Goal: Task Accomplishment & Management: Use online tool/utility

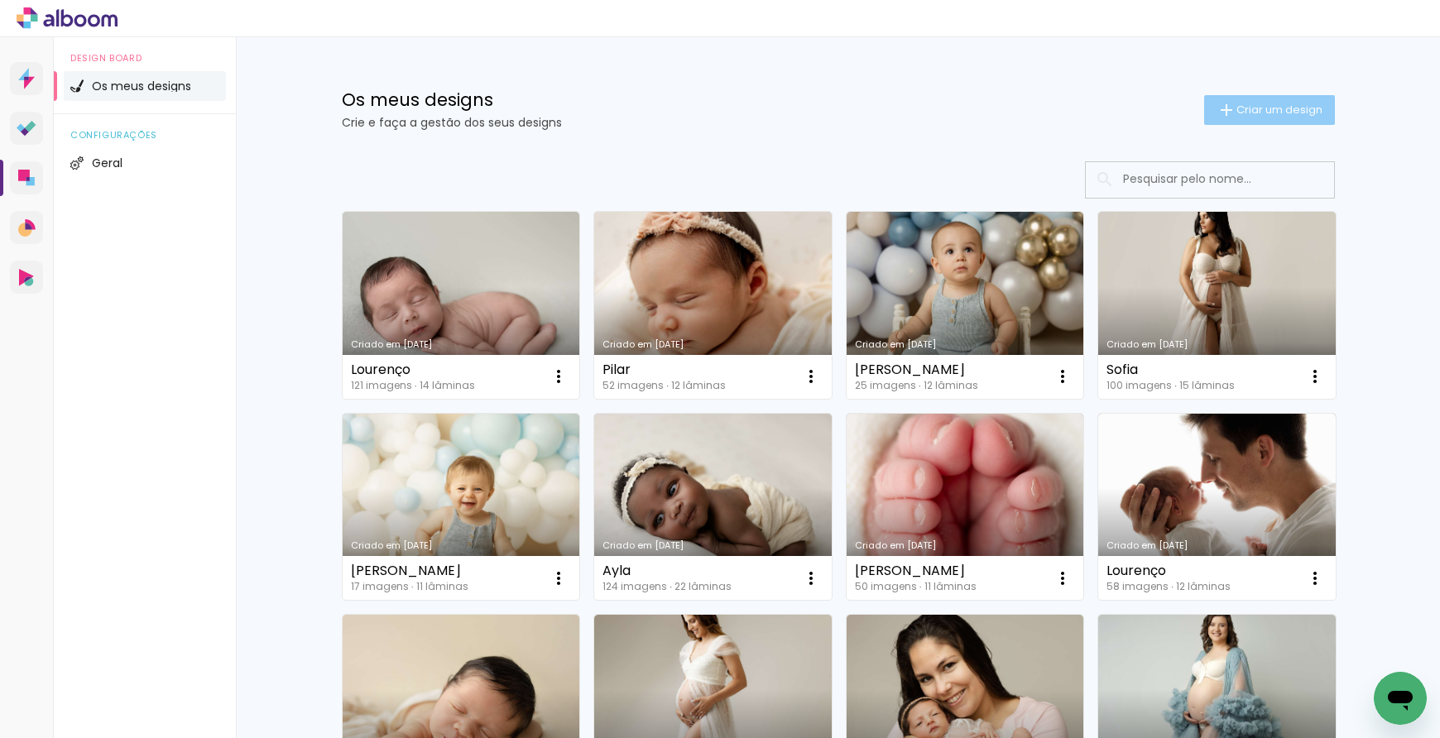
click at [1236, 112] on span "Criar um design" at bounding box center [1279, 109] width 86 height 11
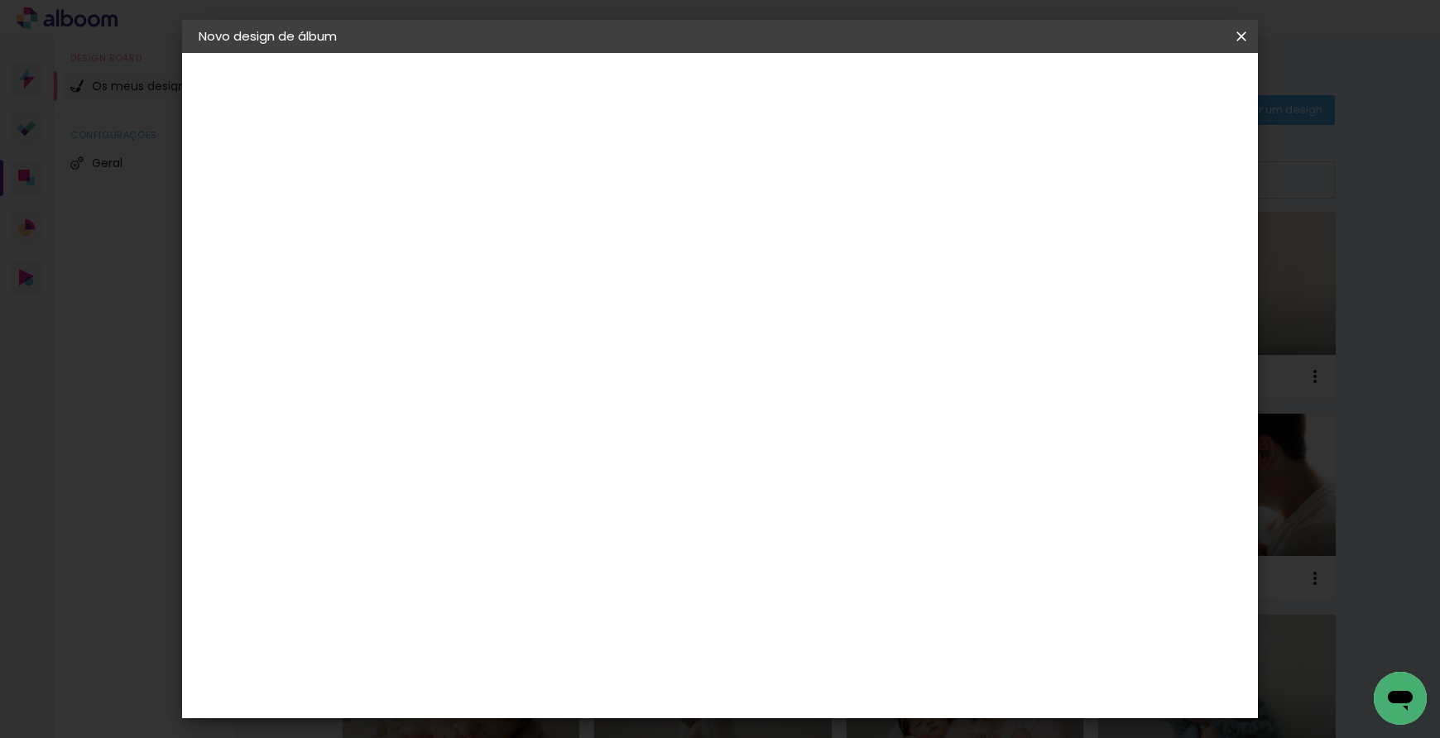
click at [469, 227] on input at bounding box center [469, 222] width 0 height 26
type input "[DEMOGRAPHIC_DATA] Revelação"
type paper-input "[DEMOGRAPHIC_DATA] Revelação"
click at [0, 0] on slot "Avançar" at bounding box center [0, 0] width 0 height 0
click at [0, 0] on slot "Tamanho Livre" at bounding box center [0, 0] width 0 height 0
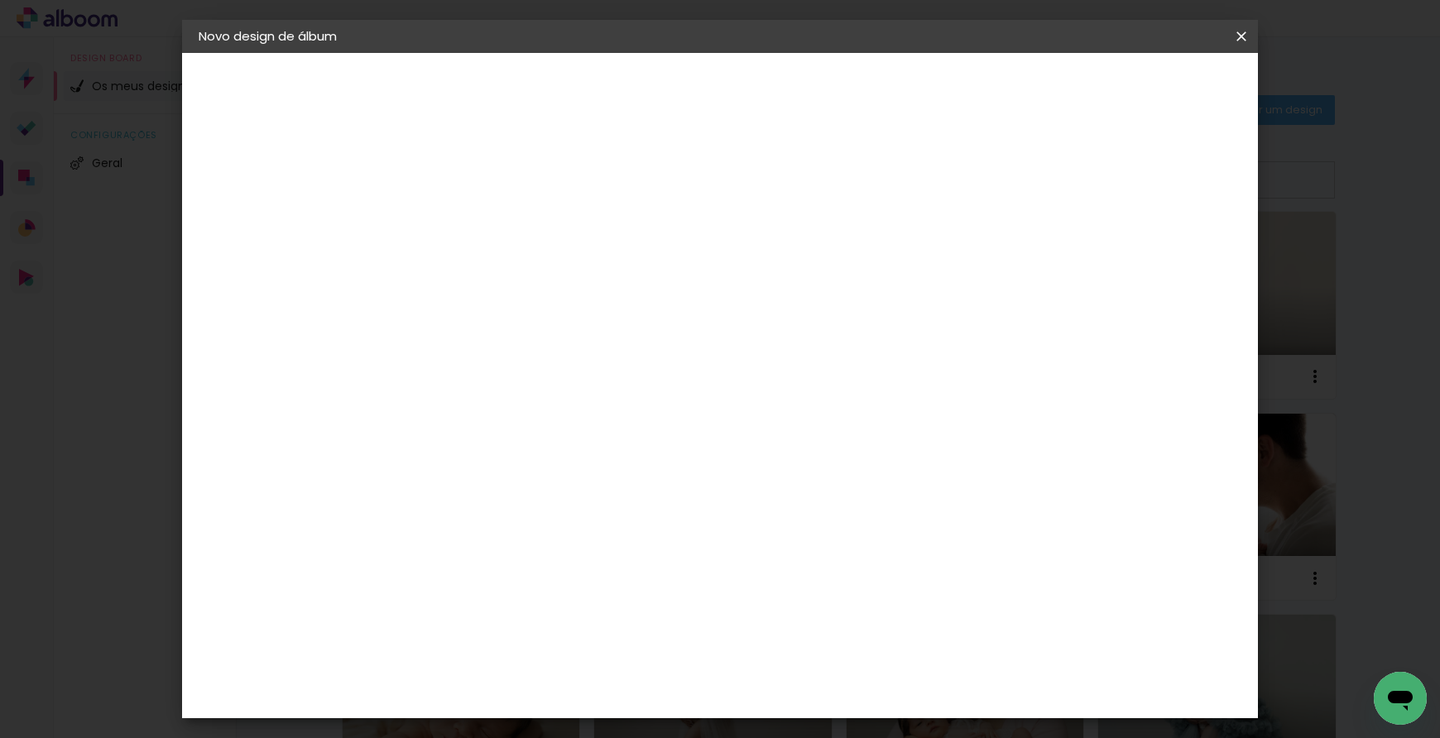
click at [0, 0] on slot "Avançar" at bounding box center [0, 0] width 0 height 0
drag, startPoint x: 424, startPoint y: 471, endPoint x: 453, endPoint y: 470, distance: 29.8
click at [453, 470] on div "30" at bounding box center [426, 473] width 63 height 25
drag, startPoint x: 410, startPoint y: 472, endPoint x: 496, endPoint y: 467, distance: 86.1
click at [496, 342] on div "30 cm cm cm mm A maioria dos laboratórios sugere 5mm de margem." at bounding box center [794, 275] width 794 height 132
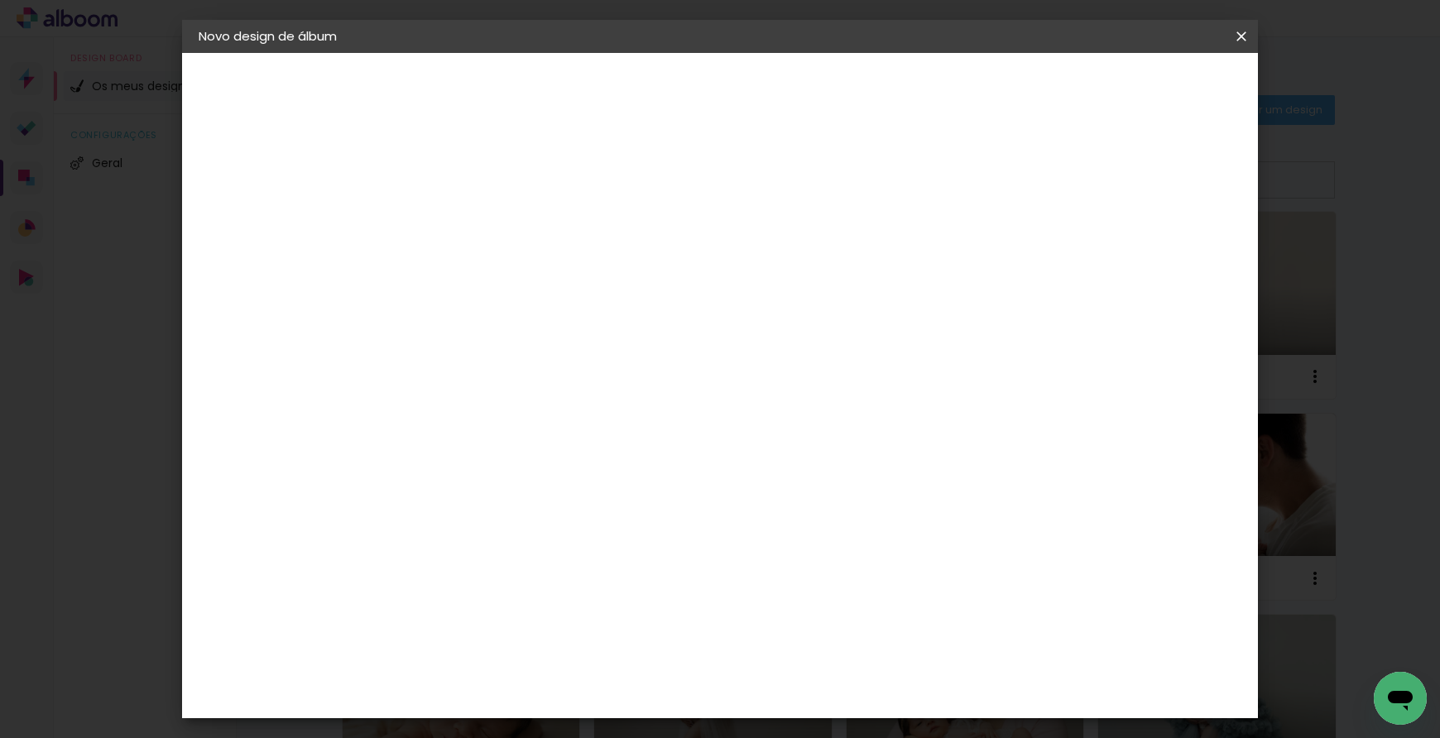
drag, startPoint x: 812, startPoint y: 696, endPoint x: 878, endPoint y: 694, distance: 65.4
click at [878, 694] on div "cm" at bounding box center [827, 697] width 662 height 58
type input "40"
type paper-input "40"
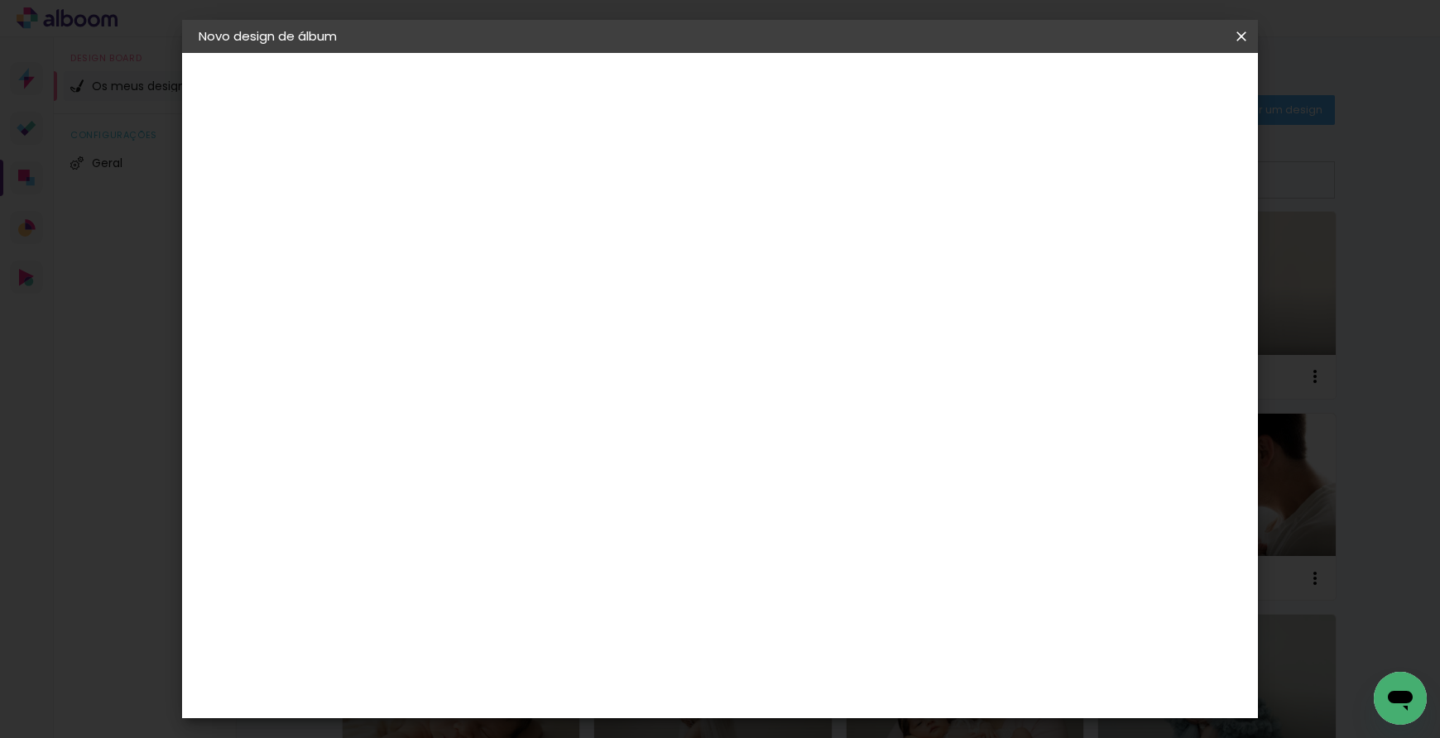
drag, startPoint x: 444, startPoint y: 537, endPoint x: 467, endPoint y: 537, distance: 22.3
click at [467, 537] on div "30" at bounding box center [446, 541] width 63 height 25
type input "20"
type paper-input "20"
click at [1150, 90] on span "Iniciar design" at bounding box center [1112, 88] width 75 height 12
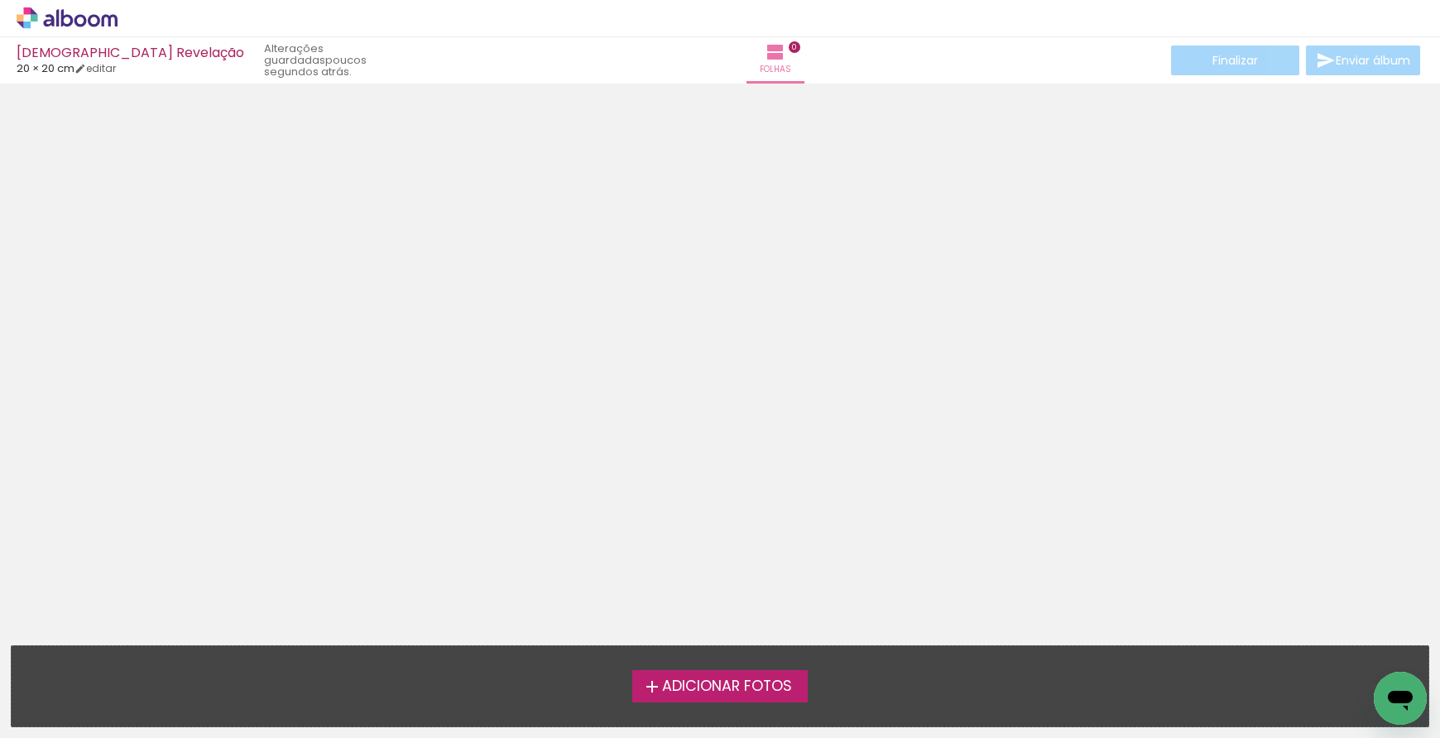
click at [706, 688] on span "Adicionar Fotos" at bounding box center [727, 686] width 130 height 15
click at [0, 0] on input "file" at bounding box center [0, 0] width 0 height 0
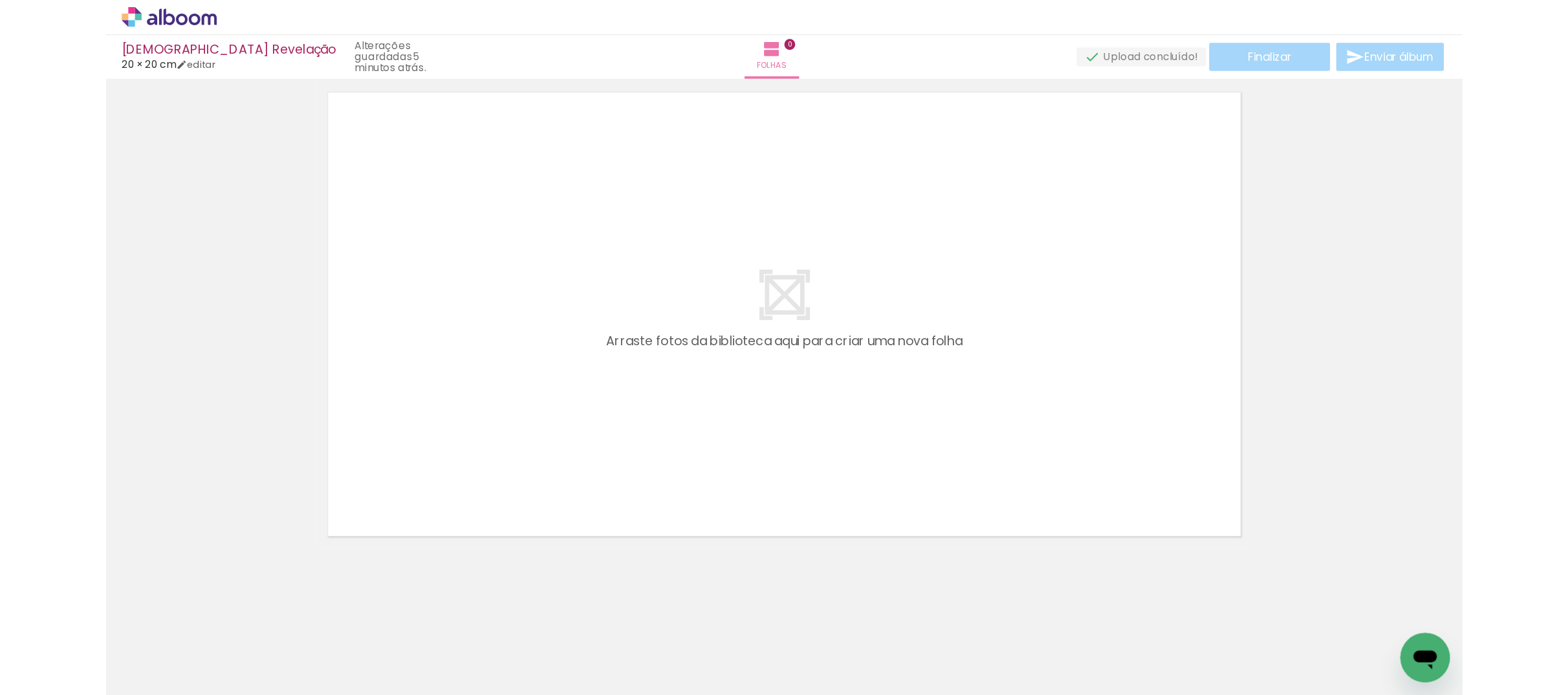
scroll to position [41, 0]
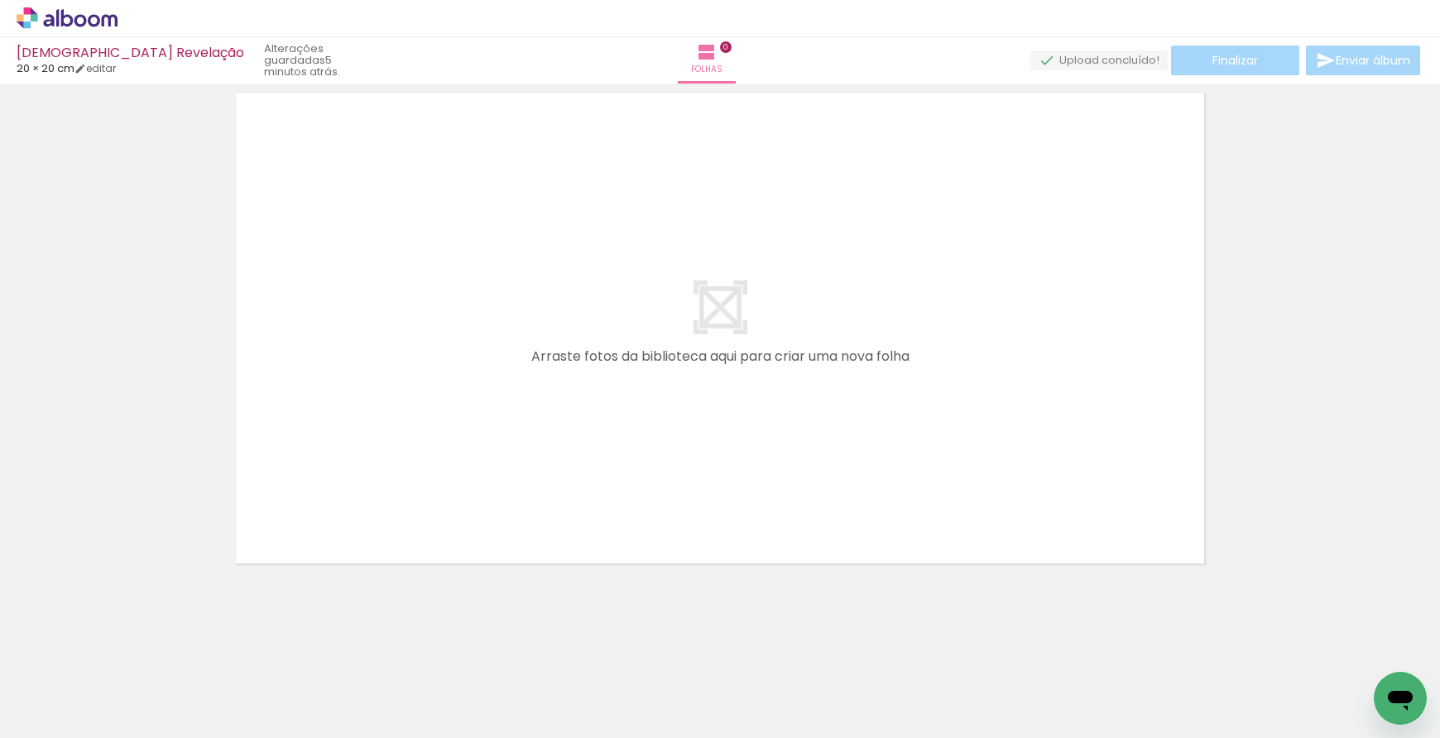
click at [1146, 616] on neon-animatable "Confirmar Cancelar" at bounding box center [720, 384] width 1440 height 707
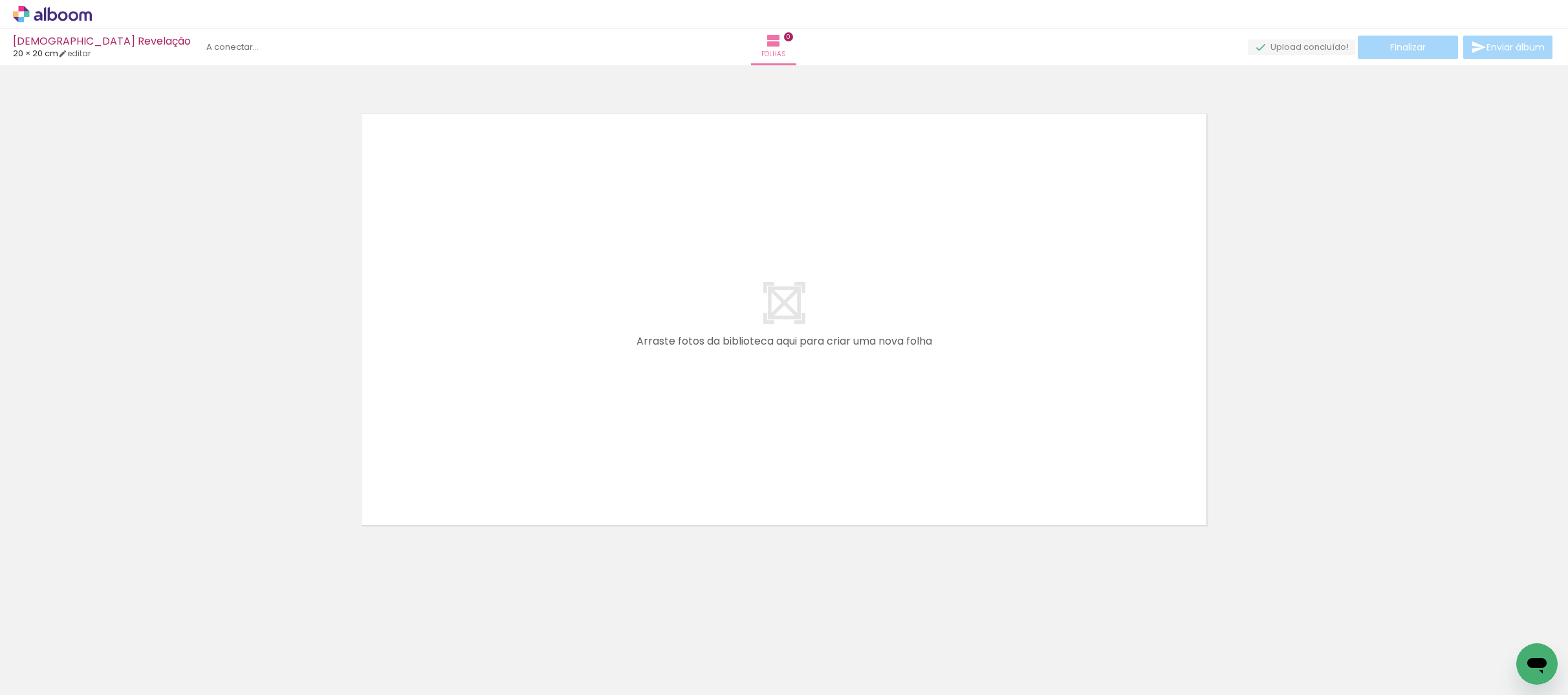
scroll to position [0, 0]
drag, startPoint x: 301, startPoint y: 539, endPoint x: 392, endPoint y: 511, distance: 95.2
click at [508, 384] on quentale-workspace at bounding box center [784, 347] width 1568 height 695
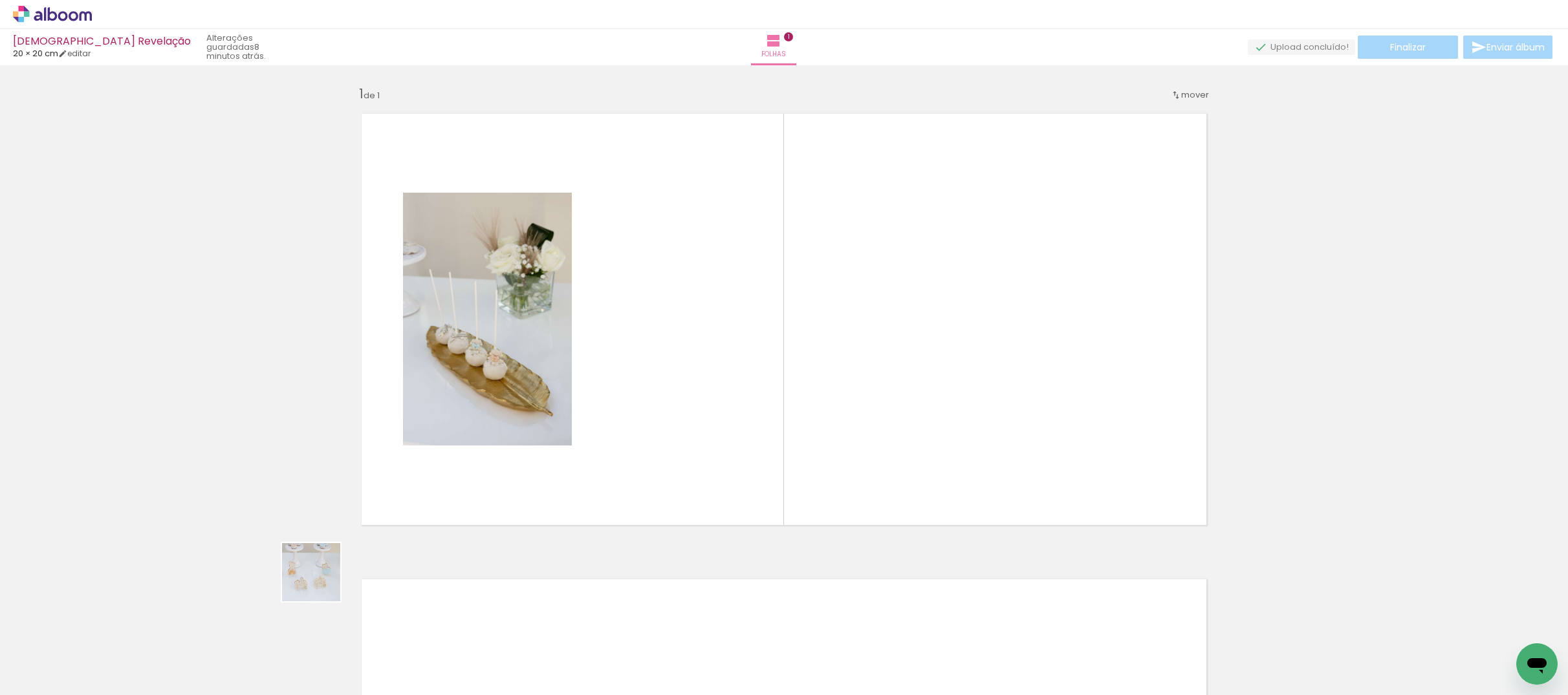
drag, startPoint x: 294, startPoint y: 603, endPoint x: 392, endPoint y: 503, distance: 140.0
click at [451, 432] on quentale-workspace at bounding box center [784, 347] width 1568 height 695
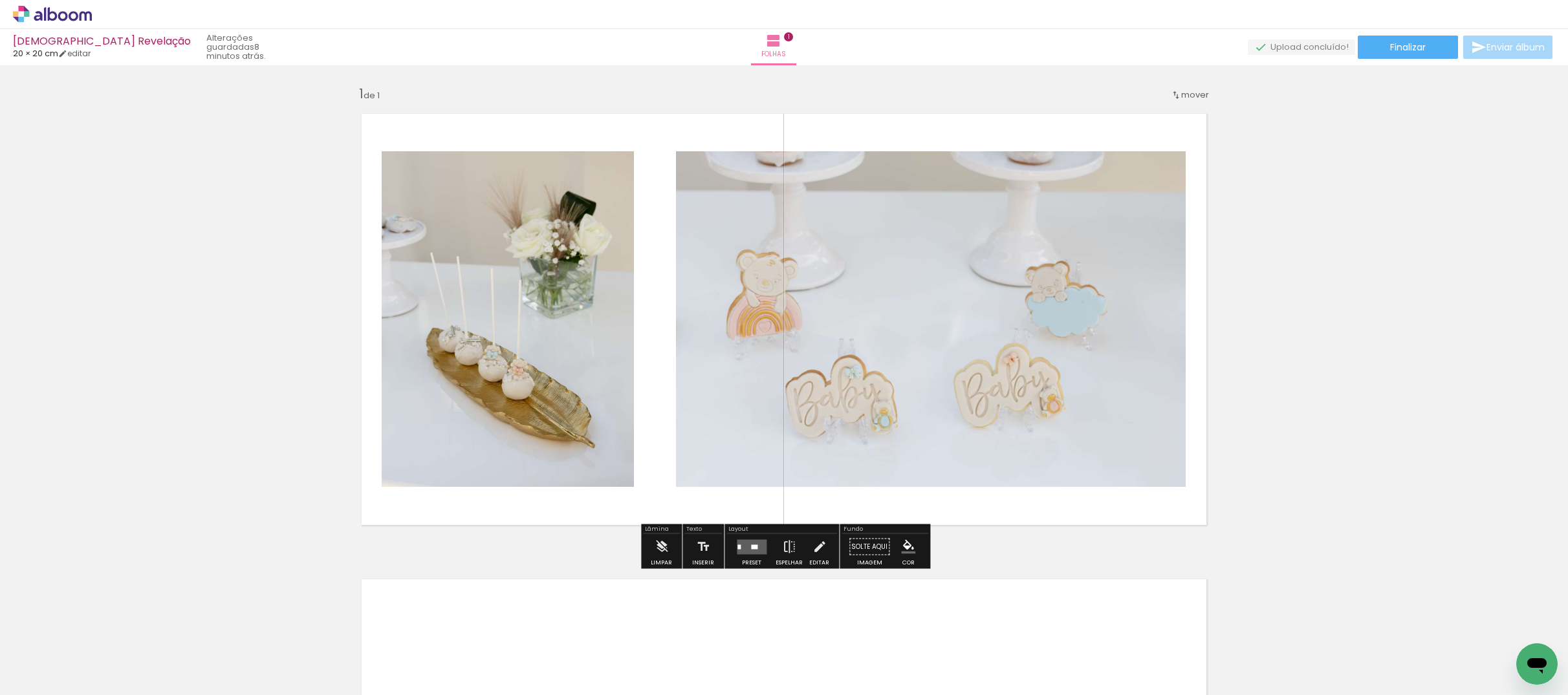
drag, startPoint x: 408, startPoint y: 480, endPoint x: 414, endPoint y: 507, distance: 27.7
click at [428, 431] on quentale-workspace at bounding box center [784, 347] width 1568 height 695
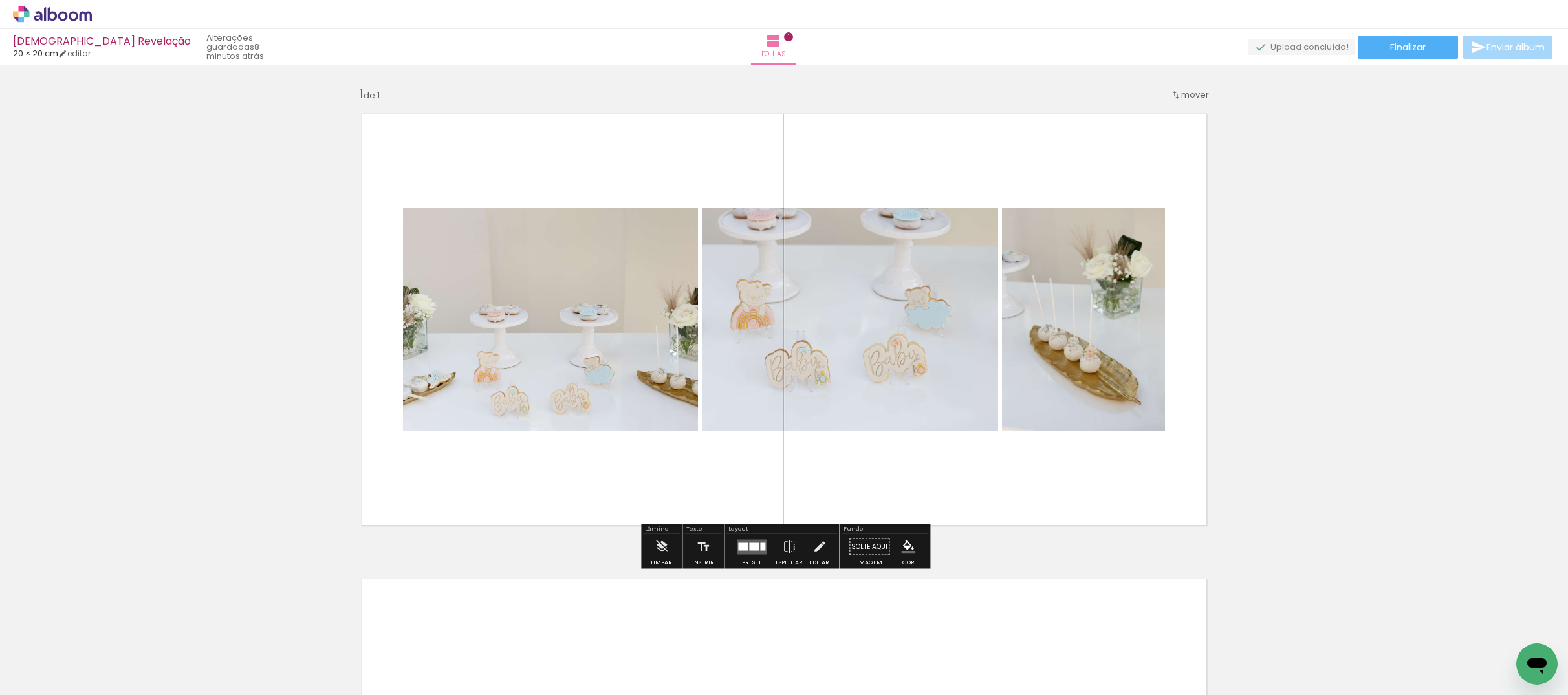
drag, startPoint x: 361, startPoint y: 668, endPoint x: 465, endPoint y: 546, distance: 160.3
click at [447, 440] on quentale-workspace at bounding box center [784, 347] width 1568 height 695
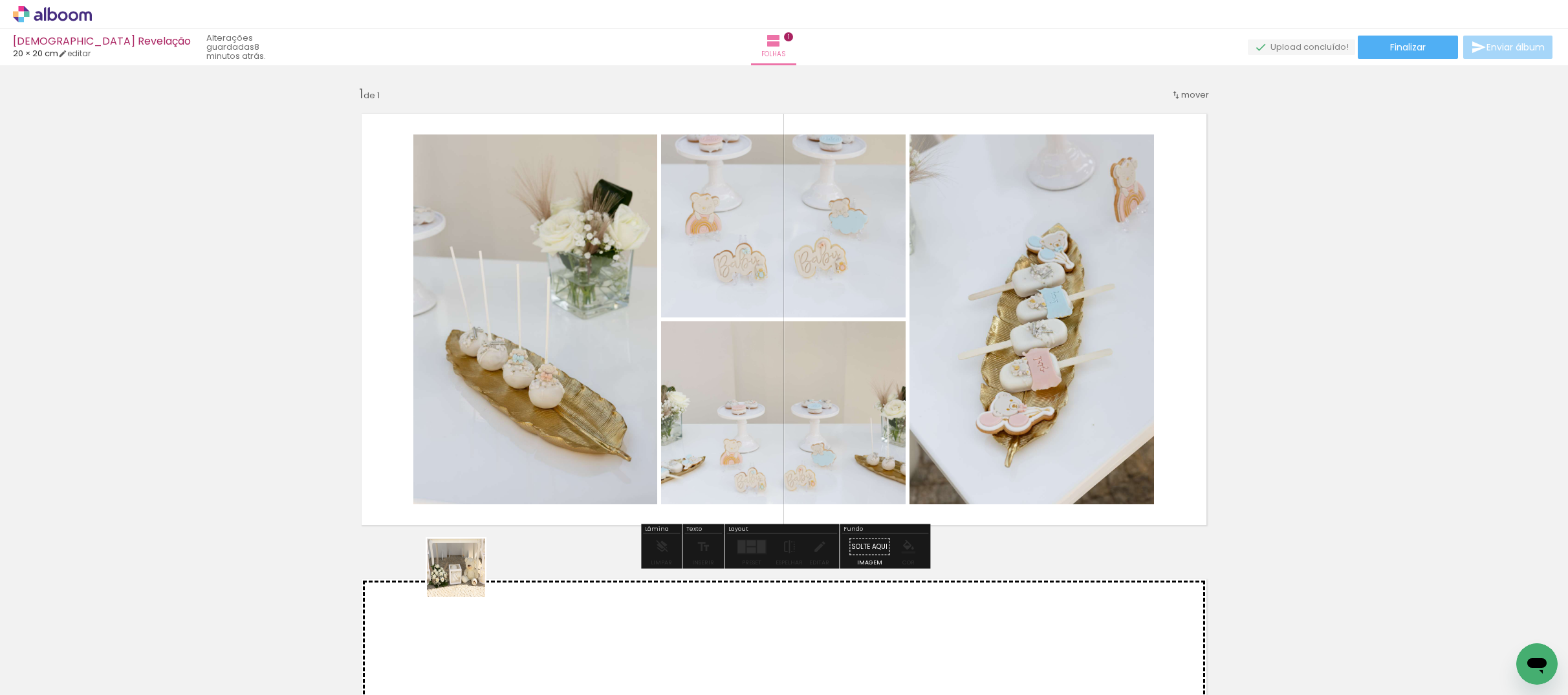
drag, startPoint x: 455, startPoint y: 609, endPoint x: 508, endPoint y: 535, distance: 91.0
click at [470, 445] on quentale-workspace at bounding box center [784, 347] width 1568 height 695
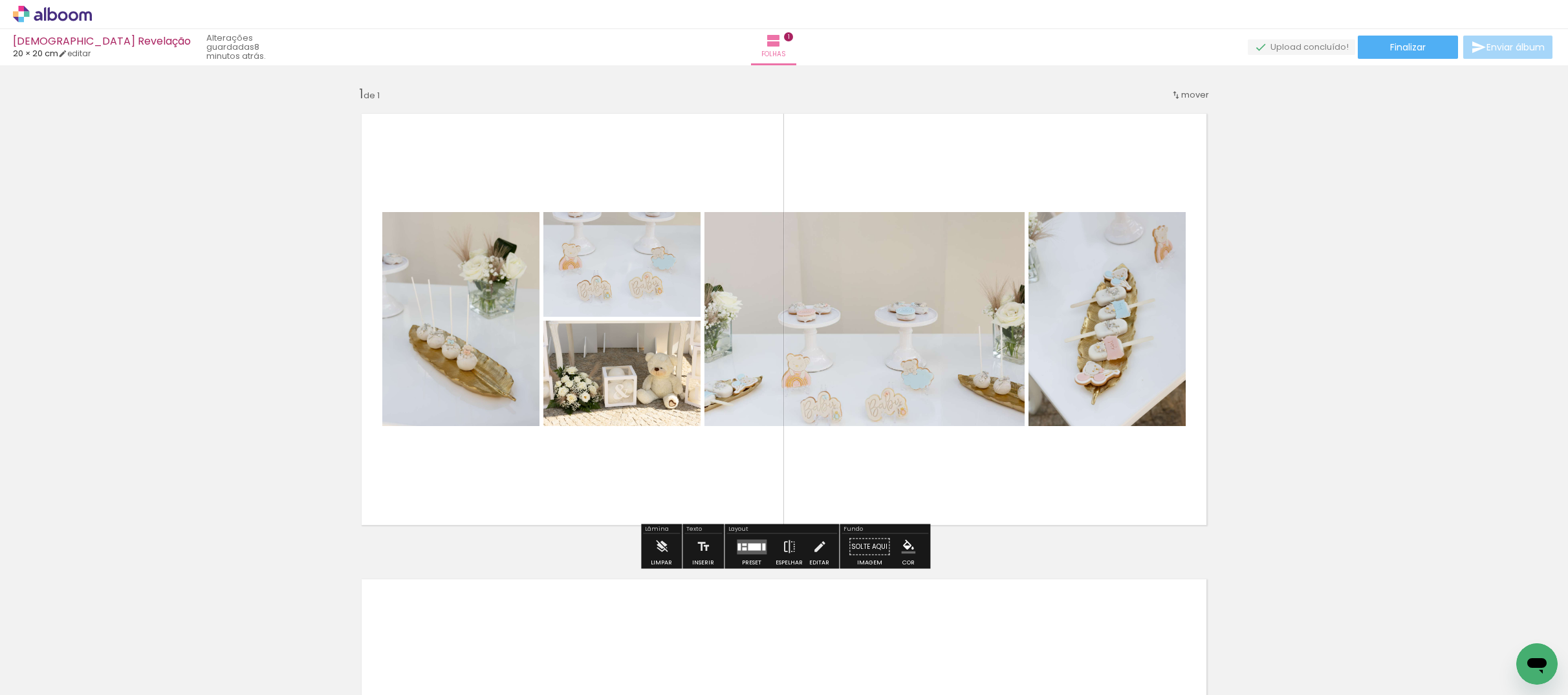
drag, startPoint x: 508, startPoint y: 668, endPoint x: 585, endPoint y: 588, distance: 111.0
click at [526, 455] on quentale-workspace at bounding box center [784, 347] width 1568 height 695
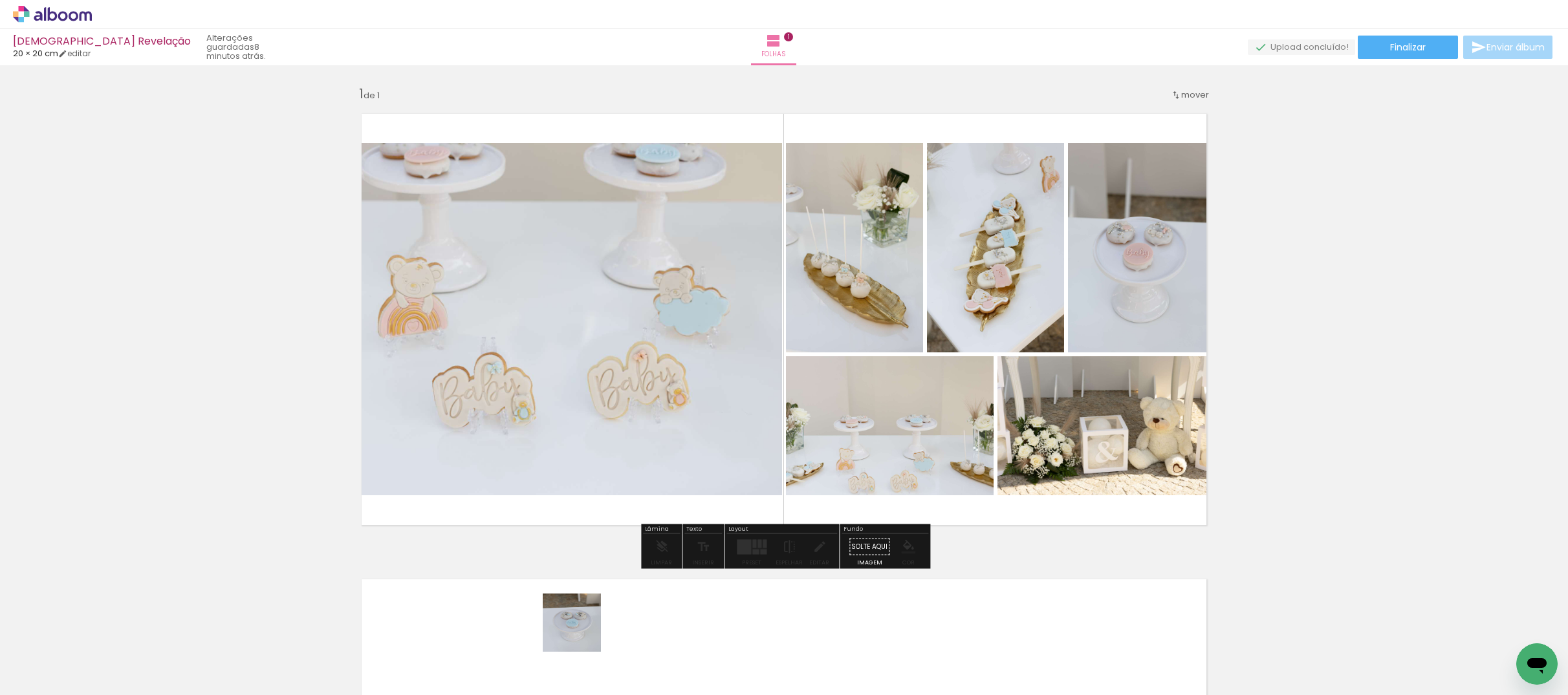
drag, startPoint x: 583, startPoint y: 639, endPoint x: 626, endPoint y: 564, distance: 86.5
click at [579, 459] on quentale-workspace at bounding box center [784, 347] width 1568 height 695
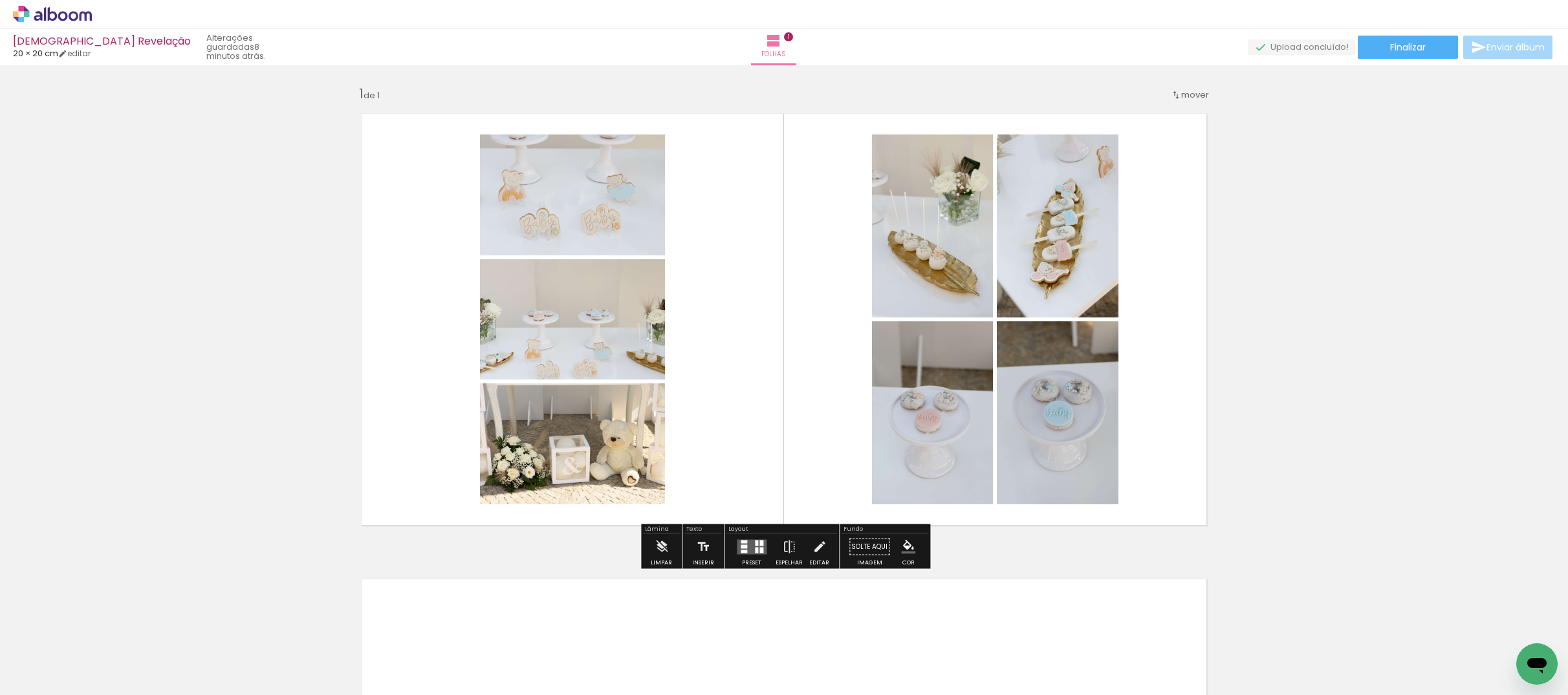
drag, startPoint x: 654, startPoint y: 643, endPoint x: 694, endPoint y: 573, distance: 80.6
click at [626, 478] on quentale-workspace at bounding box center [784, 347] width 1568 height 695
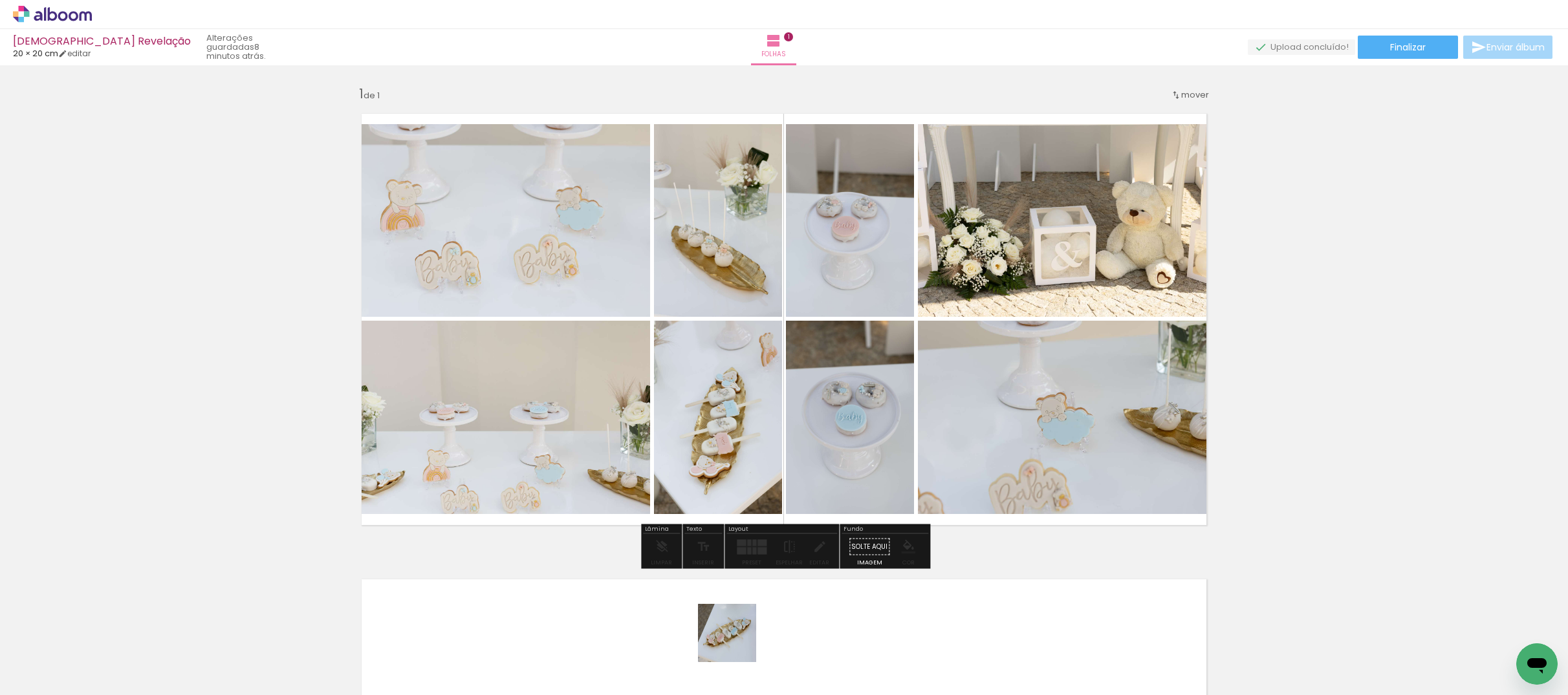
drag, startPoint x: 737, startPoint y: 643, endPoint x: 768, endPoint y: 590, distance: 61.4
click at [715, 507] on quentale-workspace at bounding box center [784, 347] width 1568 height 695
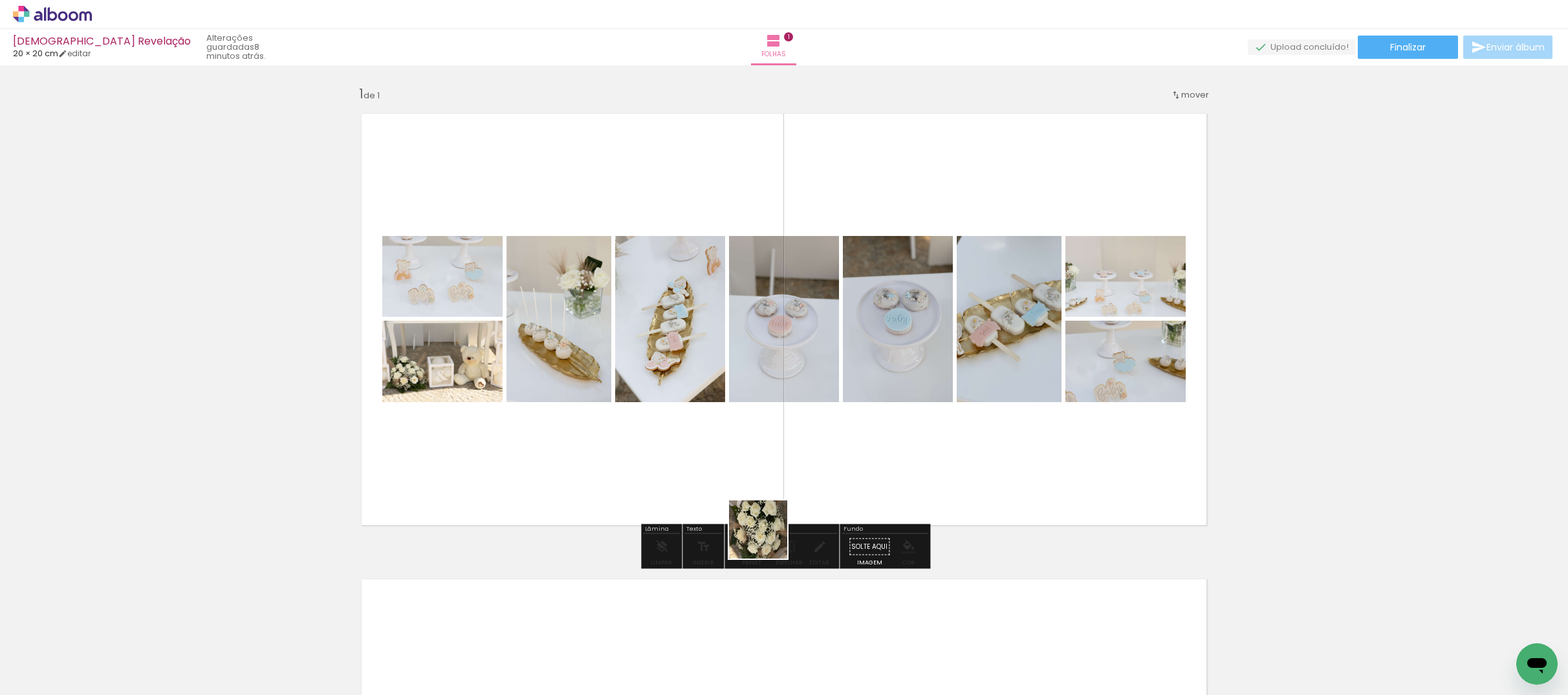
drag, startPoint x: 768, startPoint y: 539, endPoint x: 837, endPoint y: 572, distance: 76.5
click at [764, 483] on quentale-workspace at bounding box center [784, 347] width 1568 height 695
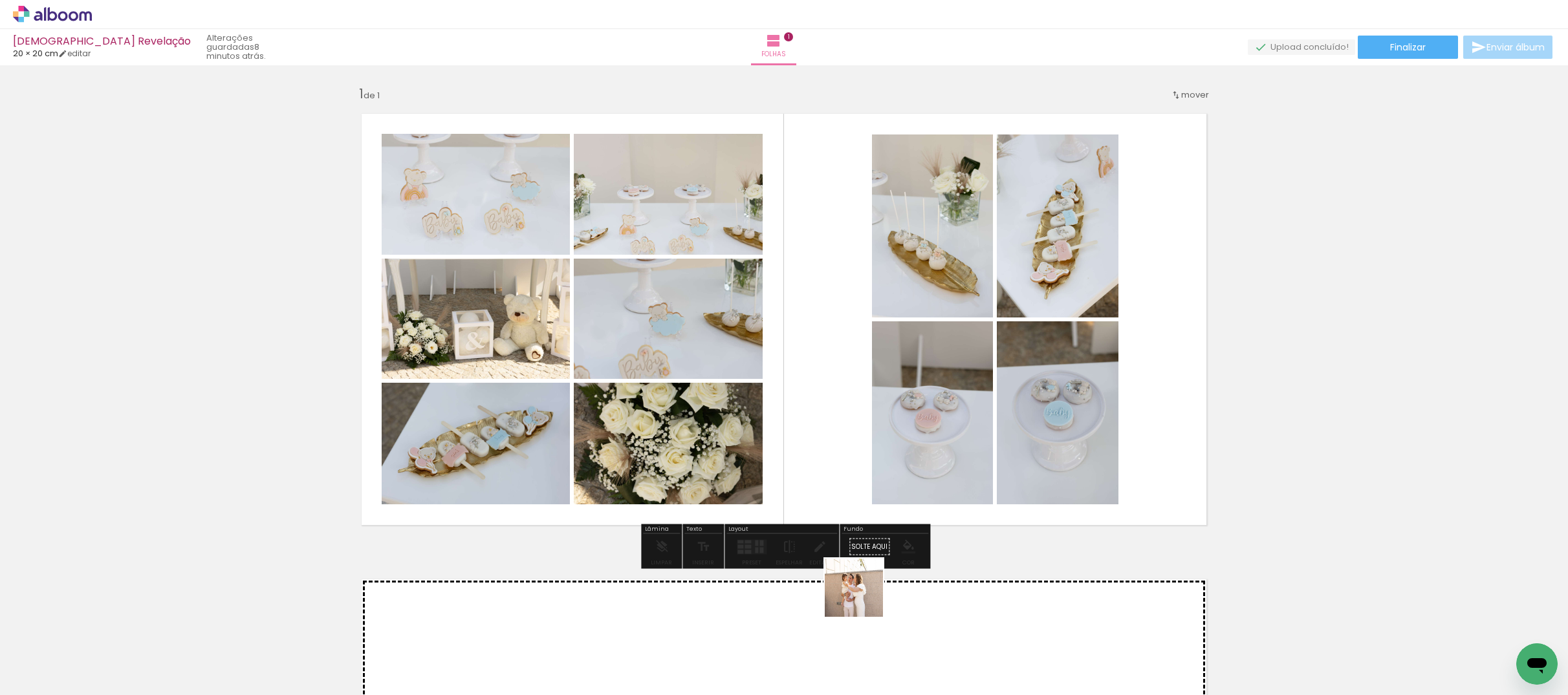
drag, startPoint x: 875, startPoint y: 658, endPoint x: 842, endPoint y: 521, distance: 140.9
click at [838, 508] on quentale-workspace at bounding box center [784, 347] width 1568 height 695
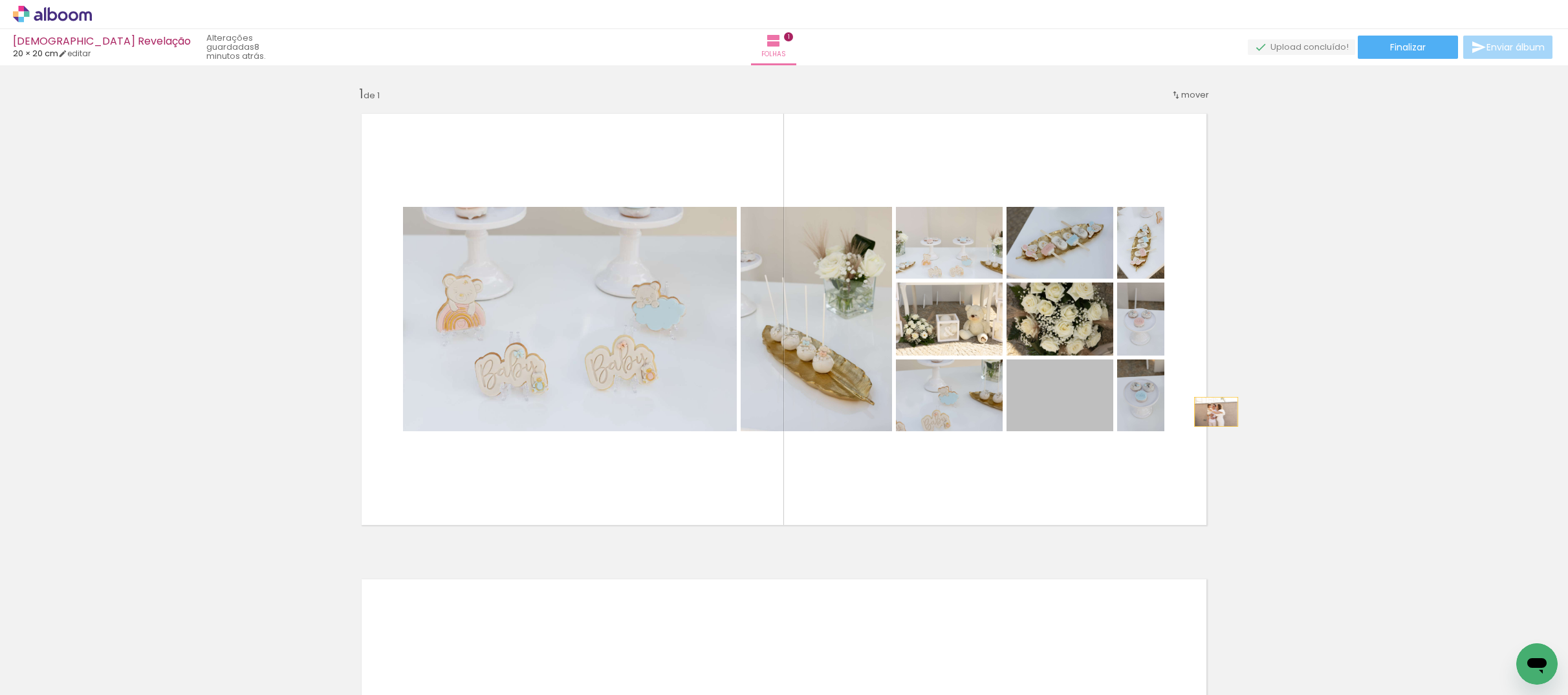
drag, startPoint x: 1083, startPoint y: 414, endPoint x: 1302, endPoint y: 440, distance: 220.5
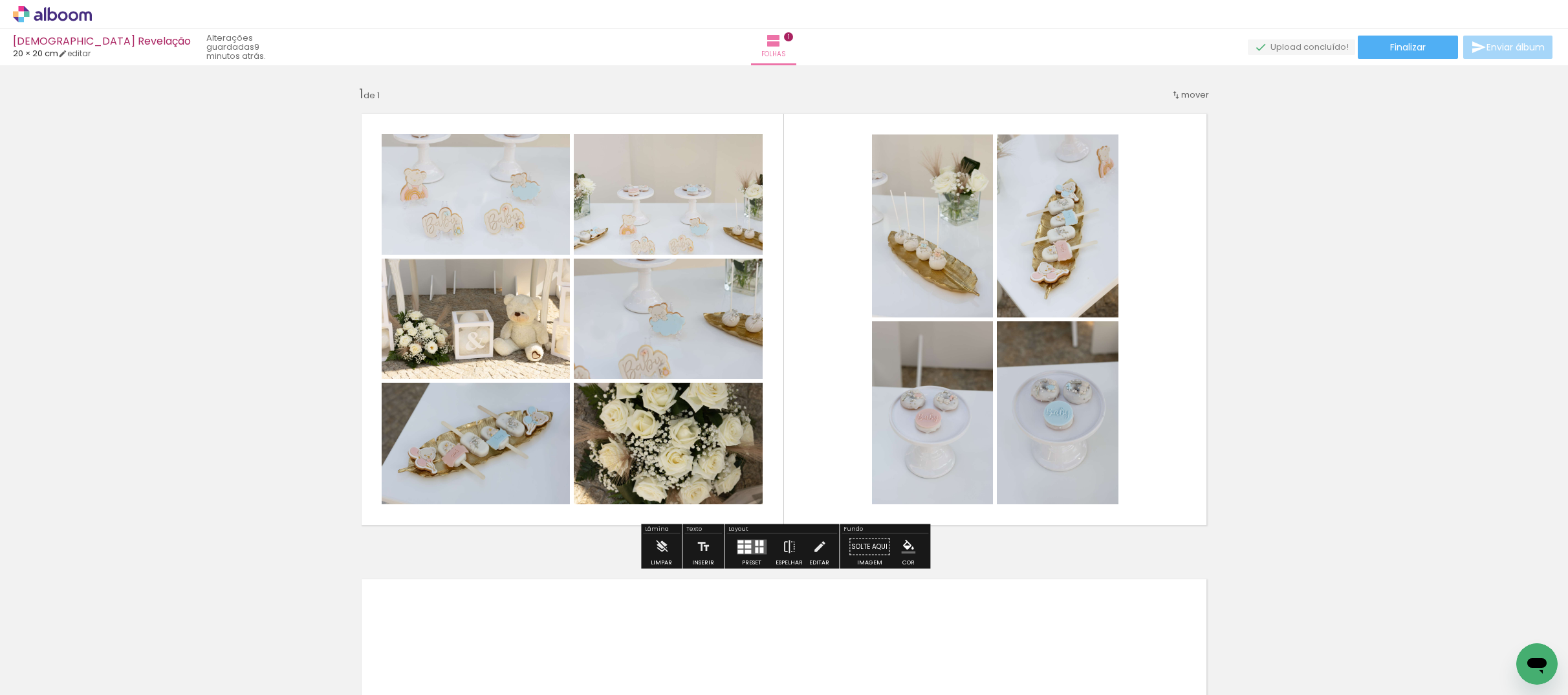
scroll to position [1, 0]
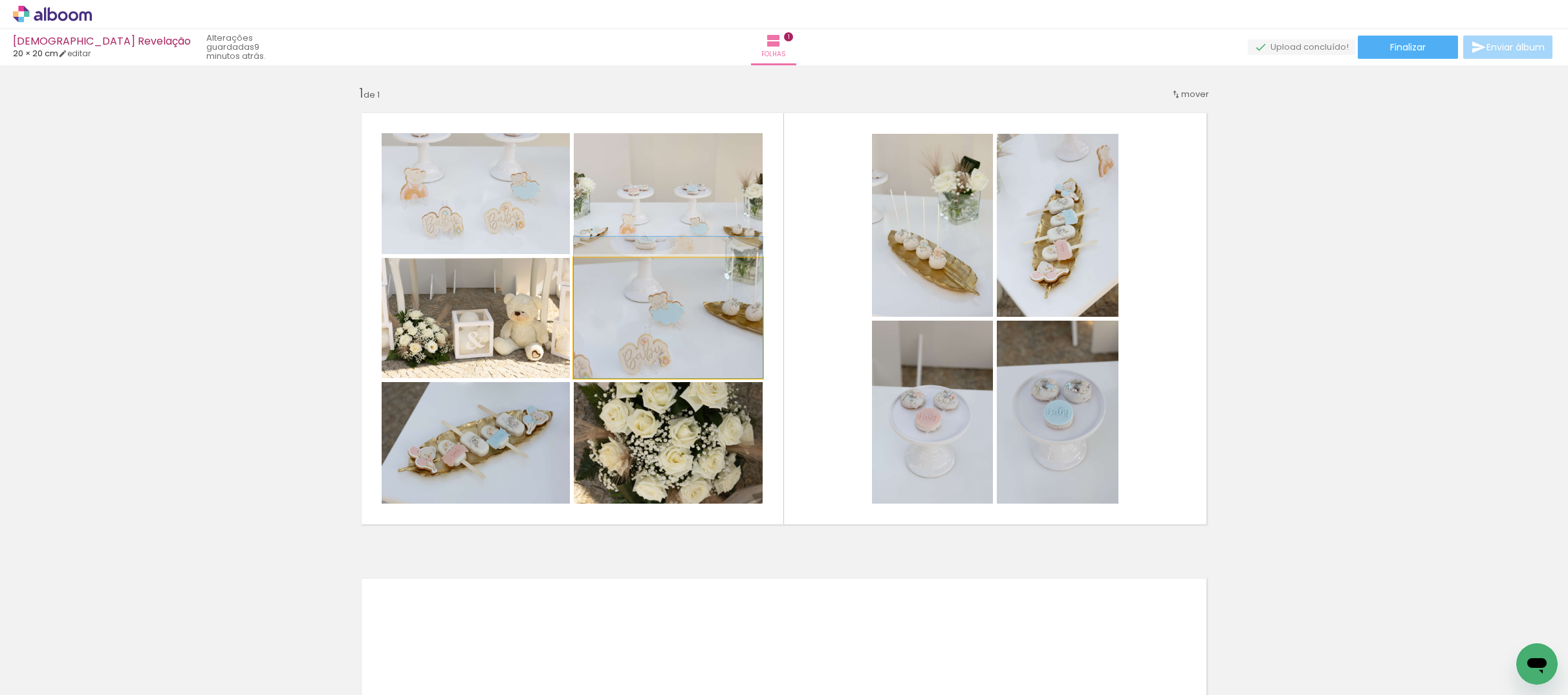
drag, startPoint x: 673, startPoint y: 328, endPoint x: 680, endPoint y: 310, distance: 19.3
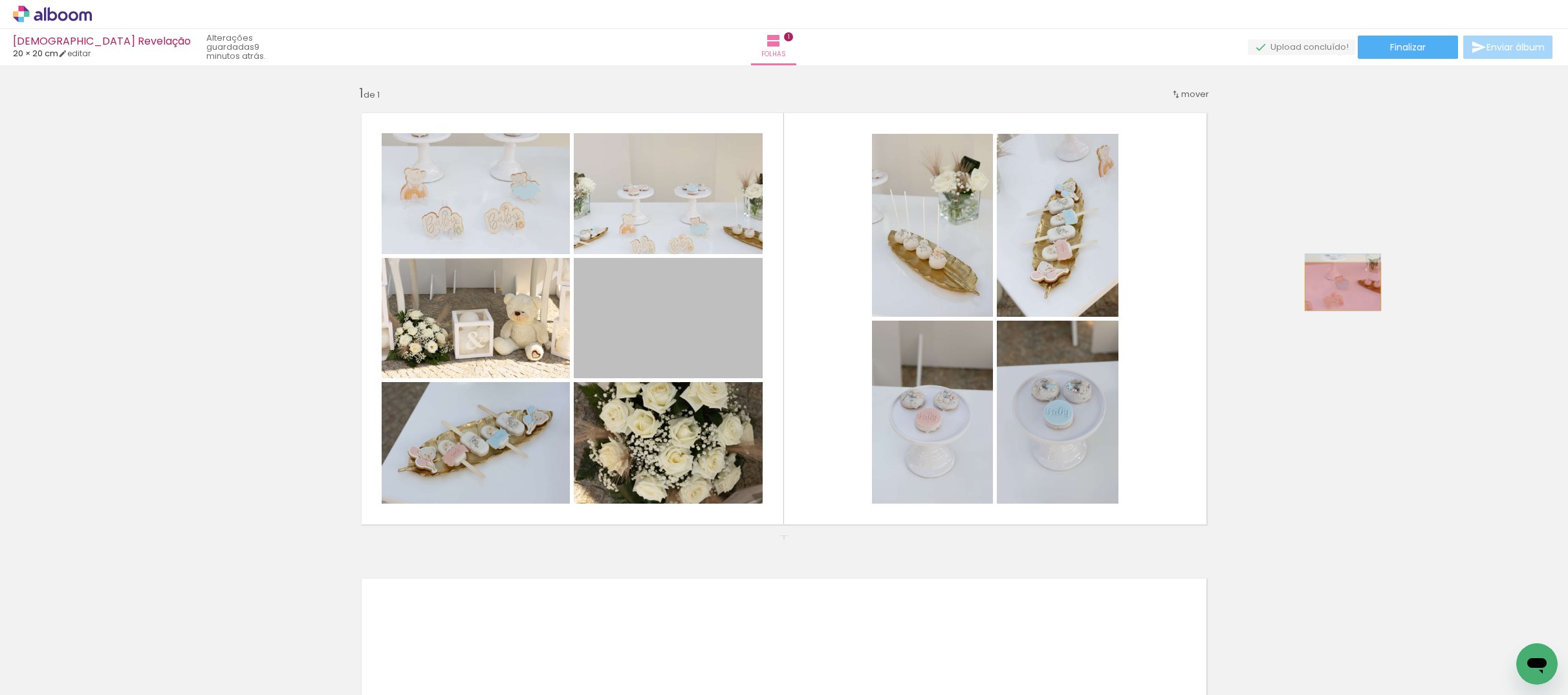
drag, startPoint x: 689, startPoint y: 330, endPoint x: 1344, endPoint y: 287, distance: 656.4
click at [1125, 287] on div "Inserir folha 1 de 1" at bounding box center [784, 536] width 1568 height 932
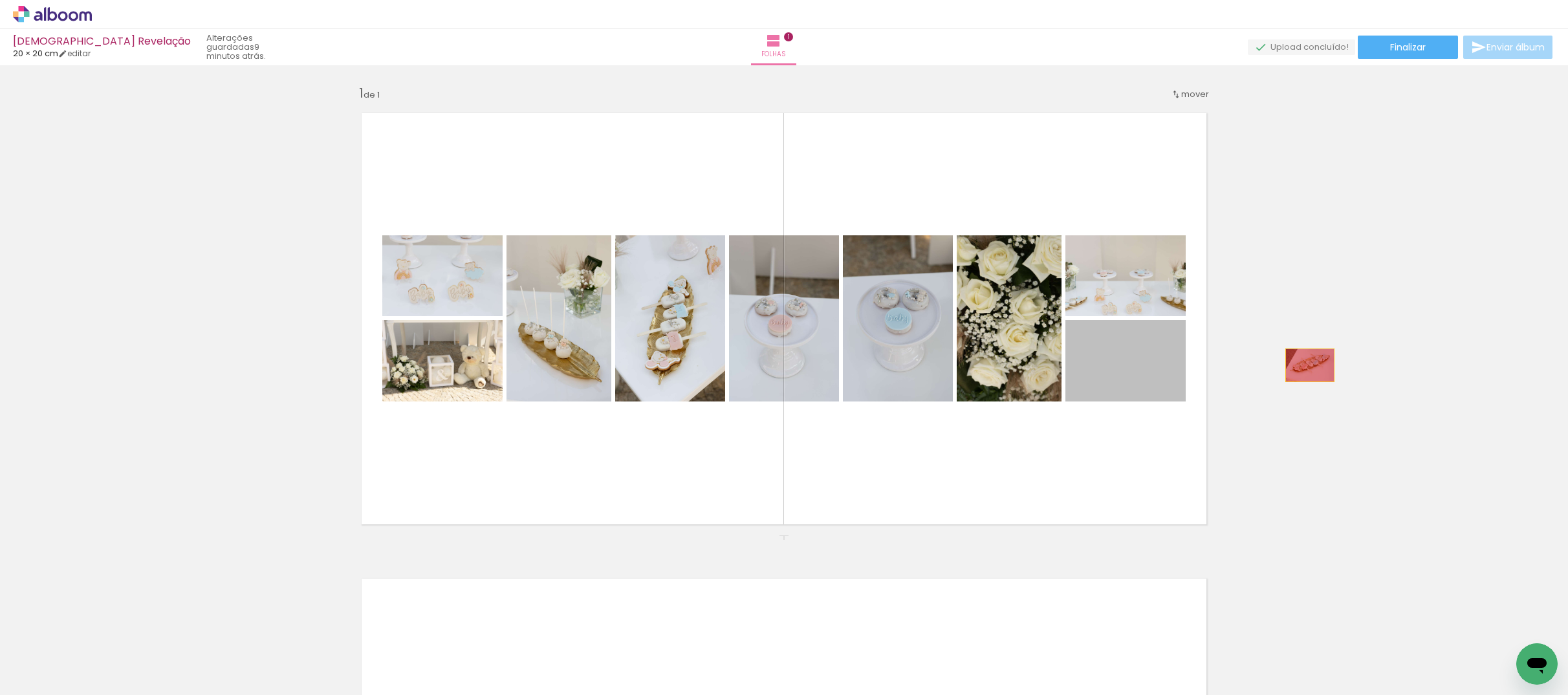
drag, startPoint x: 1103, startPoint y: 379, endPoint x: 1405, endPoint y: 365, distance: 302.3
click at [1125, 365] on div "Inserir folha 1 de 1" at bounding box center [784, 536] width 1568 height 932
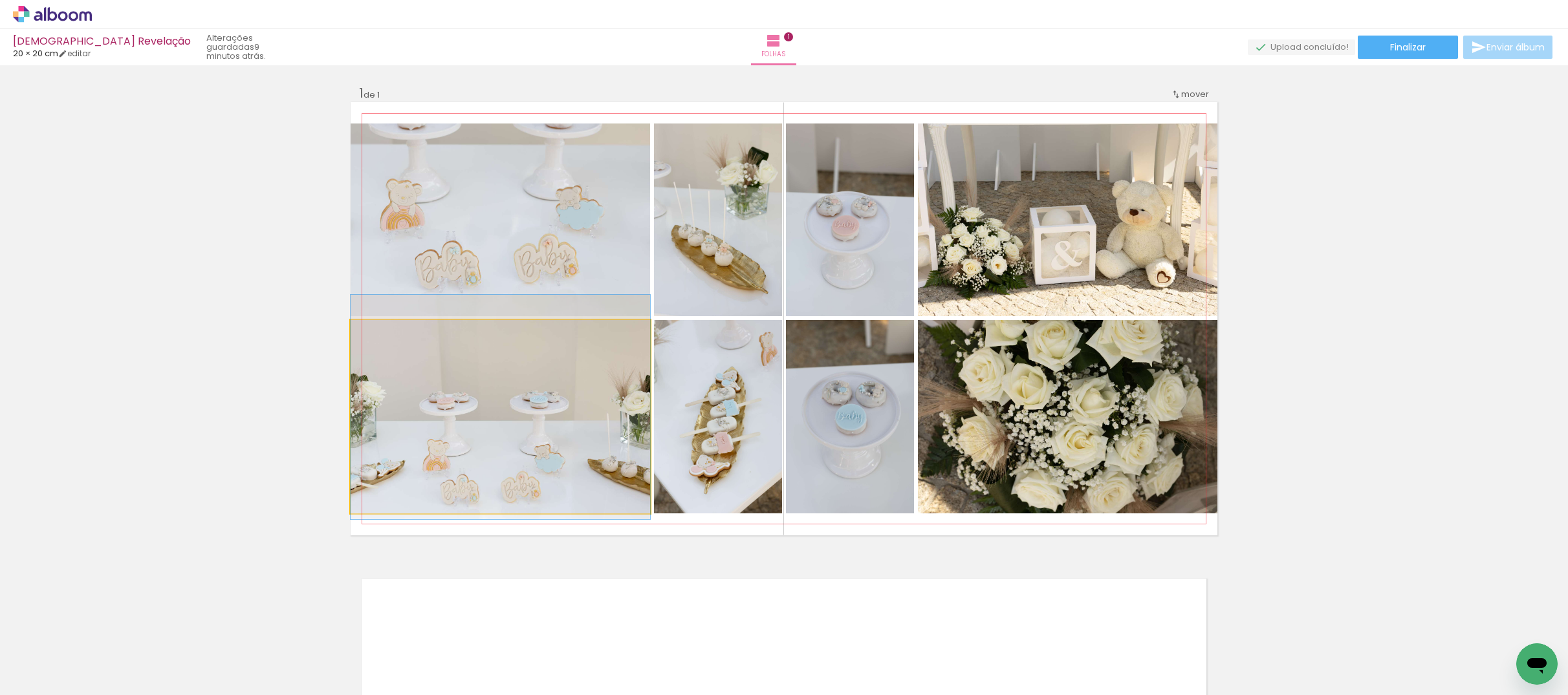
drag, startPoint x: 593, startPoint y: 461, endPoint x: 593, endPoint y: 451, distance: 10.0
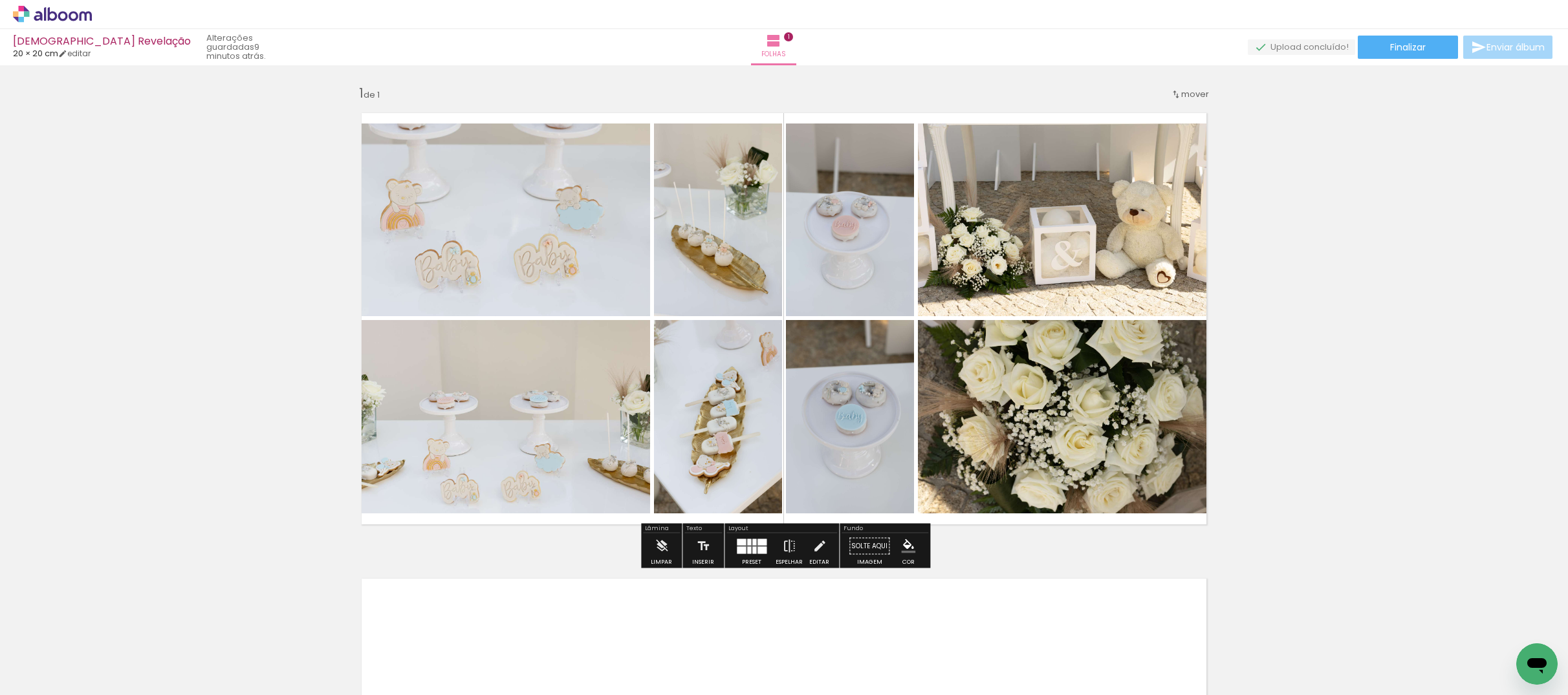
drag, startPoint x: 748, startPoint y: 542, endPoint x: 713, endPoint y: 532, distance: 36.4
click at [748, 541] on quentale-layouter at bounding box center [752, 546] width 30 height 15
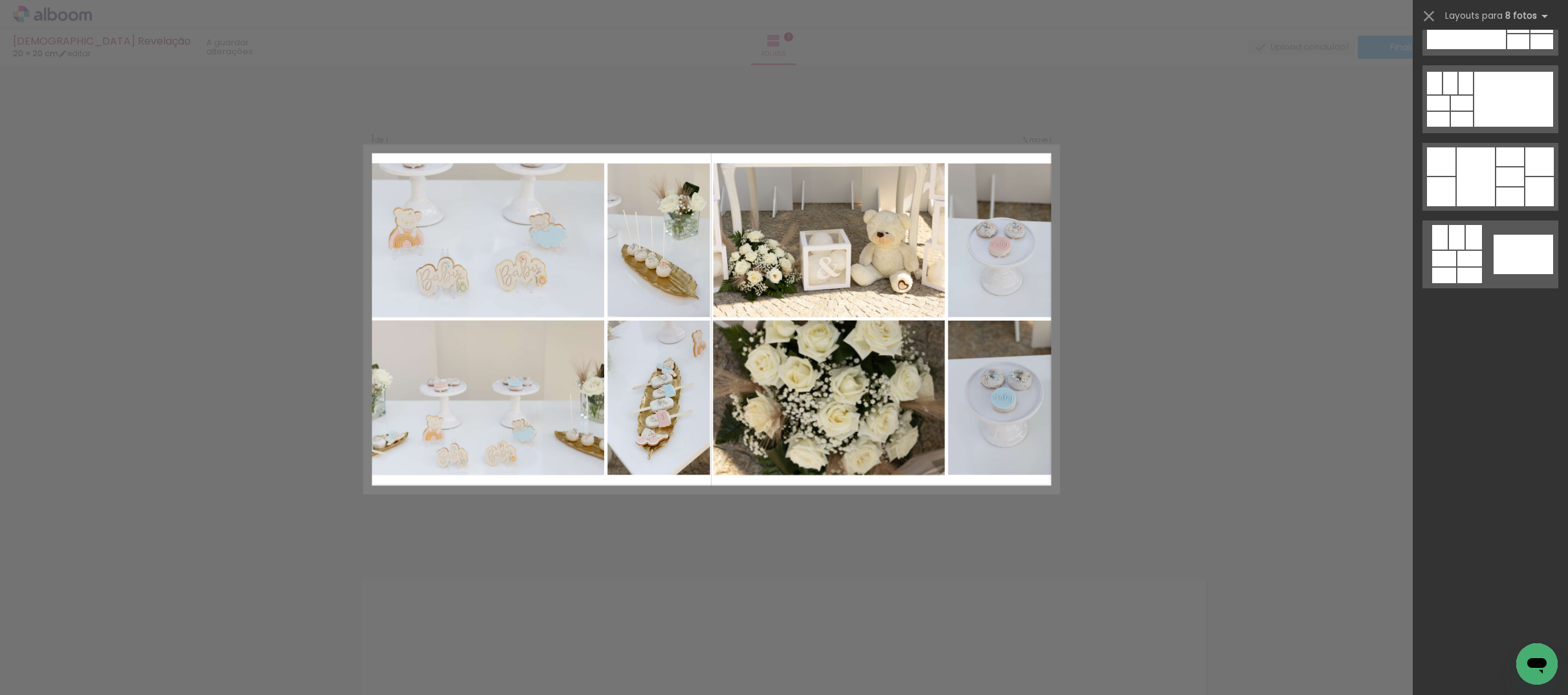
scroll to position [0, 0]
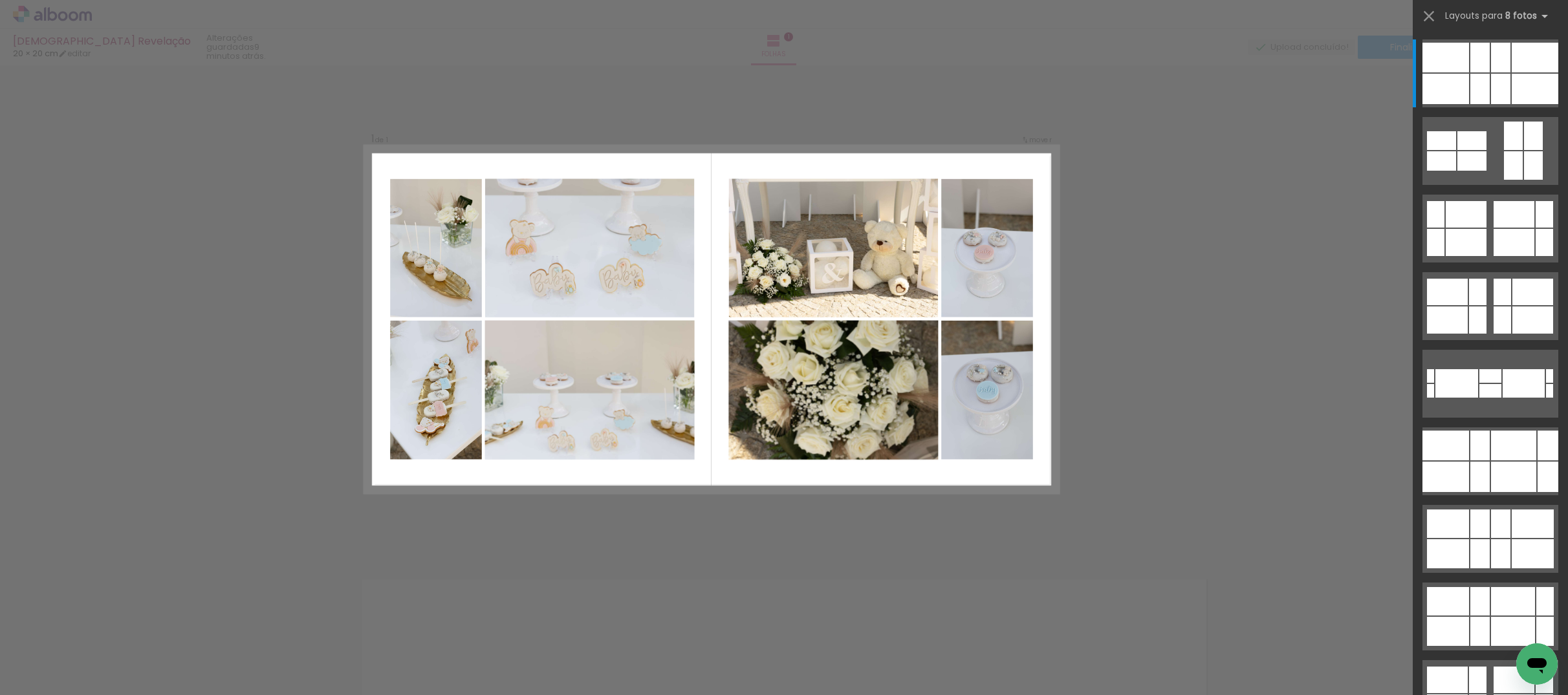
click at [1125, 246] on div "Confirmar Cancelar" at bounding box center [784, 546] width 1568 height 962
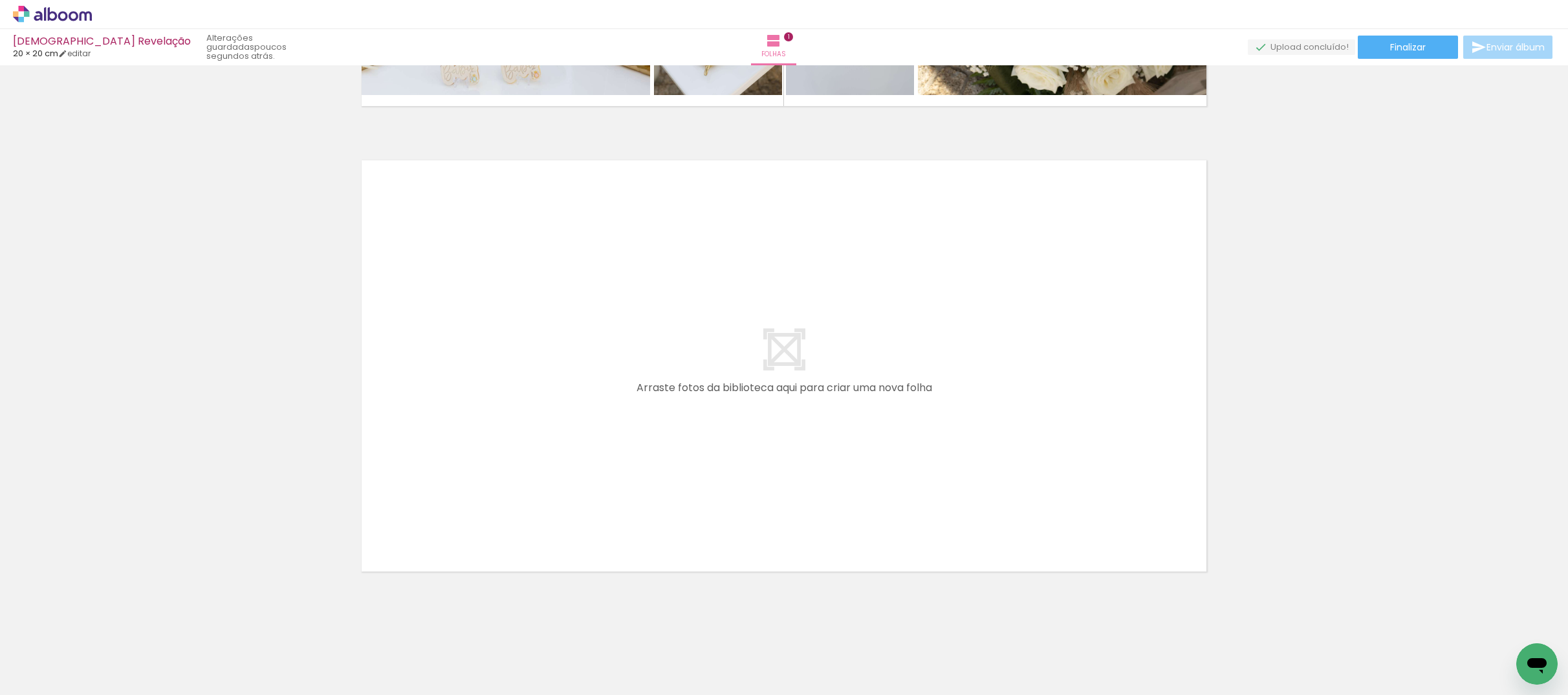
scroll to position [0, 1712]
drag, startPoint x: 676, startPoint y: 600, endPoint x: 644, endPoint y: 428, distance: 175.0
click at [644, 428] on quentale-workspace at bounding box center [784, 347] width 1568 height 695
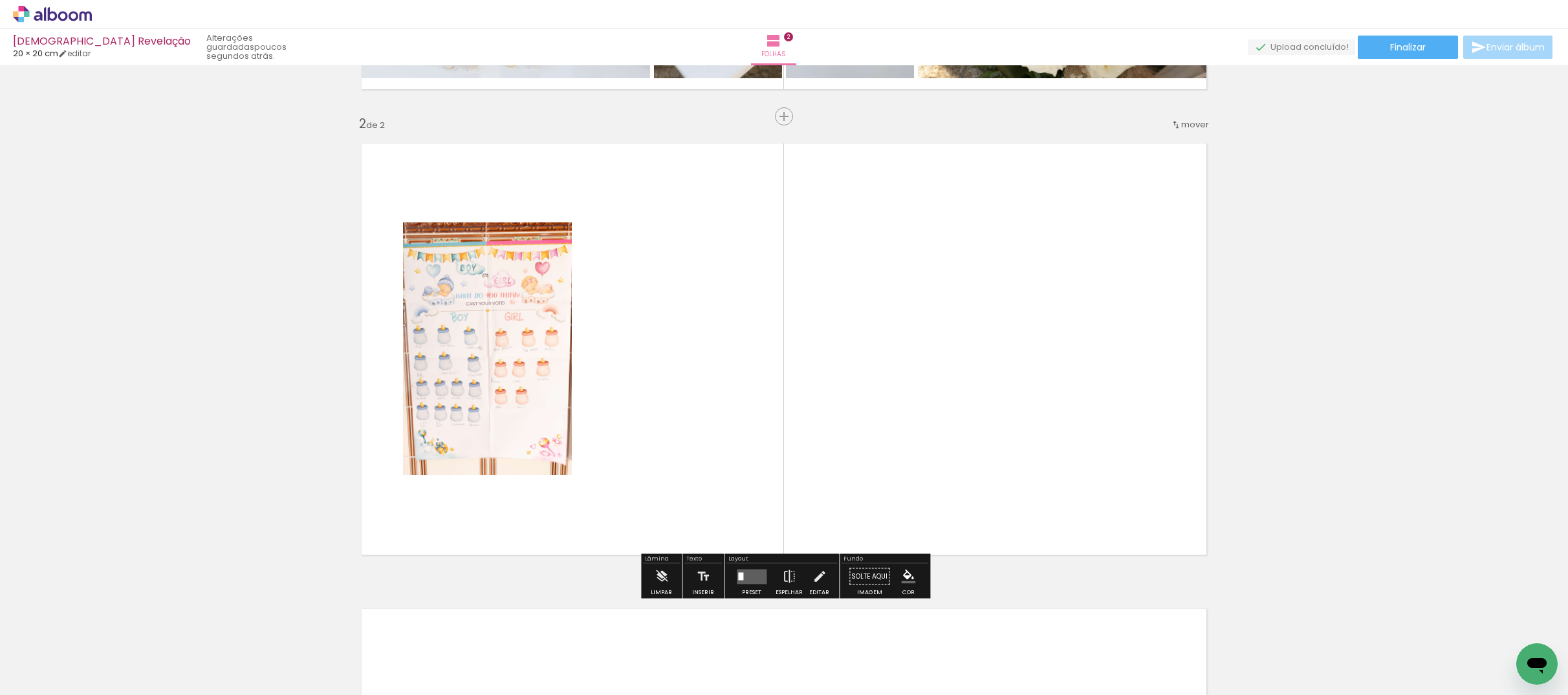
scroll to position [445, 0]
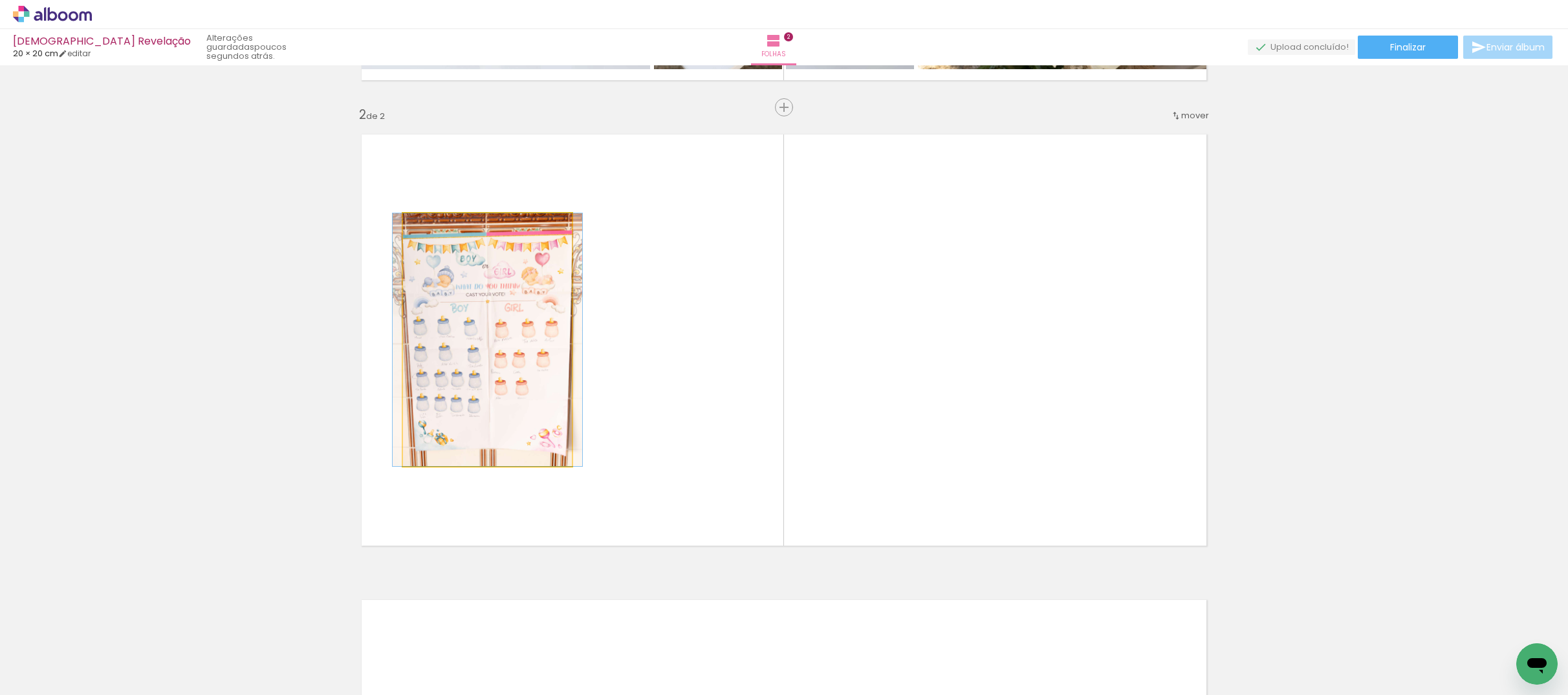
click at [504, 403] on quentale-photo at bounding box center [487, 339] width 169 height 253
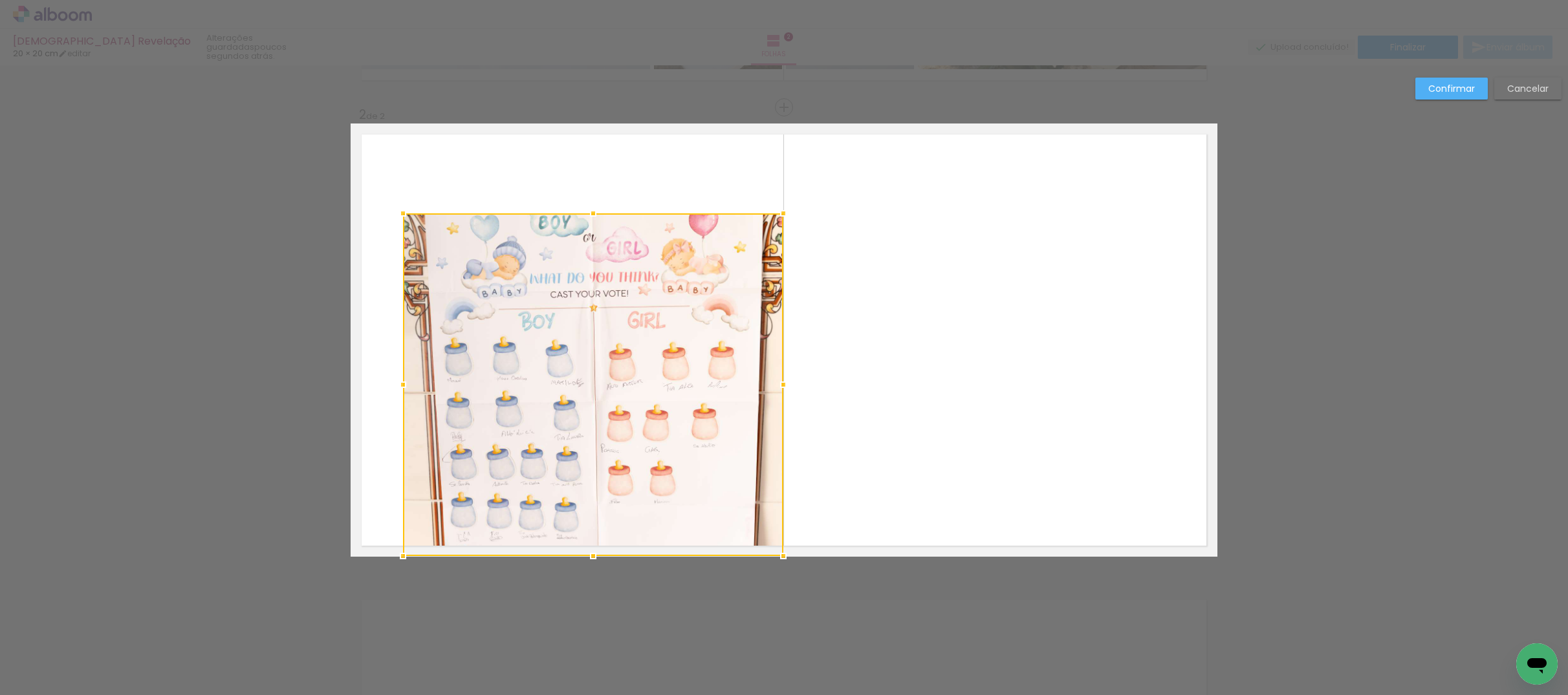
drag, startPoint x: 572, startPoint y: 467, endPoint x: 784, endPoint y: 553, distance: 228.8
click at [784, 553] on div at bounding box center [783, 556] width 26 height 26
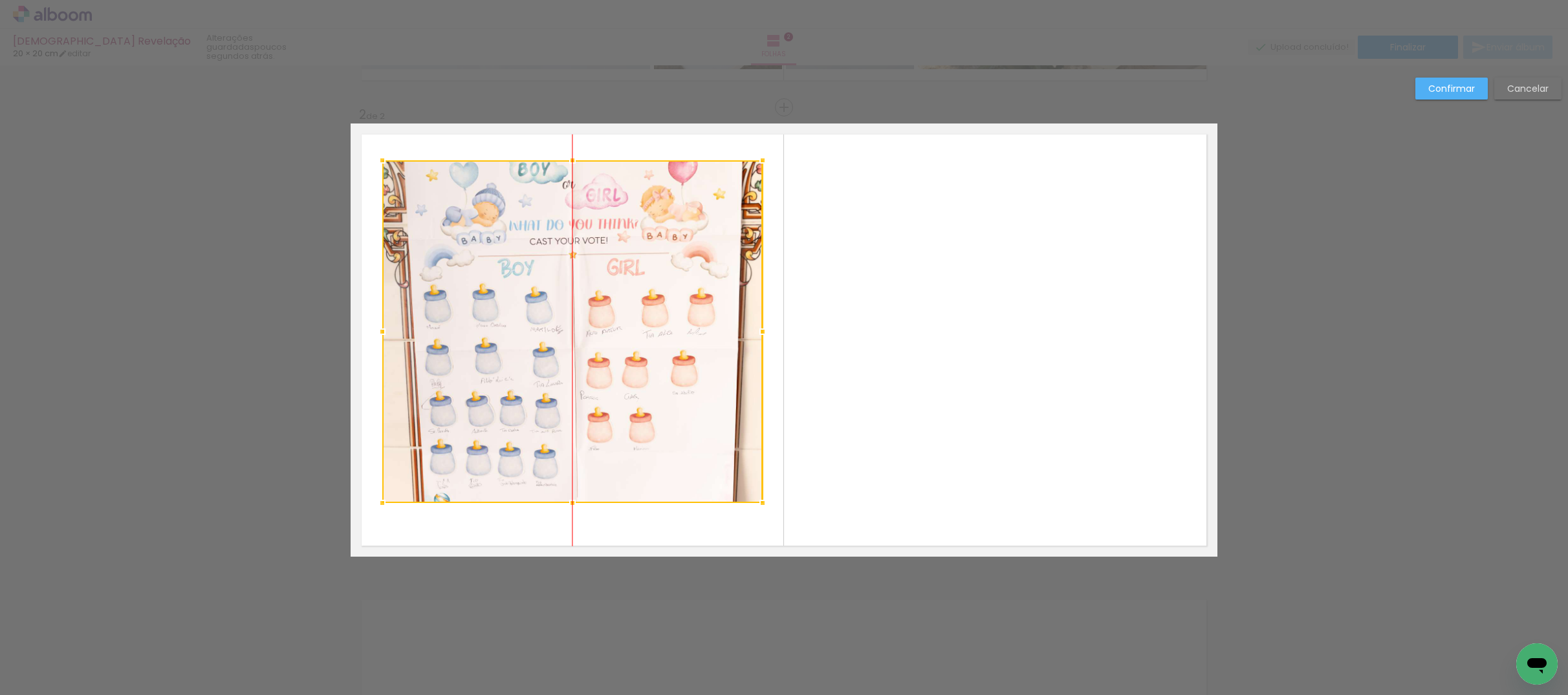
drag, startPoint x: 687, startPoint y: 443, endPoint x: 664, endPoint y: 390, distance: 57.8
click at [664, 390] on div at bounding box center [572, 331] width 380 height 342
click at [0, 0] on slot "Confirmar" at bounding box center [0, 0] width 0 height 0
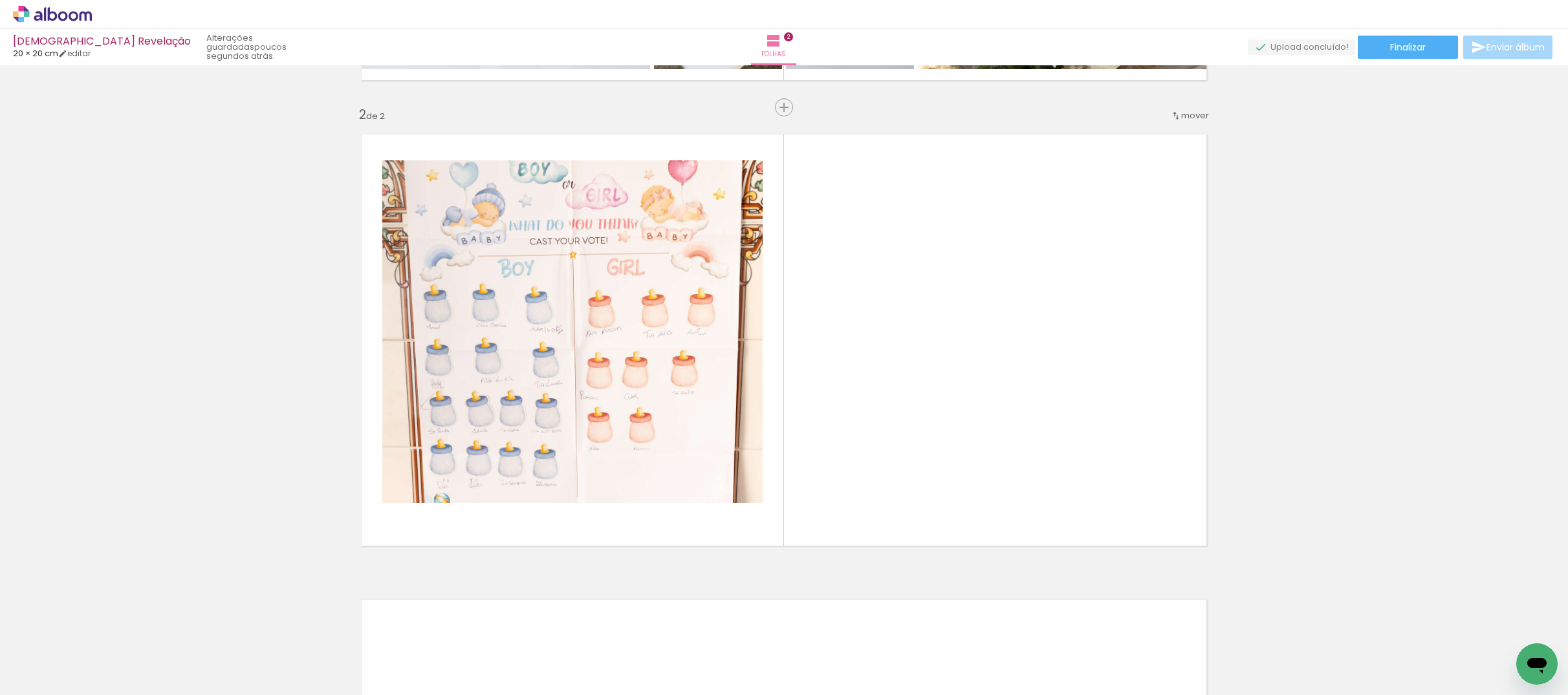
scroll to position [0, 1241]
drag, startPoint x: 715, startPoint y: 665, endPoint x: 909, endPoint y: 478, distance: 269.5
click at [909, 478] on quentale-workspace at bounding box center [784, 347] width 1568 height 695
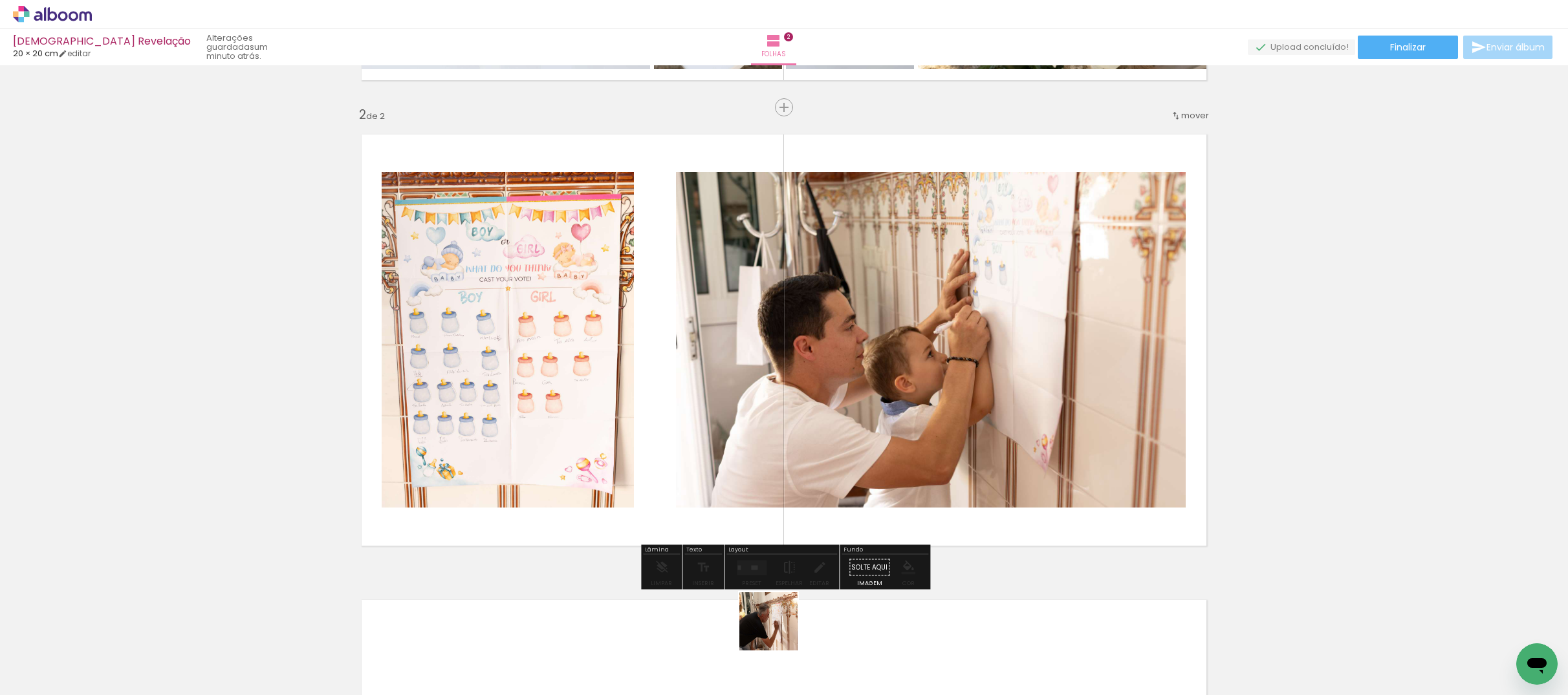
drag, startPoint x: 778, startPoint y: 631, endPoint x: 802, endPoint y: 562, distance: 73.1
click at [803, 557] on quentale-workspace at bounding box center [784, 347] width 1568 height 695
drag, startPoint x: 800, startPoint y: 519, endPoint x: 803, endPoint y: 511, distance: 8.5
click at [803, 497] on quentale-workspace at bounding box center [784, 347] width 1568 height 695
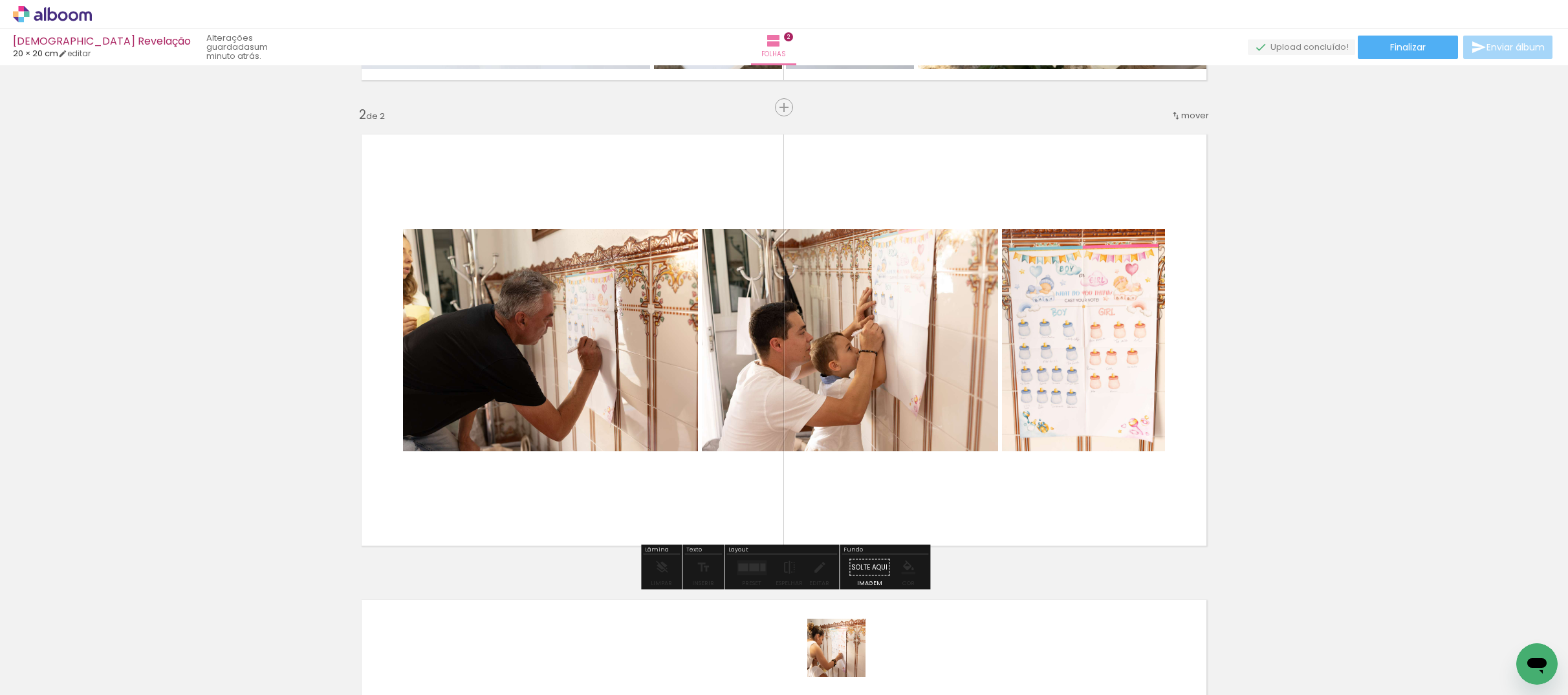
drag, startPoint x: 846, startPoint y: 657, endPoint x: 860, endPoint y: 553, distance: 104.9
click at [855, 511] on quentale-workspace at bounding box center [784, 347] width 1568 height 695
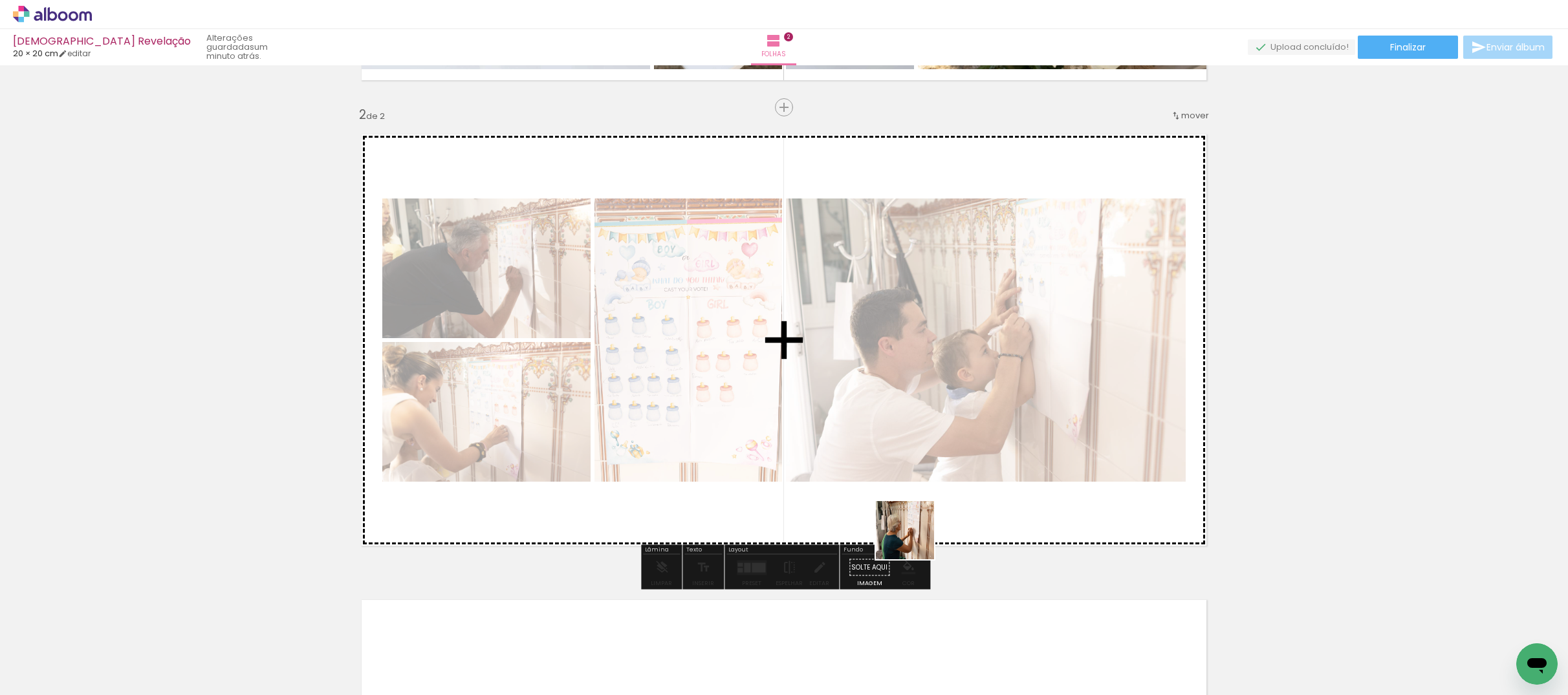
click at [915, 540] on quentale-workspace at bounding box center [784, 347] width 1568 height 695
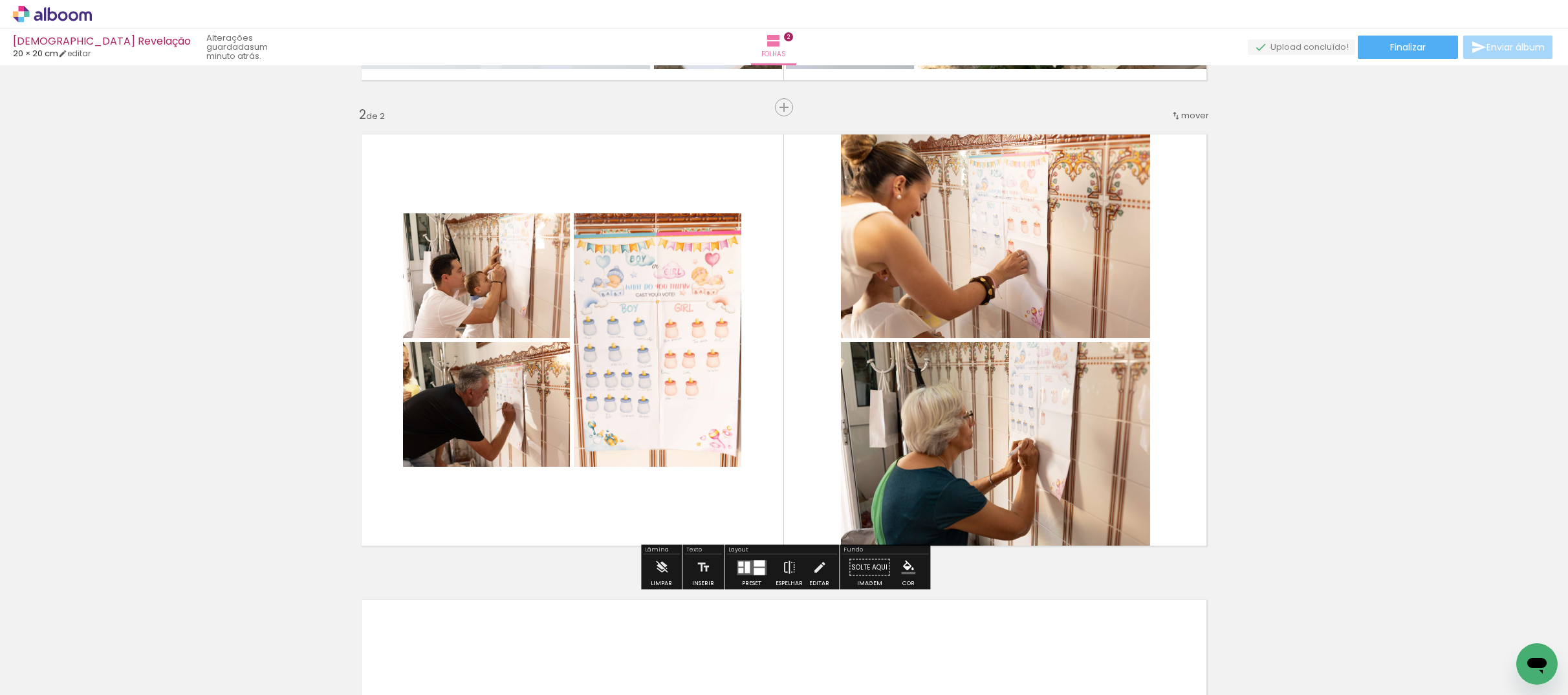
drag, startPoint x: 996, startPoint y: 639, endPoint x: 988, endPoint y: 560, distance: 79.4
click at [978, 523] on quentale-workspace at bounding box center [784, 347] width 1568 height 695
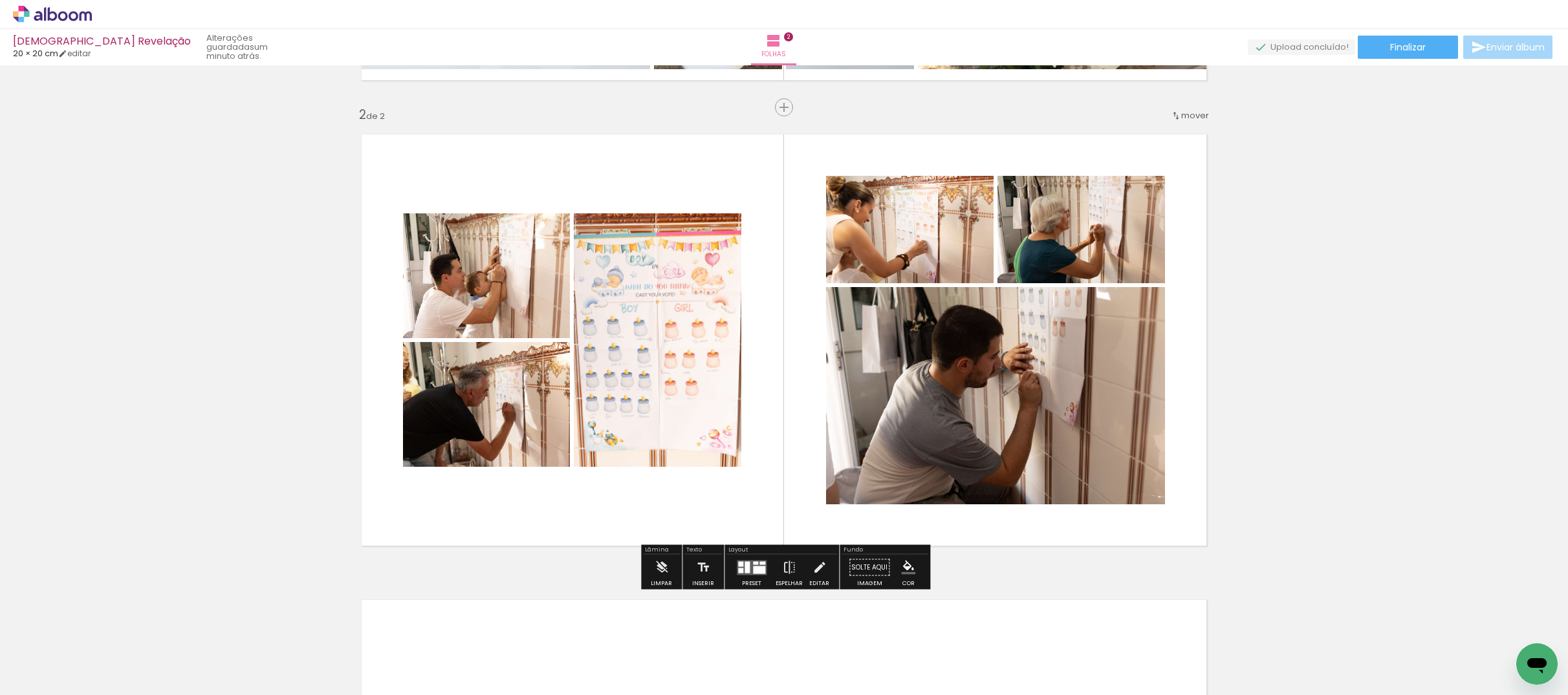
drag, startPoint x: 1016, startPoint y: 523, endPoint x: 1006, endPoint y: 503, distance: 22.4
click at [1011, 503] on quentale-workspace at bounding box center [784, 347] width 1568 height 695
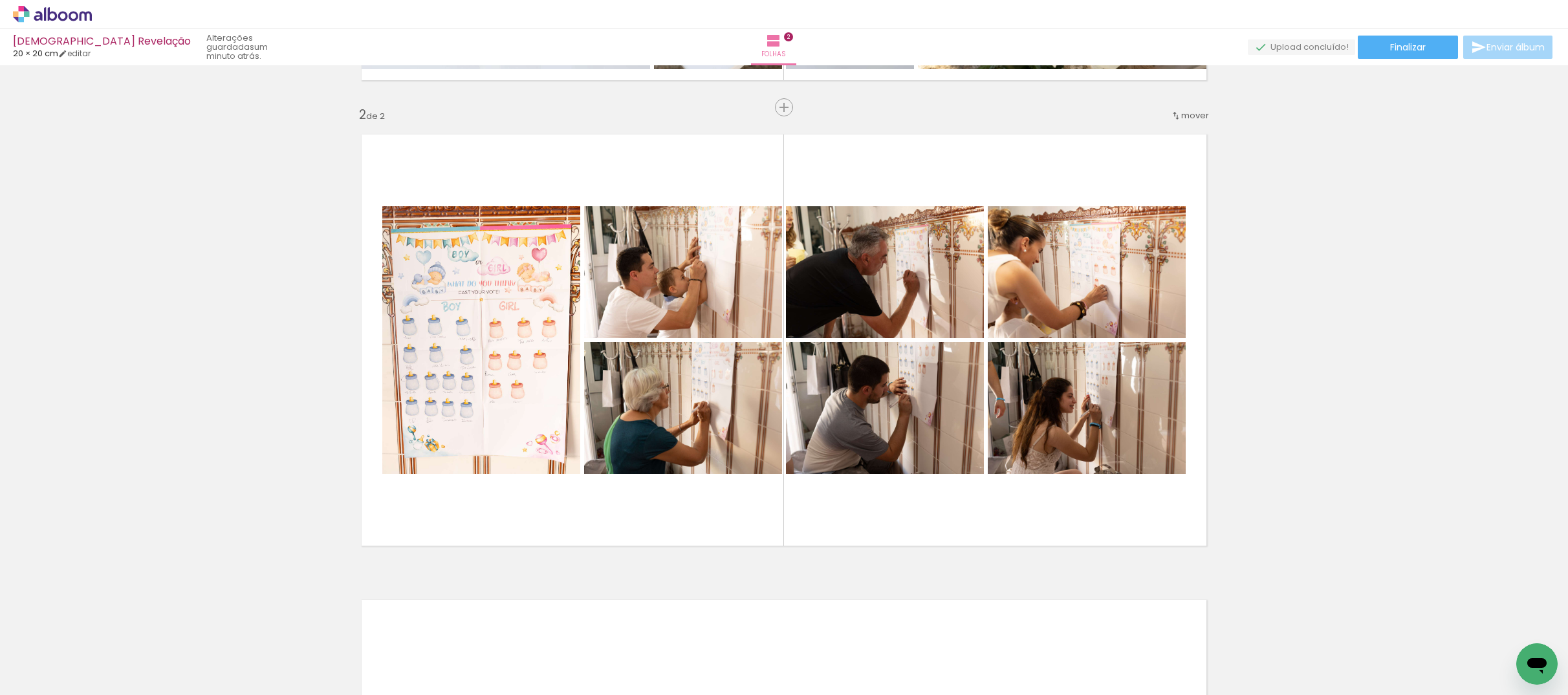
scroll to position [0, 725]
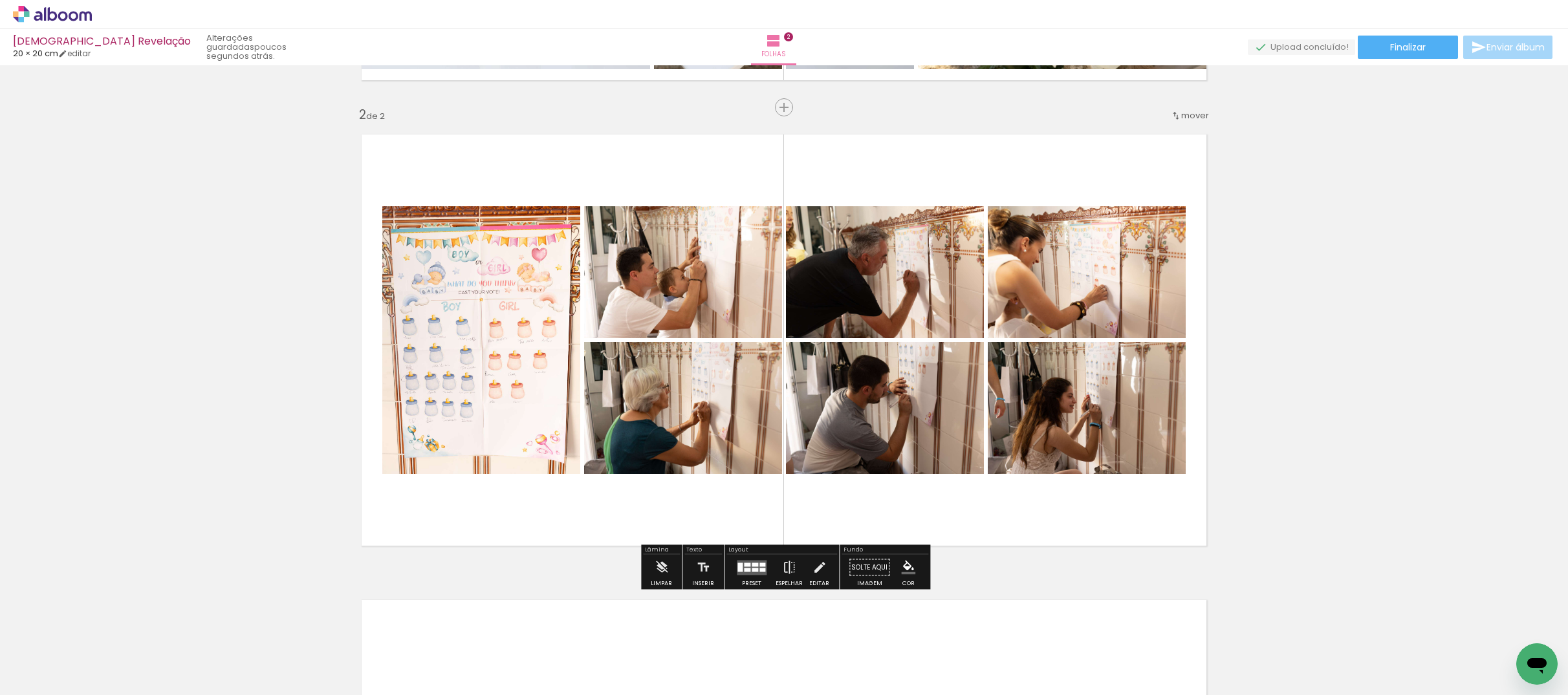
click at [752, 564] on div at bounding box center [755, 564] width 6 height 4
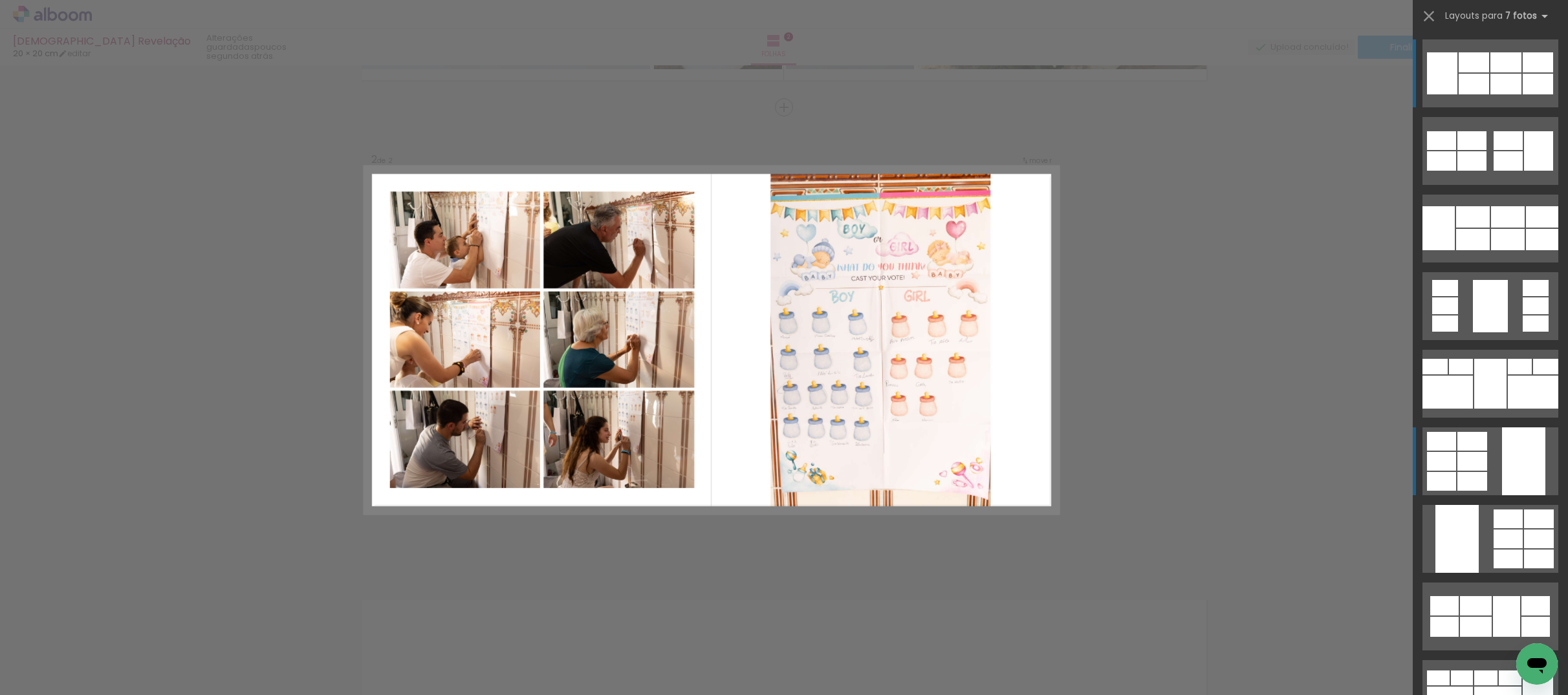
click at [1125, 442] on div at bounding box center [1473, 442] width 30 height 19
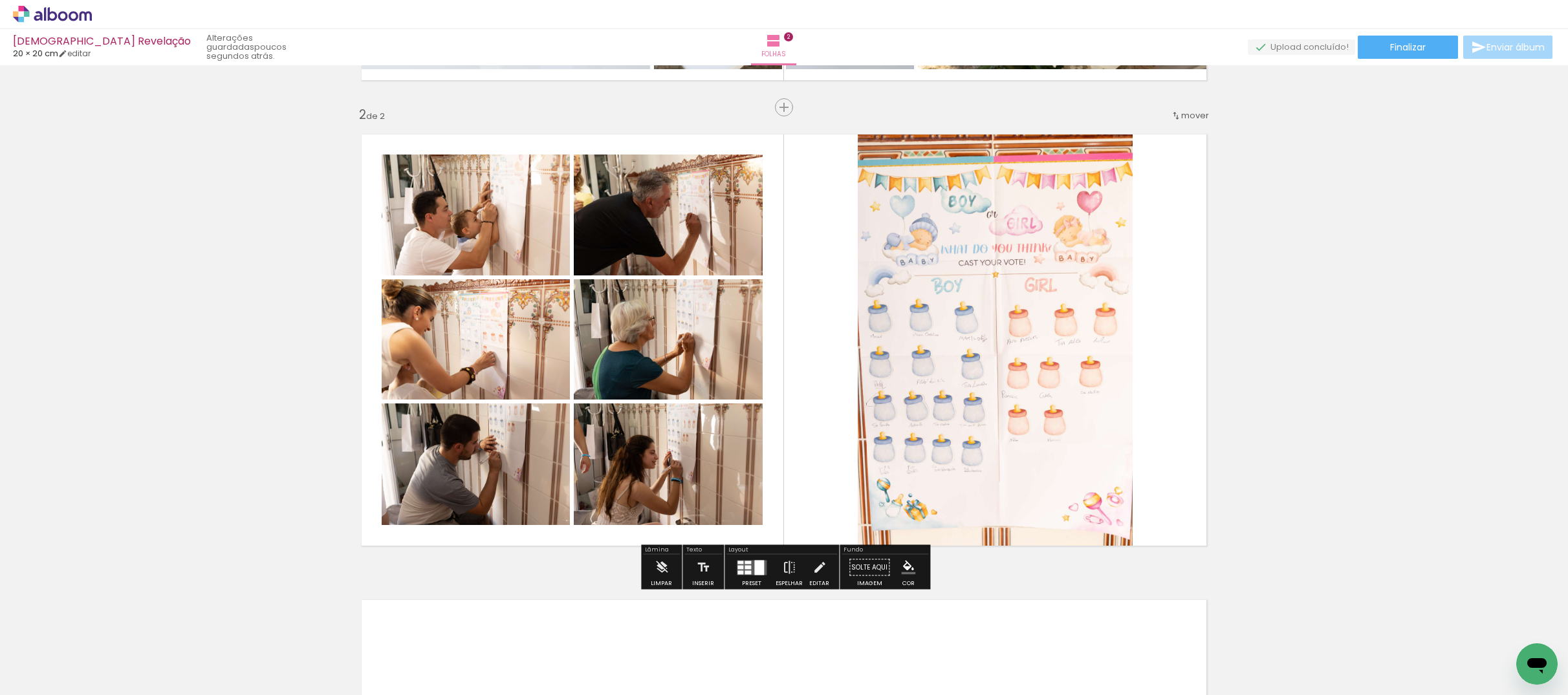
click at [928, 355] on quentale-photo at bounding box center [996, 340] width 275 height 433
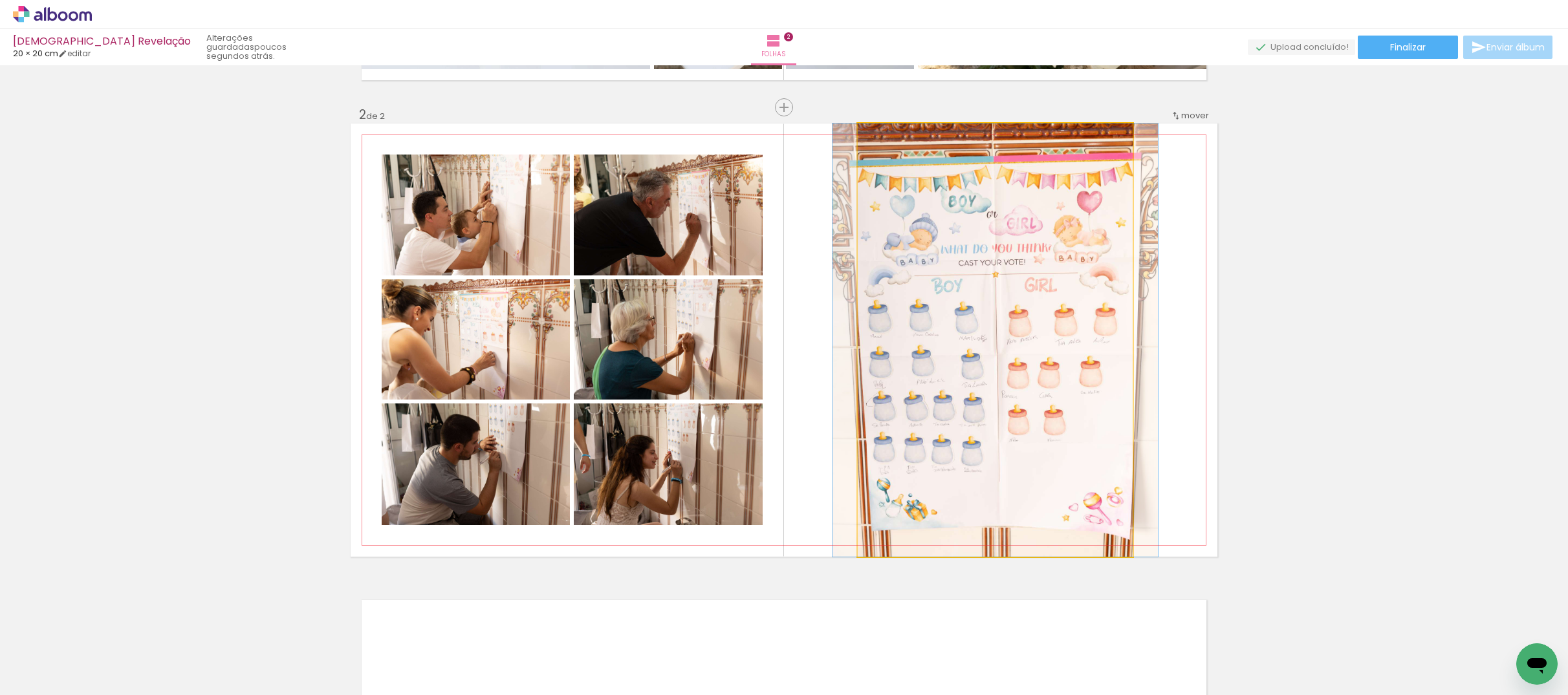
click at [928, 355] on quentale-photo at bounding box center [996, 340] width 275 height 433
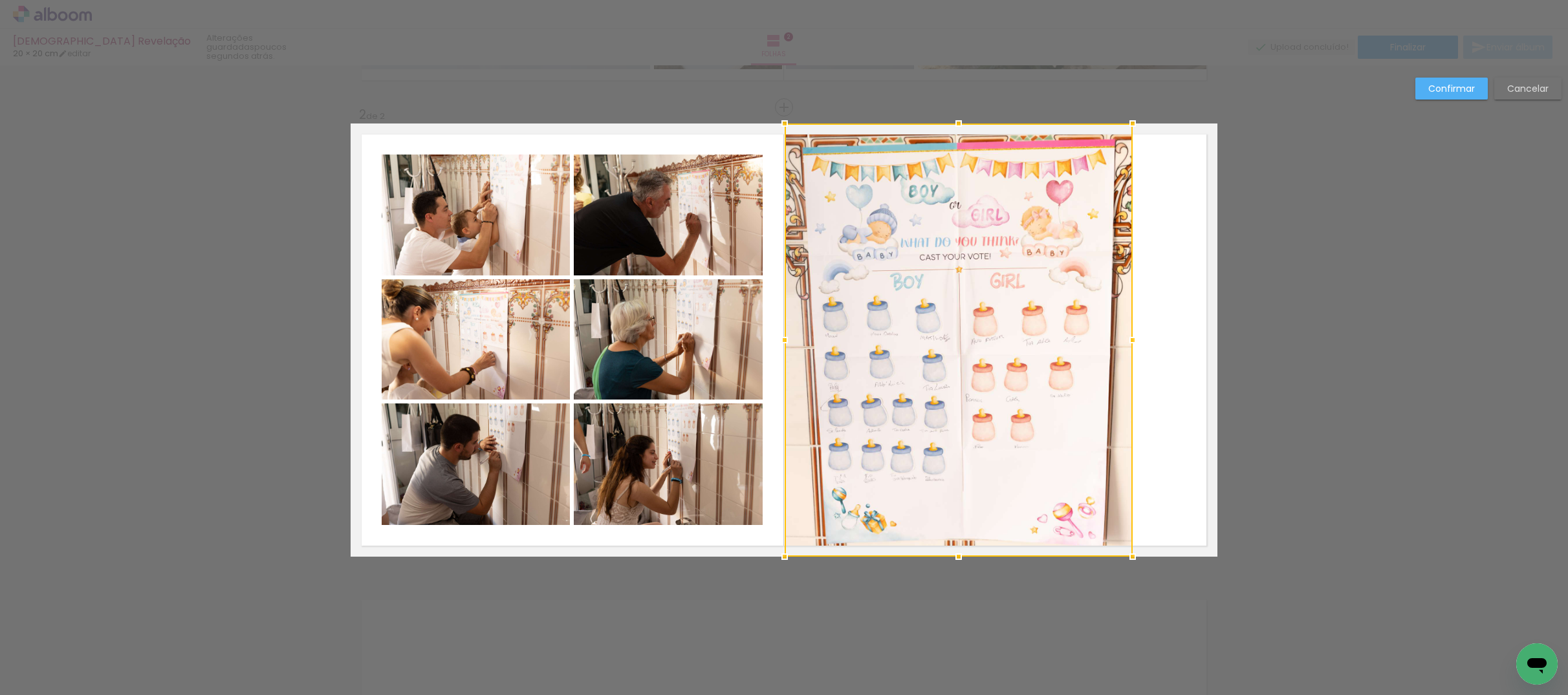
drag, startPoint x: 849, startPoint y: 339, endPoint x: 787, endPoint y: 340, distance: 62.0
click at [787, 340] on div at bounding box center [784, 340] width 26 height 26
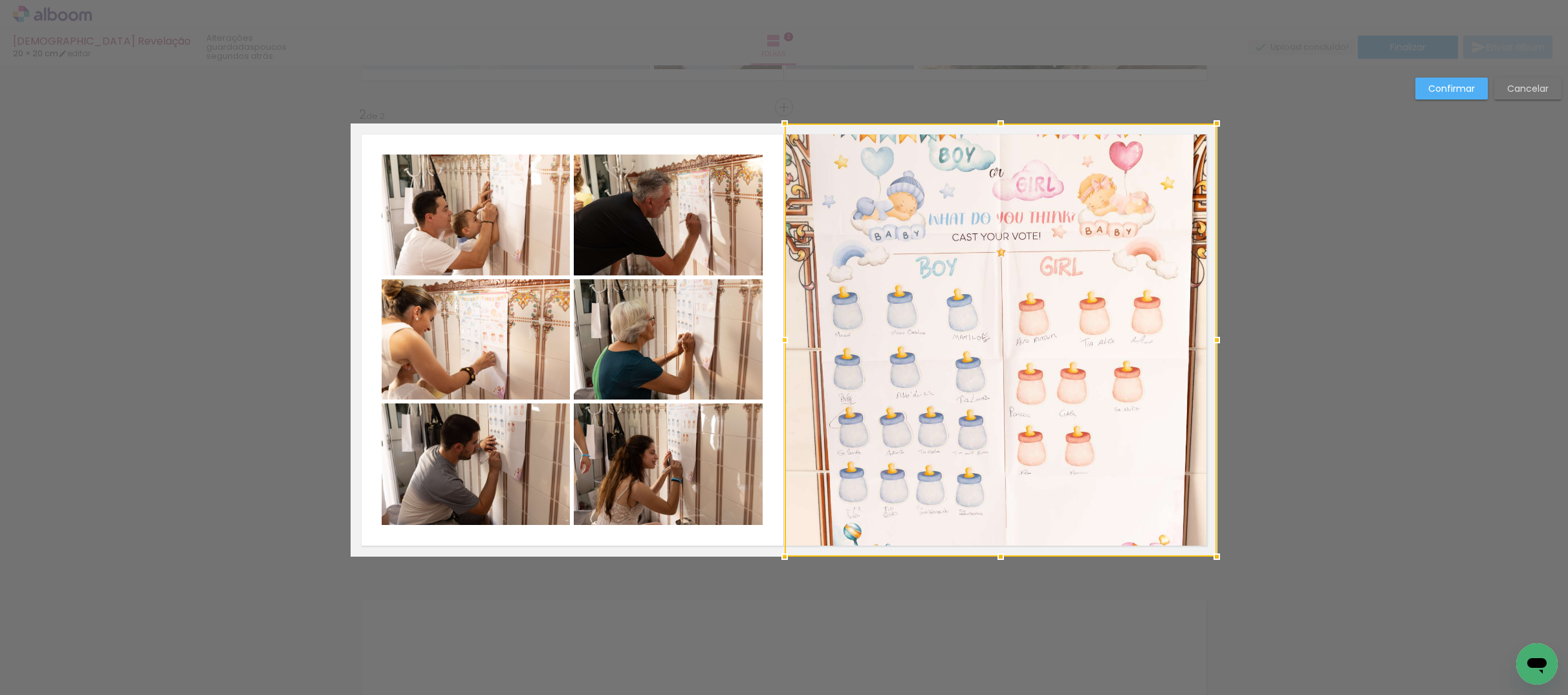
drag, startPoint x: 1133, startPoint y: 339, endPoint x: 1251, endPoint y: 341, distance: 118.0
click at [1125, 341] on div "Inserir folha 1 de 2 Inserir folha 2 de 2 Confirmar Cancelar" at bounding box center [784, 334] width 1568 height 1428
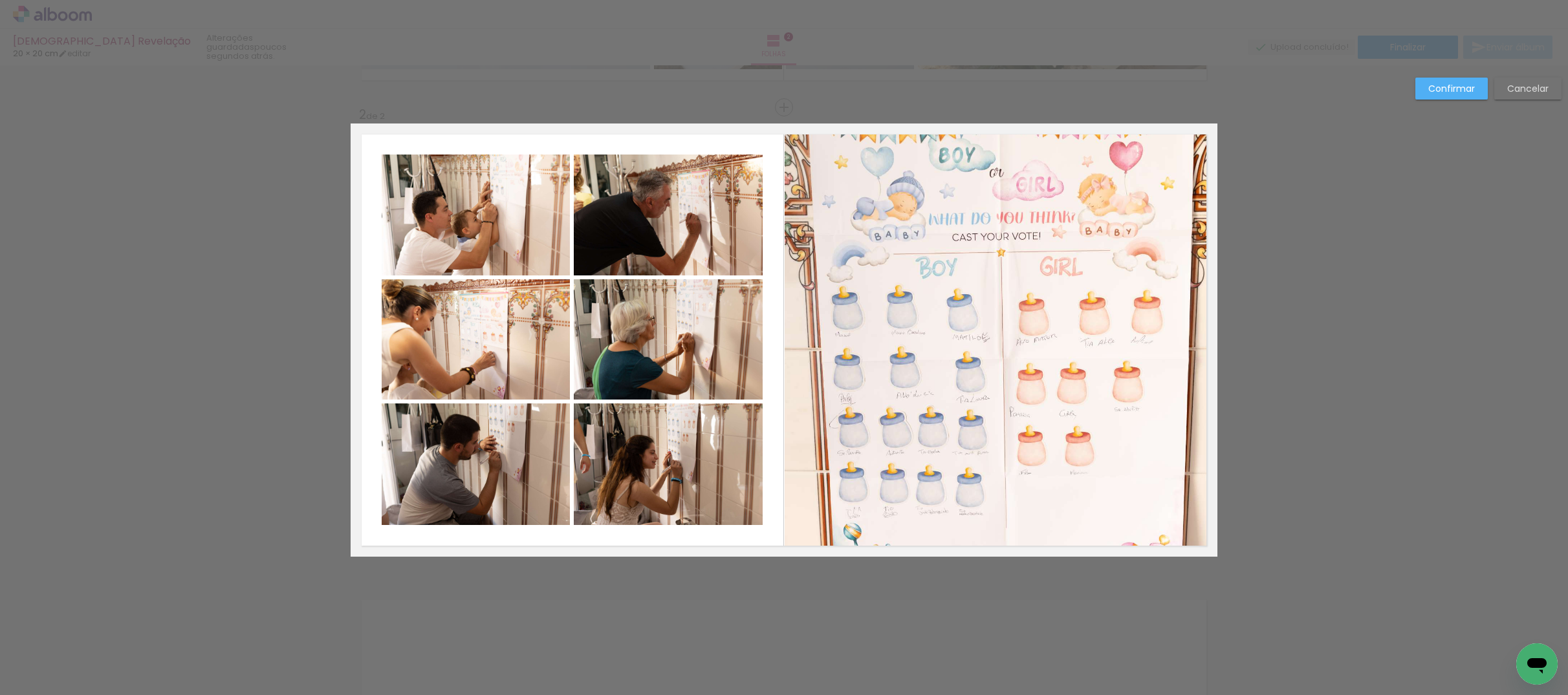
click at [0, 0] on slot "Confirmar" at bounding box center [0, 0] width 0 height 0
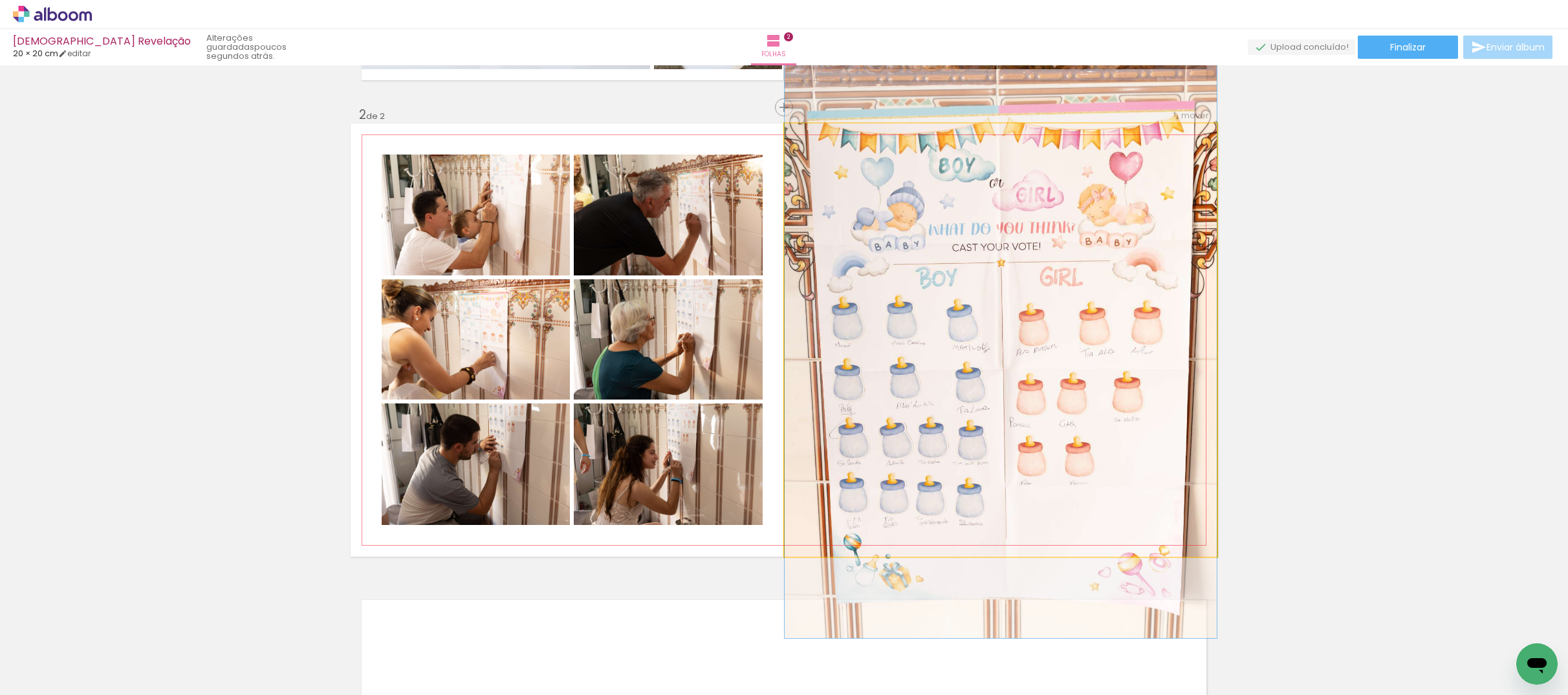
drag, startPoint x: 1121, startPoint y: 266, endPoint x: 1120, endPoint y: 276, distance: 10.0
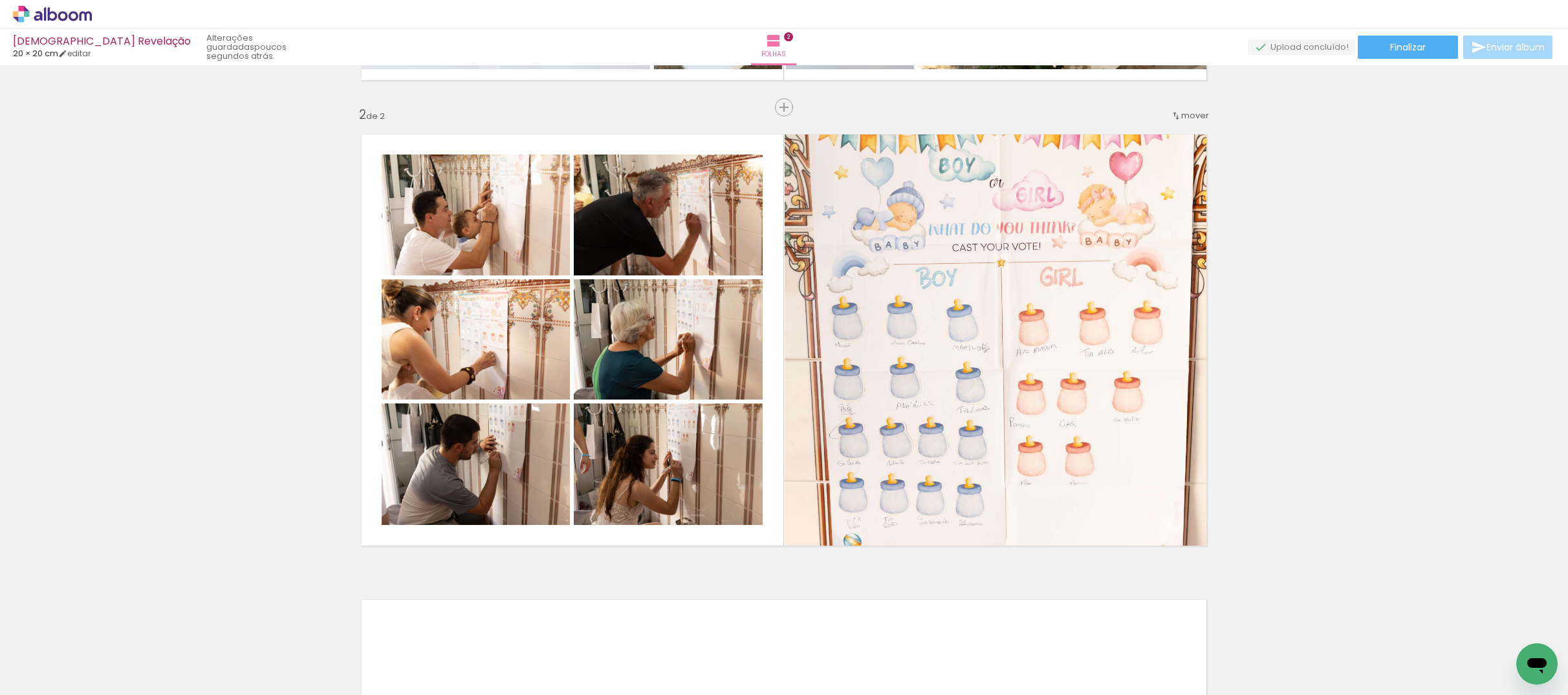
scroll to position [0, 1168]
click at [1125, 576] on div at bounding box center [1280, 651] width 64 height 48
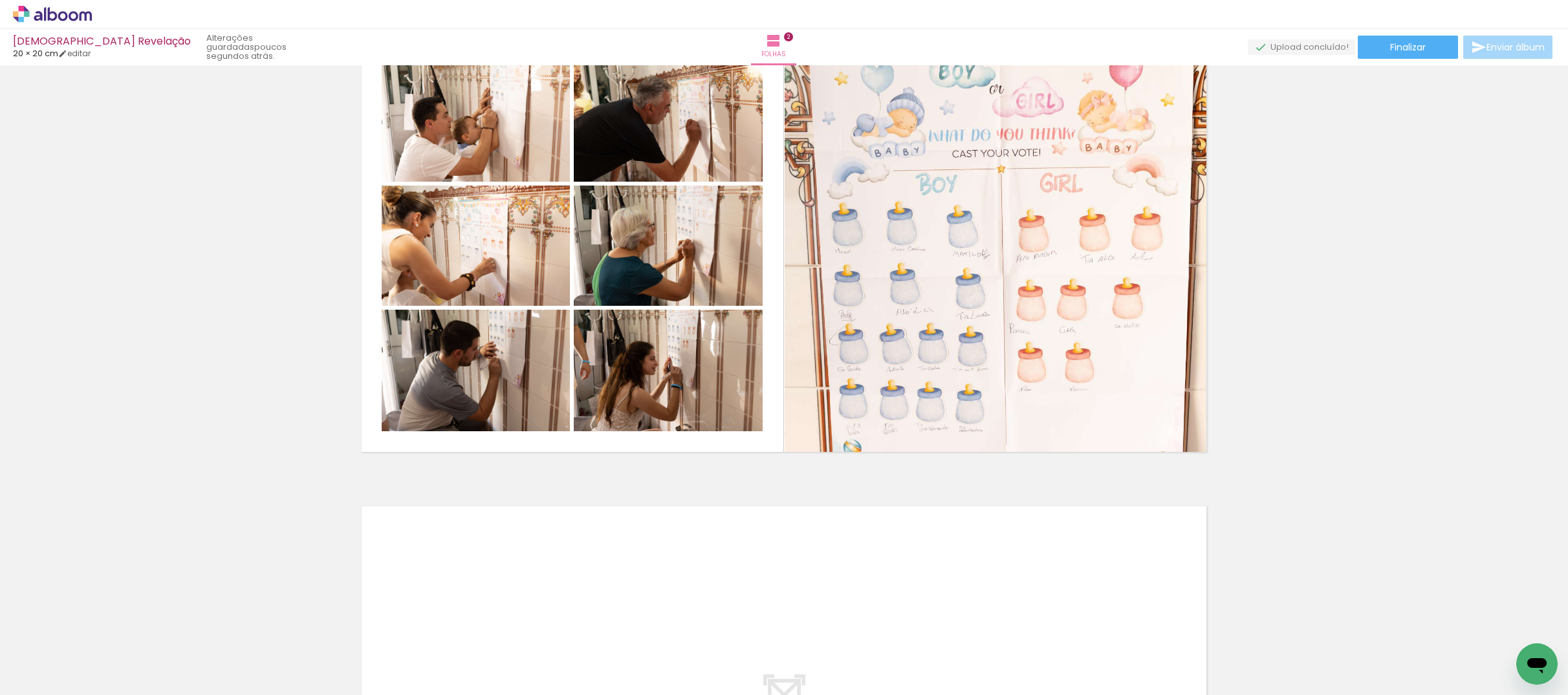
scroll to position [628, 0]
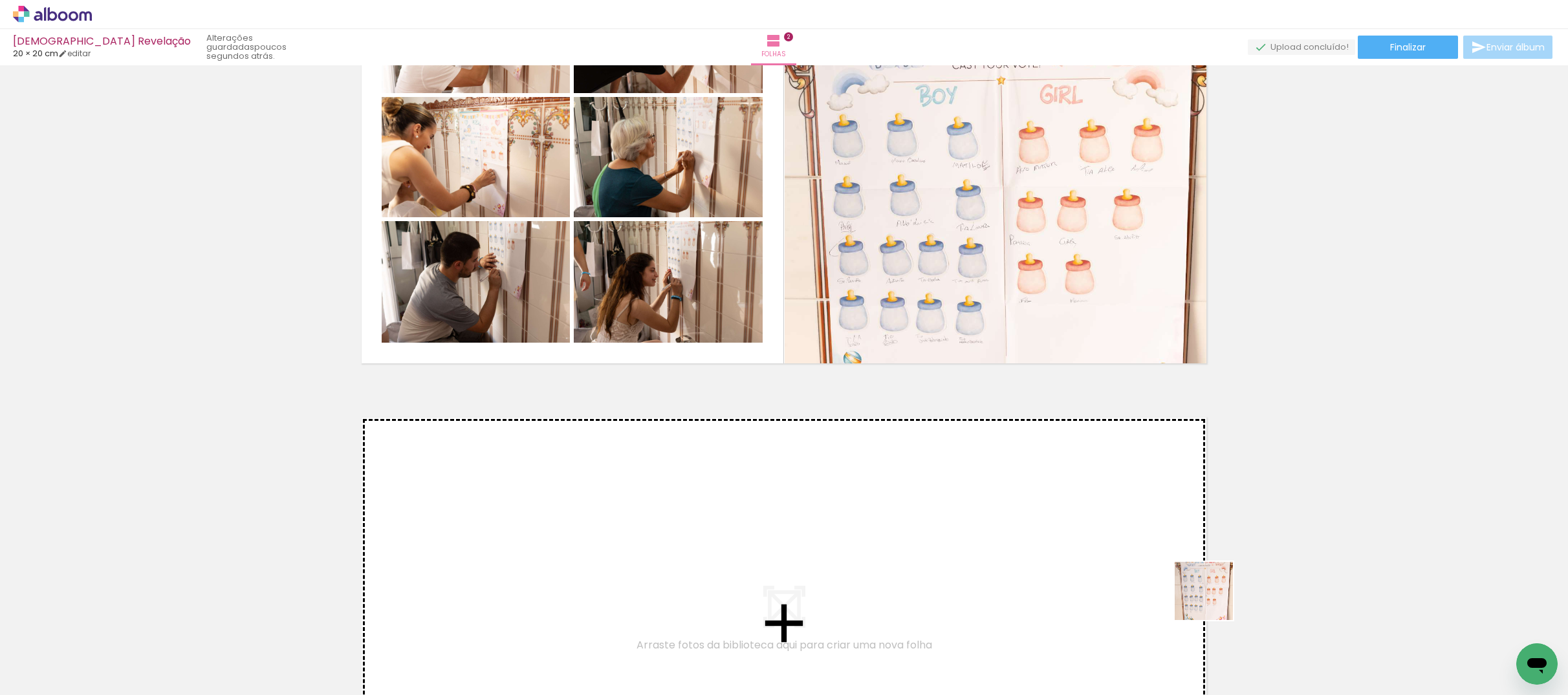
drag, startPoint x: 1214, startPoint y: 601, endPoint x: 1059, endPoint y: 519, distance: 175.4
click at [1059, 519] on quentale-workspace at bounding box center [784, 347] width 1568 height 695
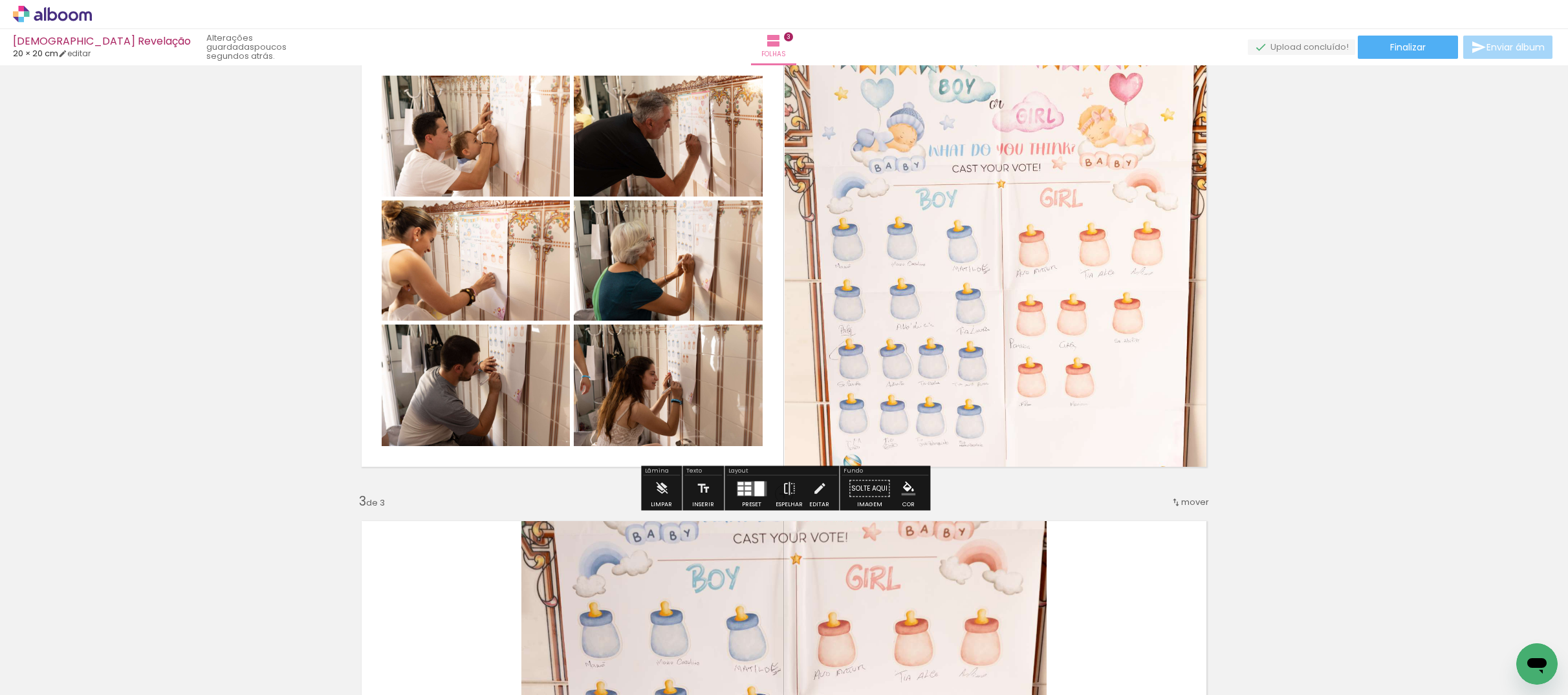
scroll to position [571, 0]
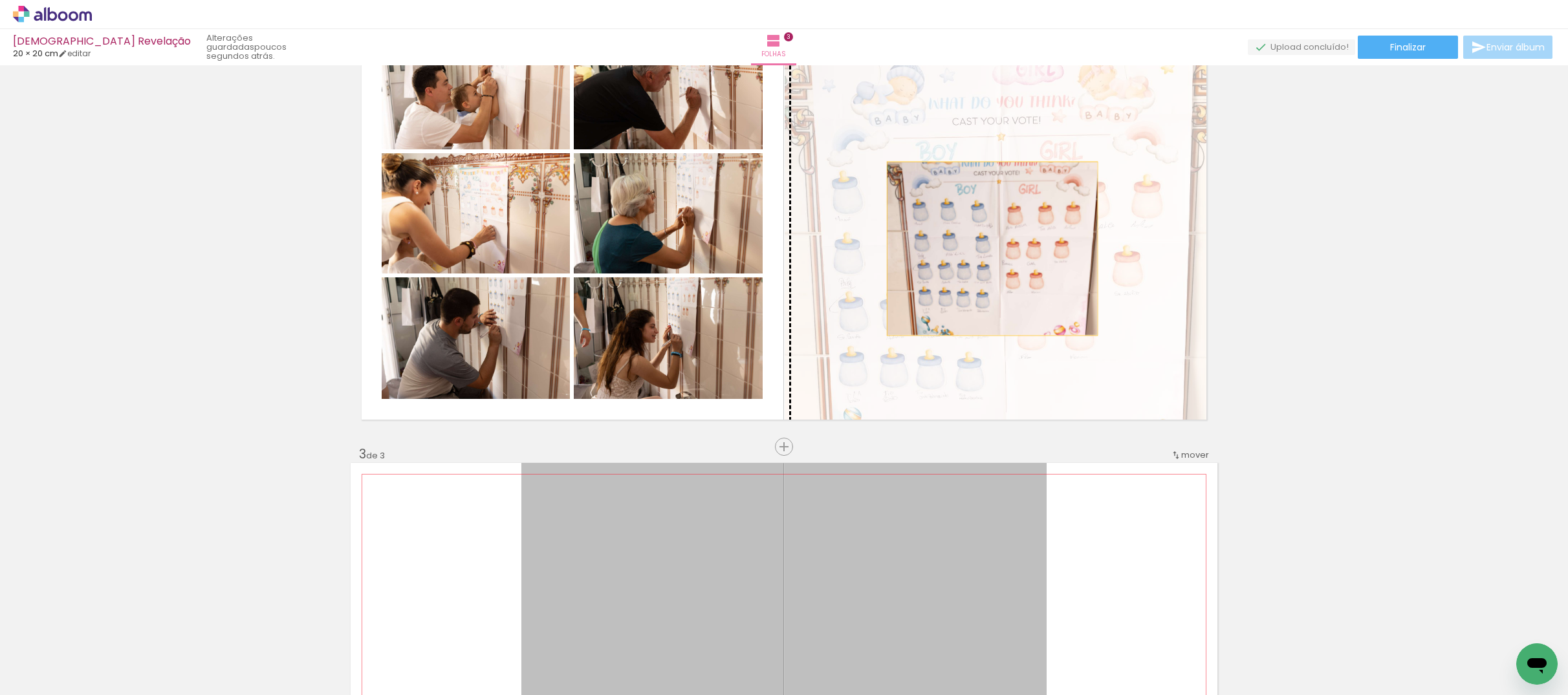
drag, startPoint x: 969, startPoint y: 546, endPoint x: 992, endPoint y: 249, distance: 297.9
click at [992, 249] on div "Inserir folha 1 de 3 Inserir folha 2 de 3 Inserir folha 3 de 3" at bounding box center [784, 431] width 1568 height 1864
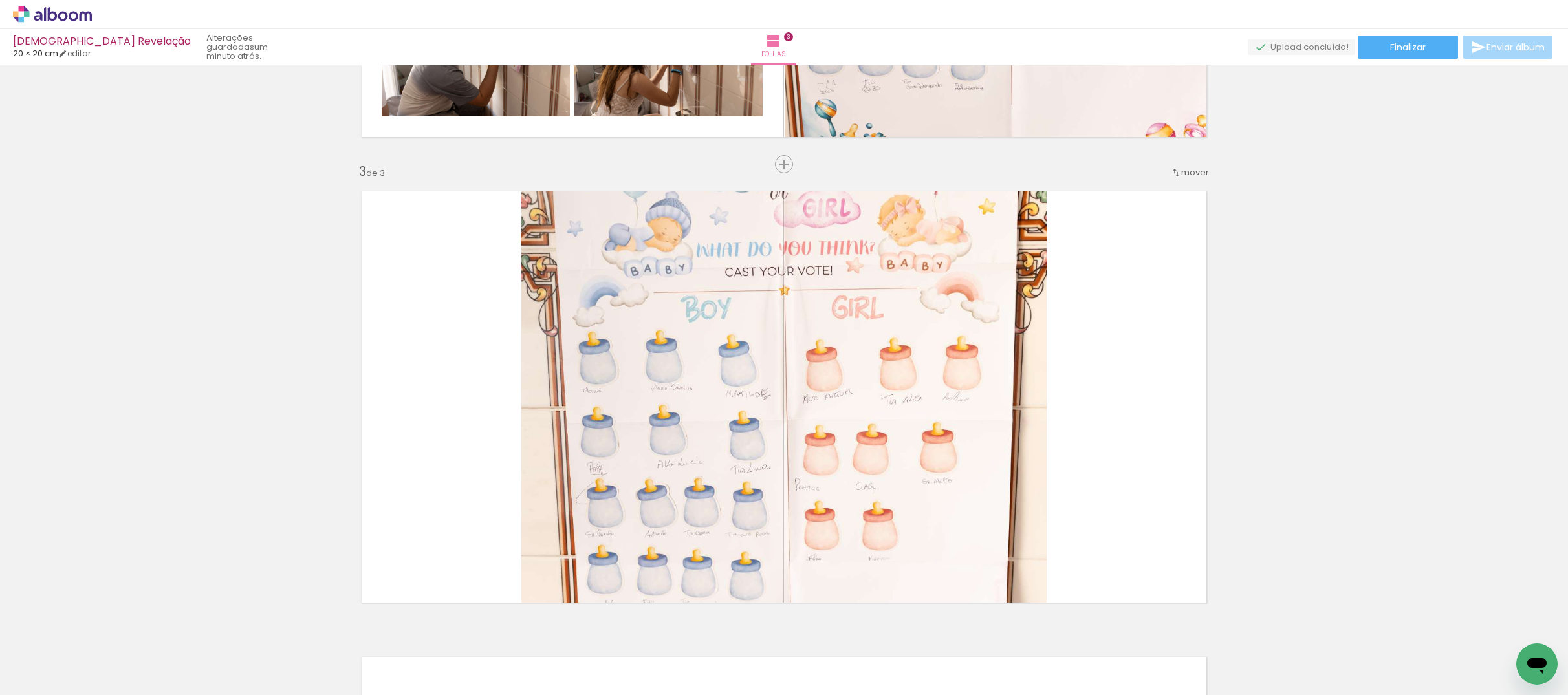
scroll to position [857, 0]
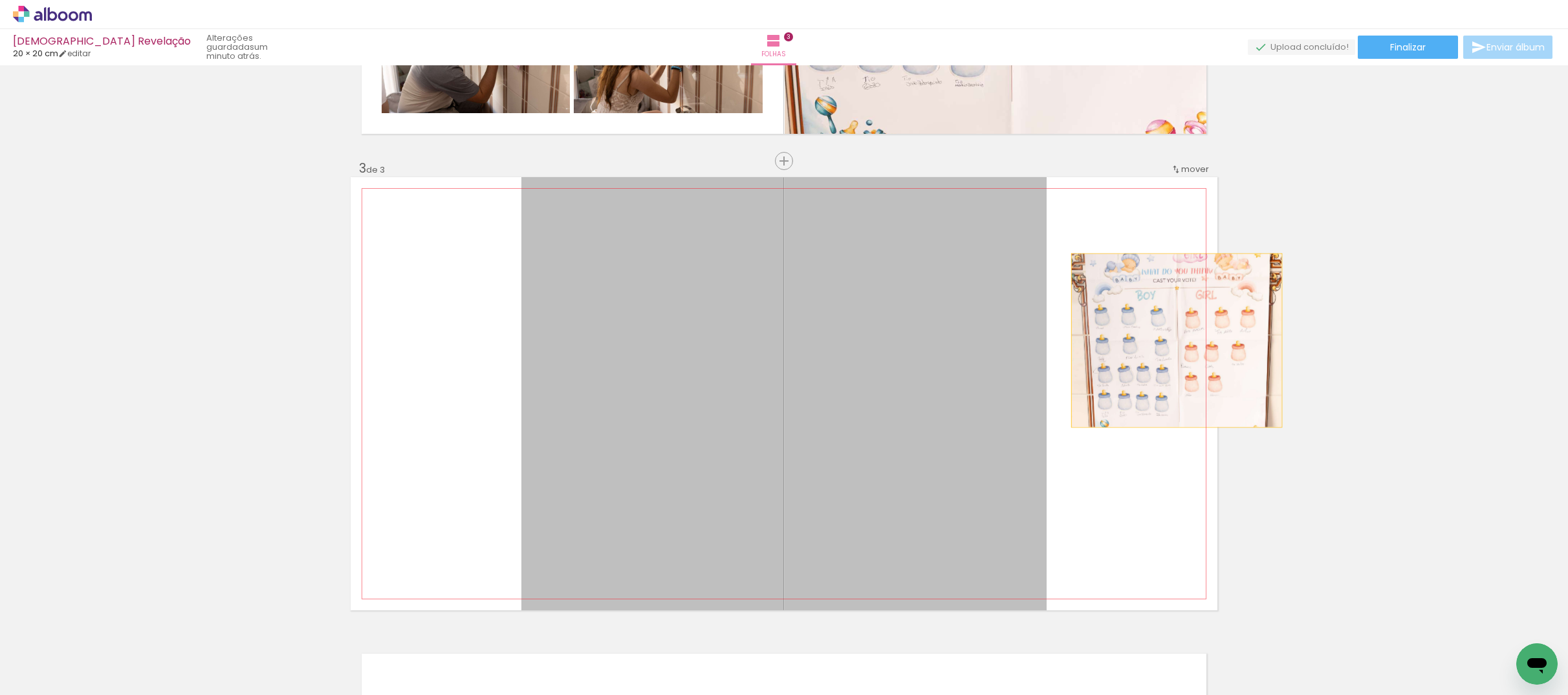
drag, startPoint x: 762, startPoint y: 369, endPoint x: 1301, endPoint y: 339, distance: 539.8
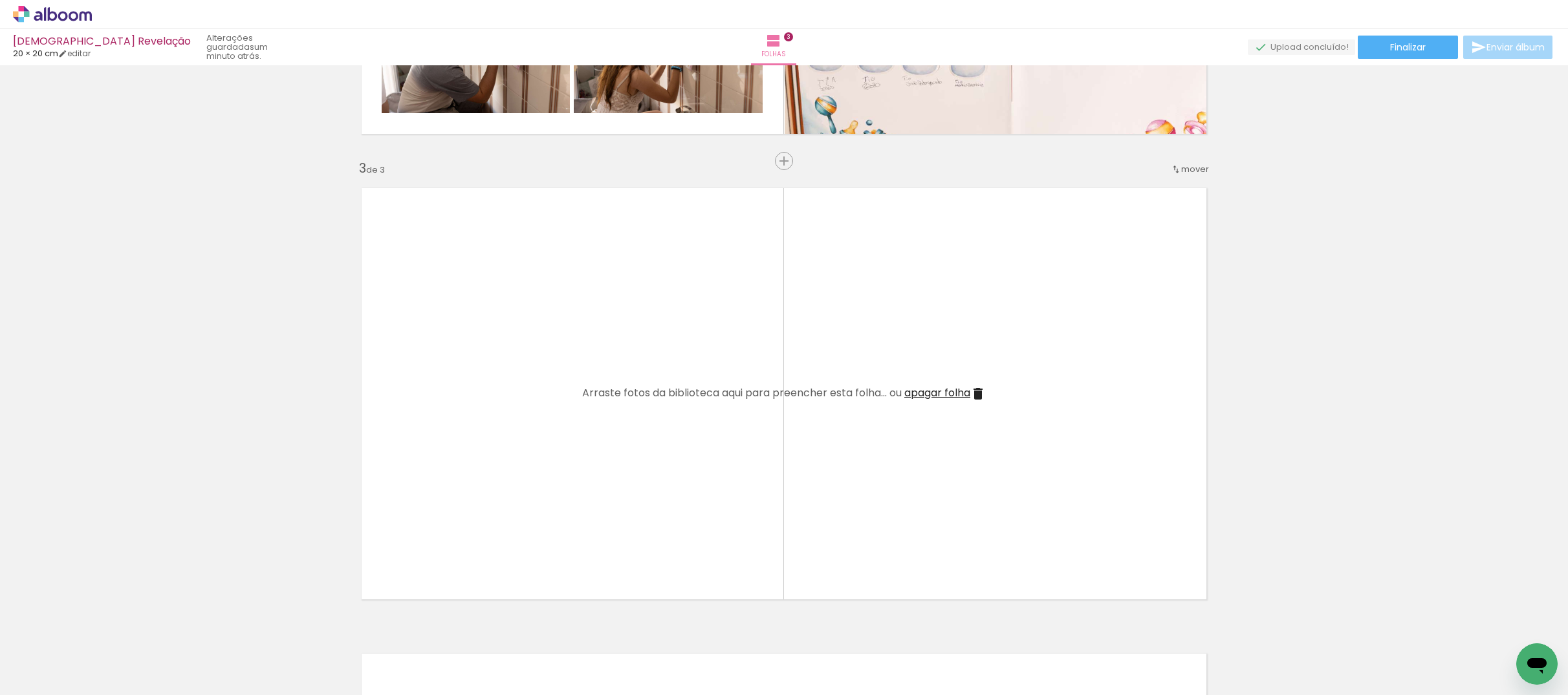
scroll to position [0, 372]
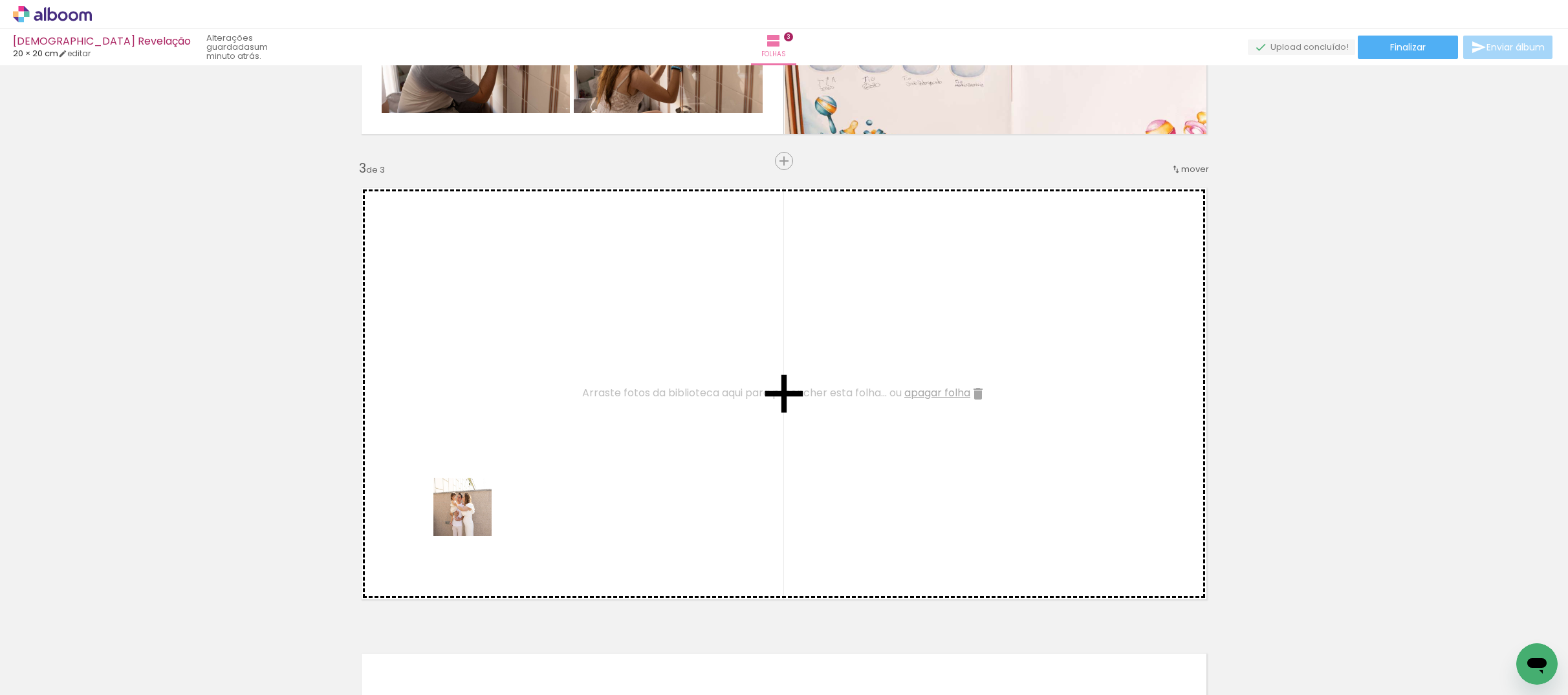
drag, startPoint x: 495, startPoint y: 647, endPoint x: 472, endPoint y: 517, distance: 132.0
click at [472, 517] on quentale-workspace at bounding box center [784, 347] width 1568 height 695
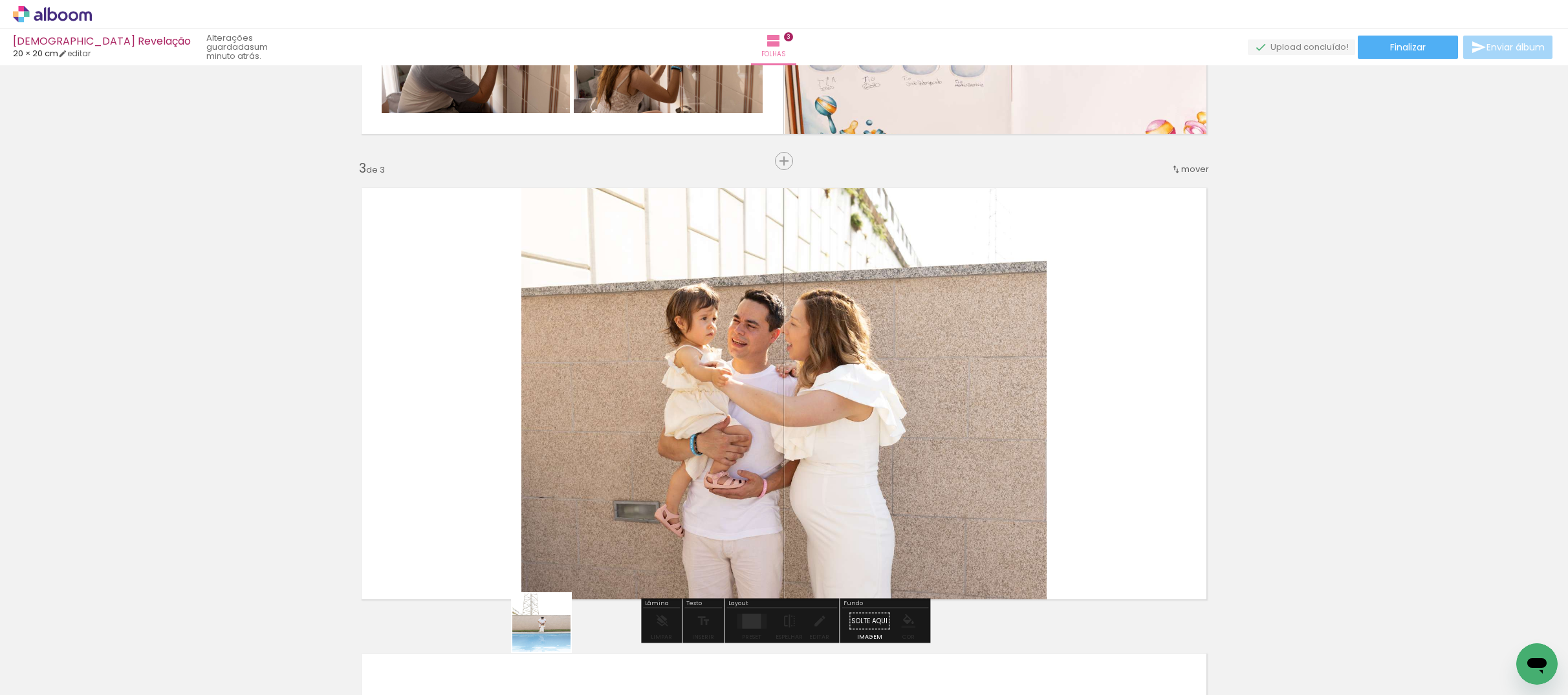
click at [474, 500] on quentale-workspace at bounding box center [784, 347] width 1568 height 695
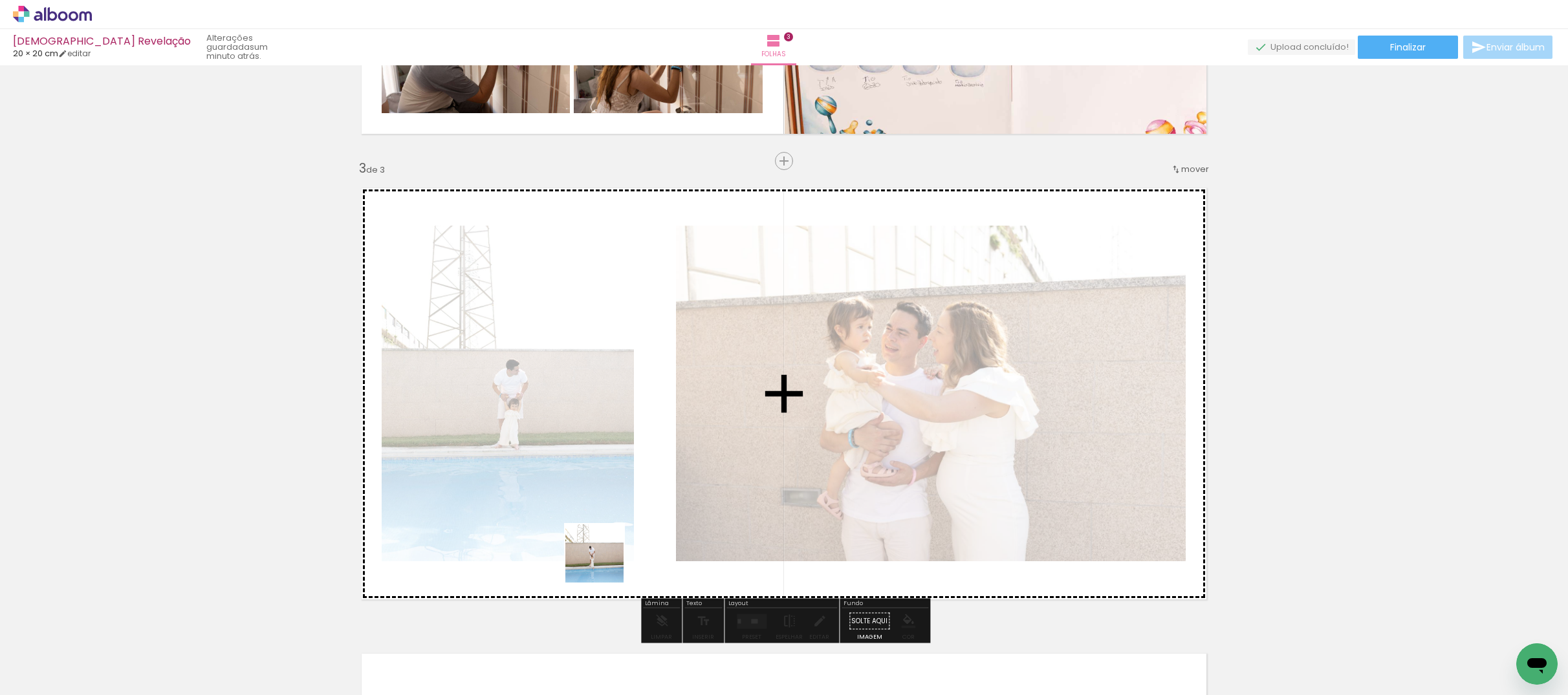
drag, startPoint x: 604, startPoint y: 570, endPoint x: 605, endPoint y: 564, distance: 6.1
click at [605, 564] on quentale-workspace at bounding box center [784, 347] width 1568 height 695
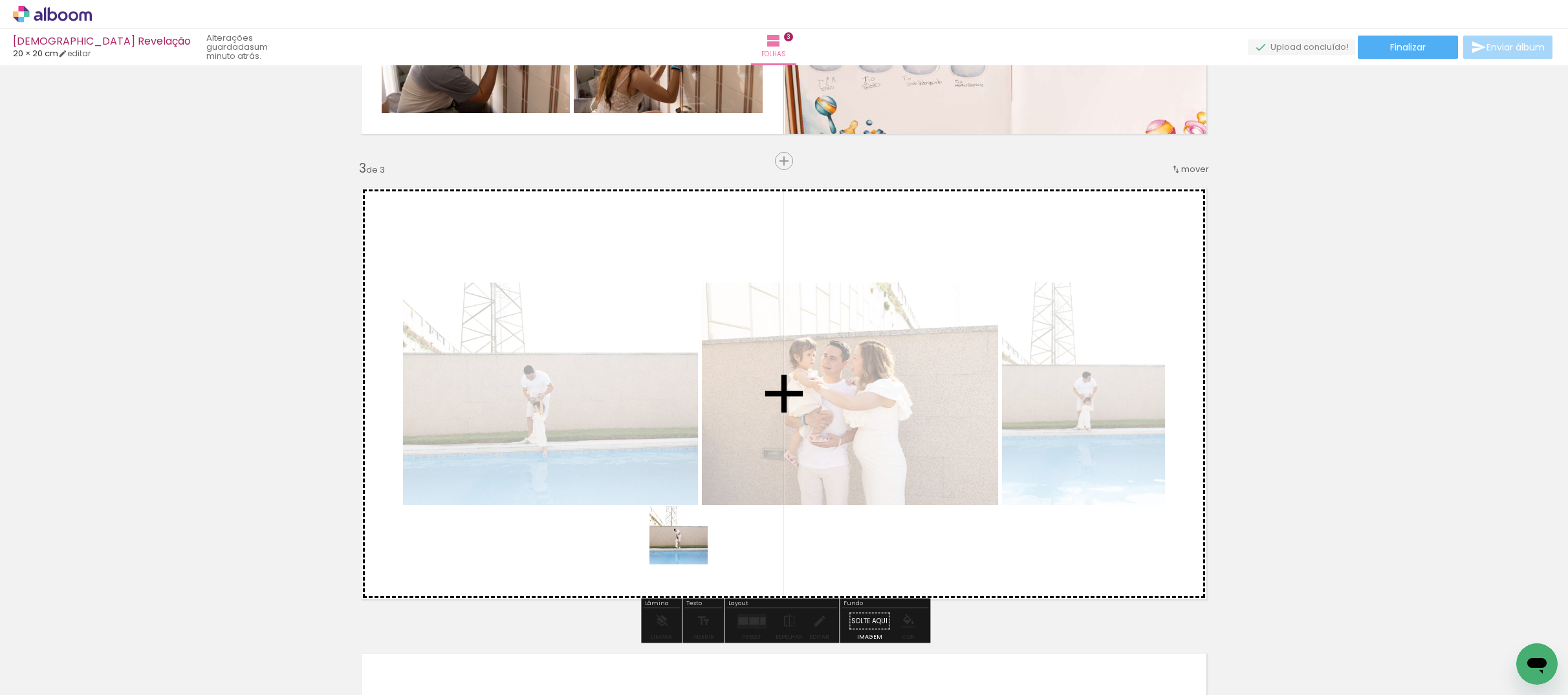
drag, startPoint x: 693, startPoint y: 661, endPoint x: 691, endPoint y: 542, distance: 119.0
click at [689, 545] on quentale-workspace at bounding box center [784, 347] width 1568 height 695
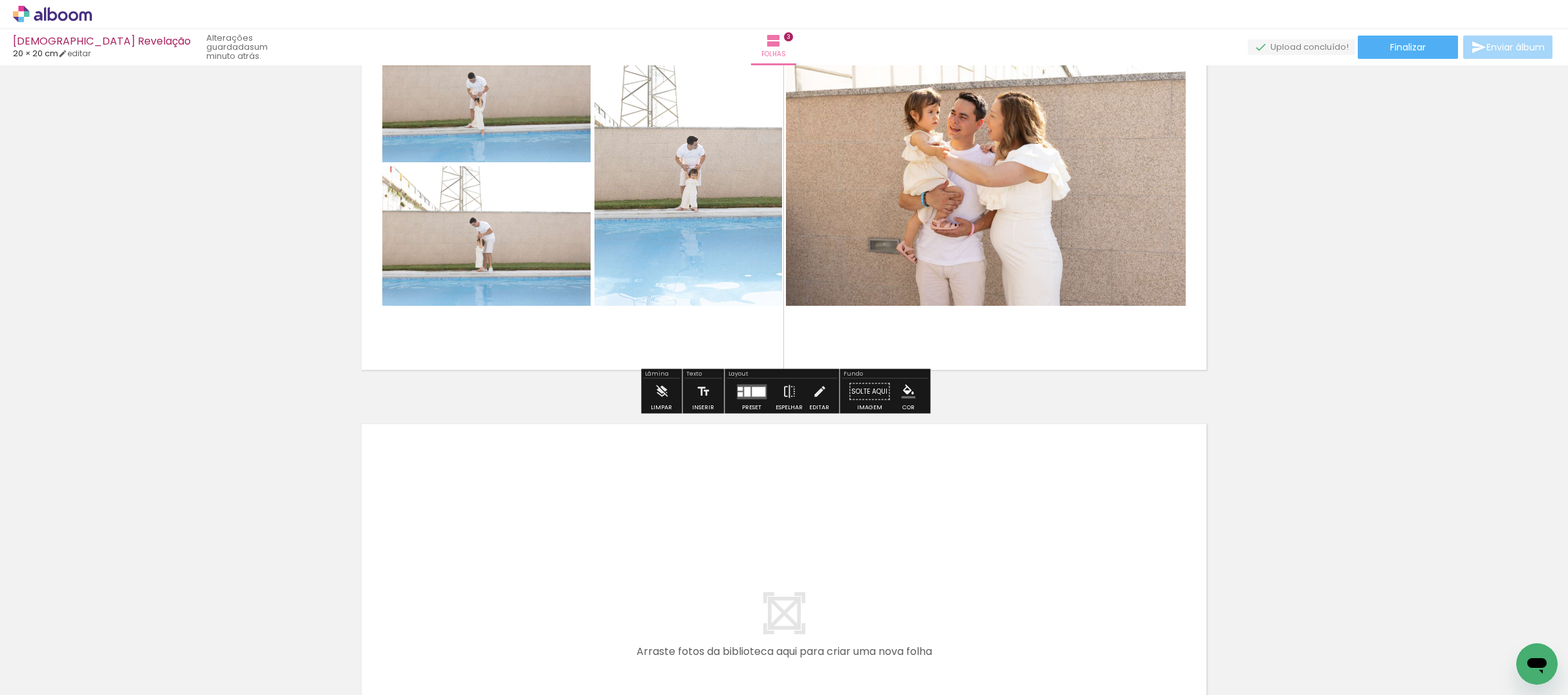
scroll to position [983, 0]
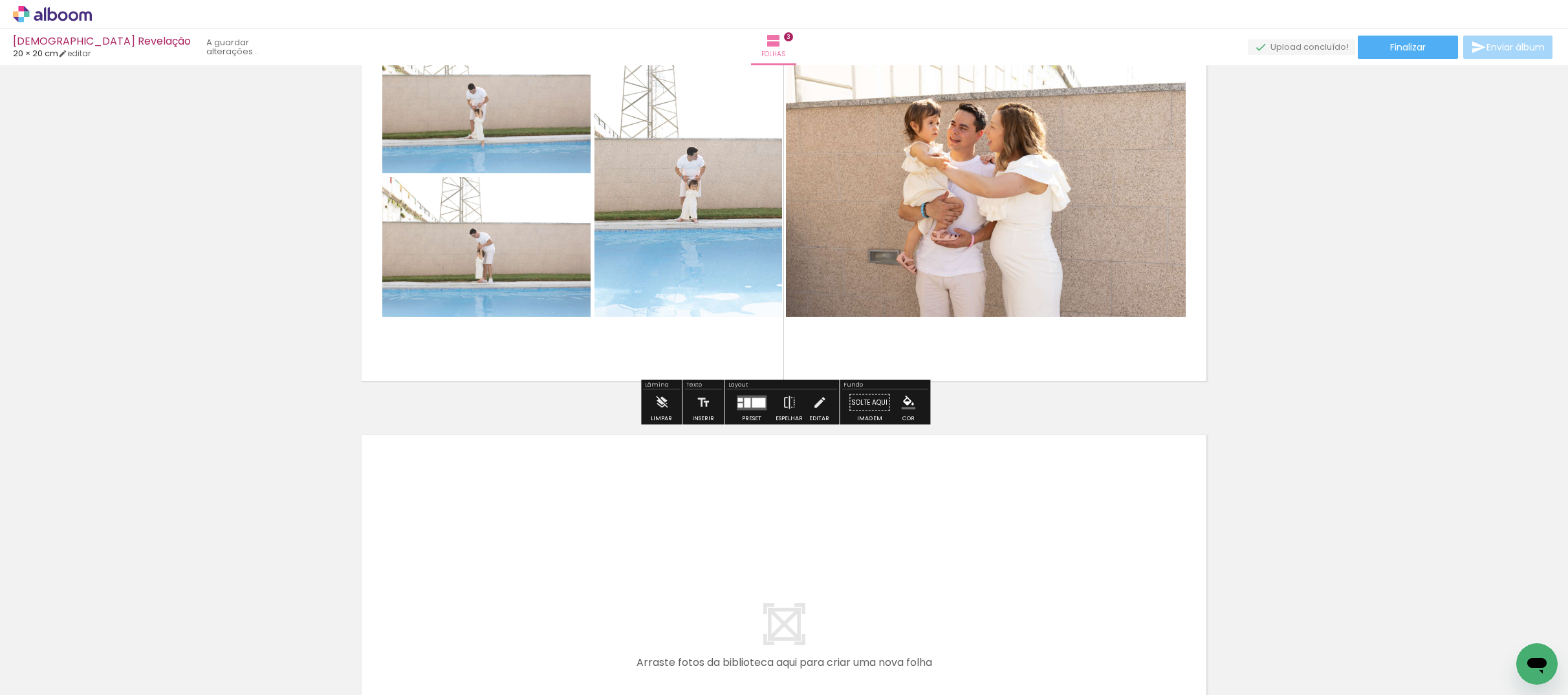
scroll to position [1150, 0]
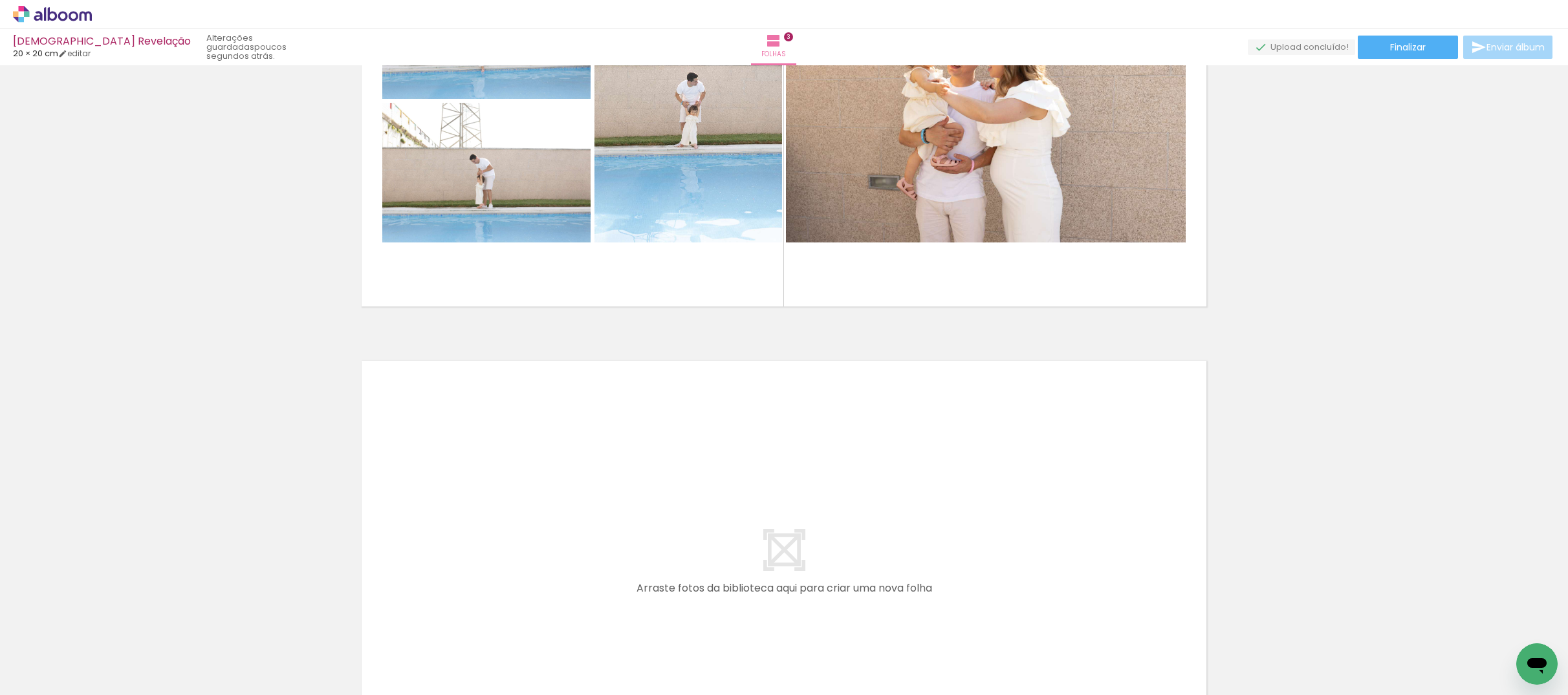
drag, startPoint x: 400, startPoint y: 657, endPoint x: 432, endPoint y: 510, distance: 150.4
click at [432, 510] on quentale-workspace at bounding box center [784, 347] width 1568 height 695
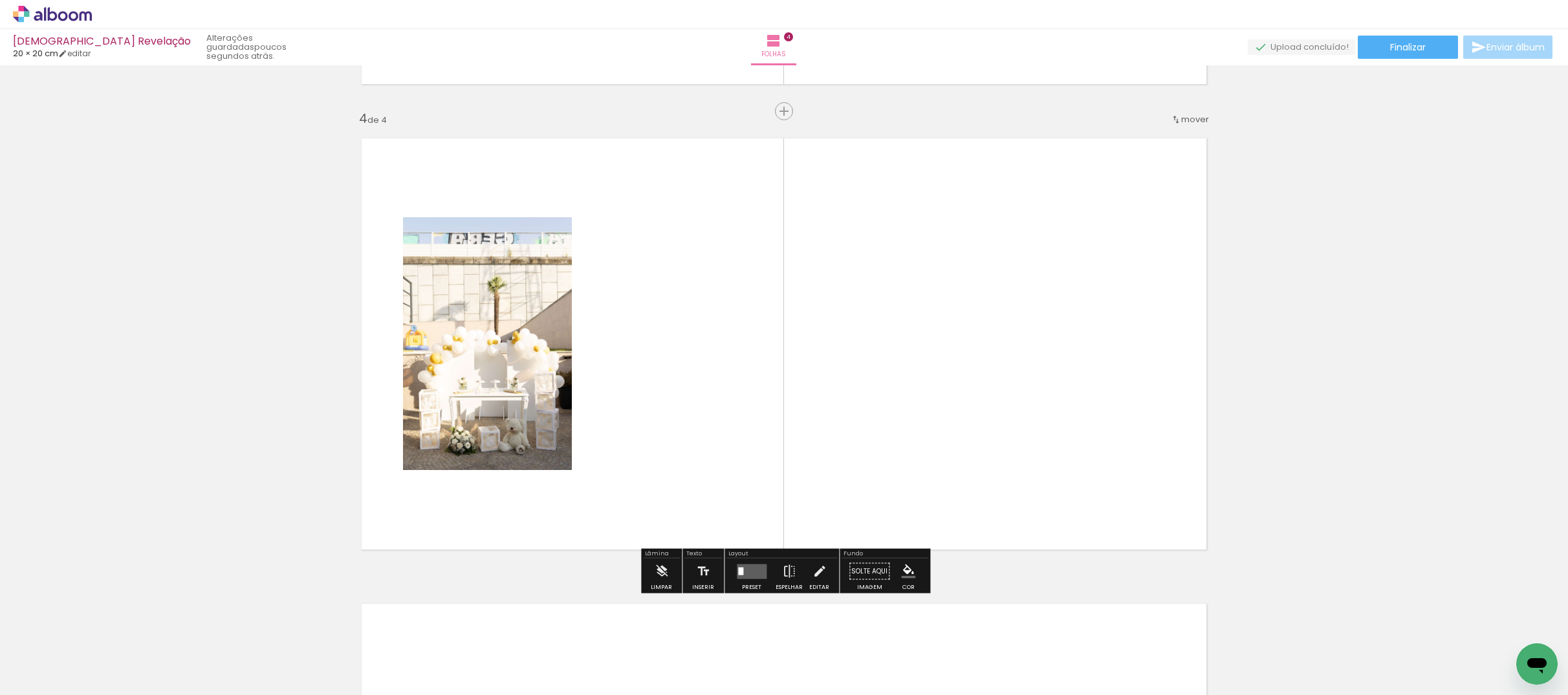
scroll to position [1377, 0]
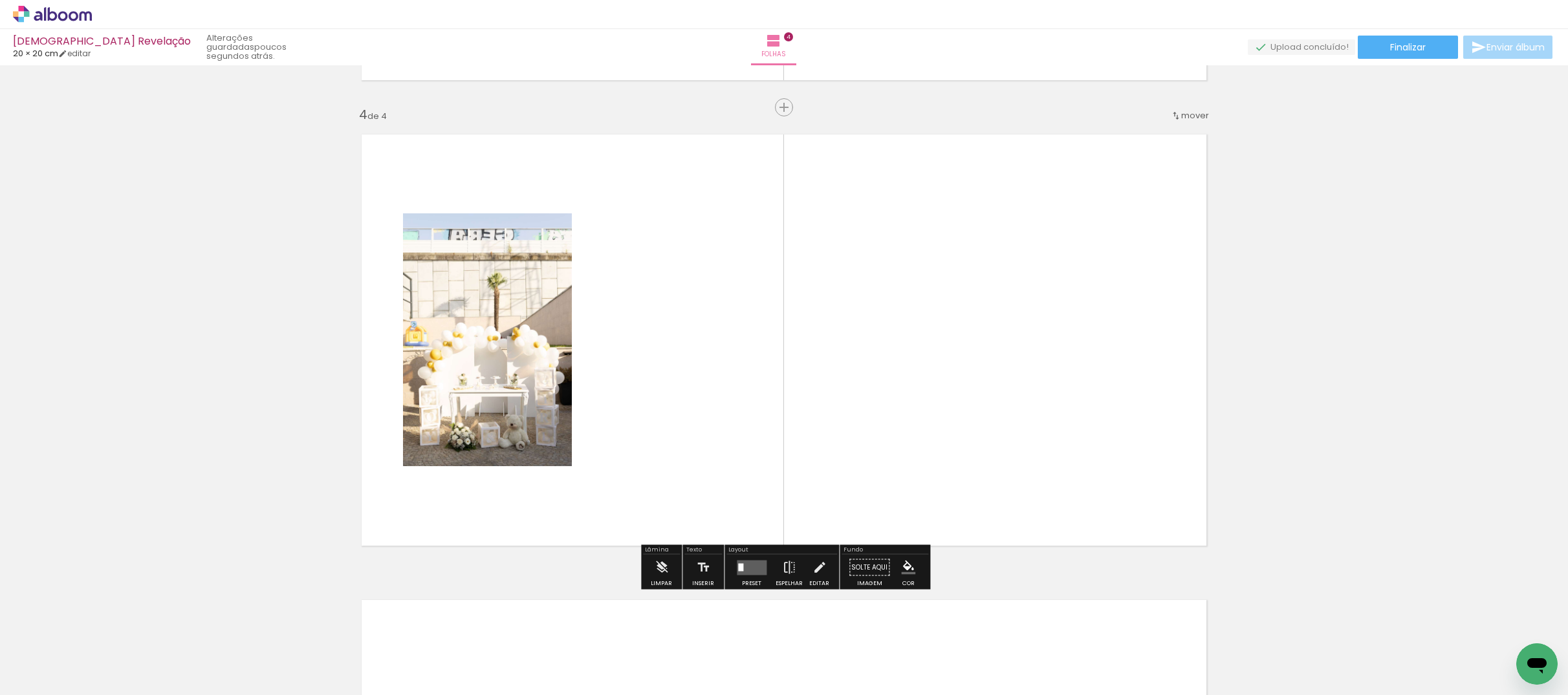
drag, startPoint x: 460, startPoint y: 407, endPoint x: 198, endPoint y: 438, distance: 263.8
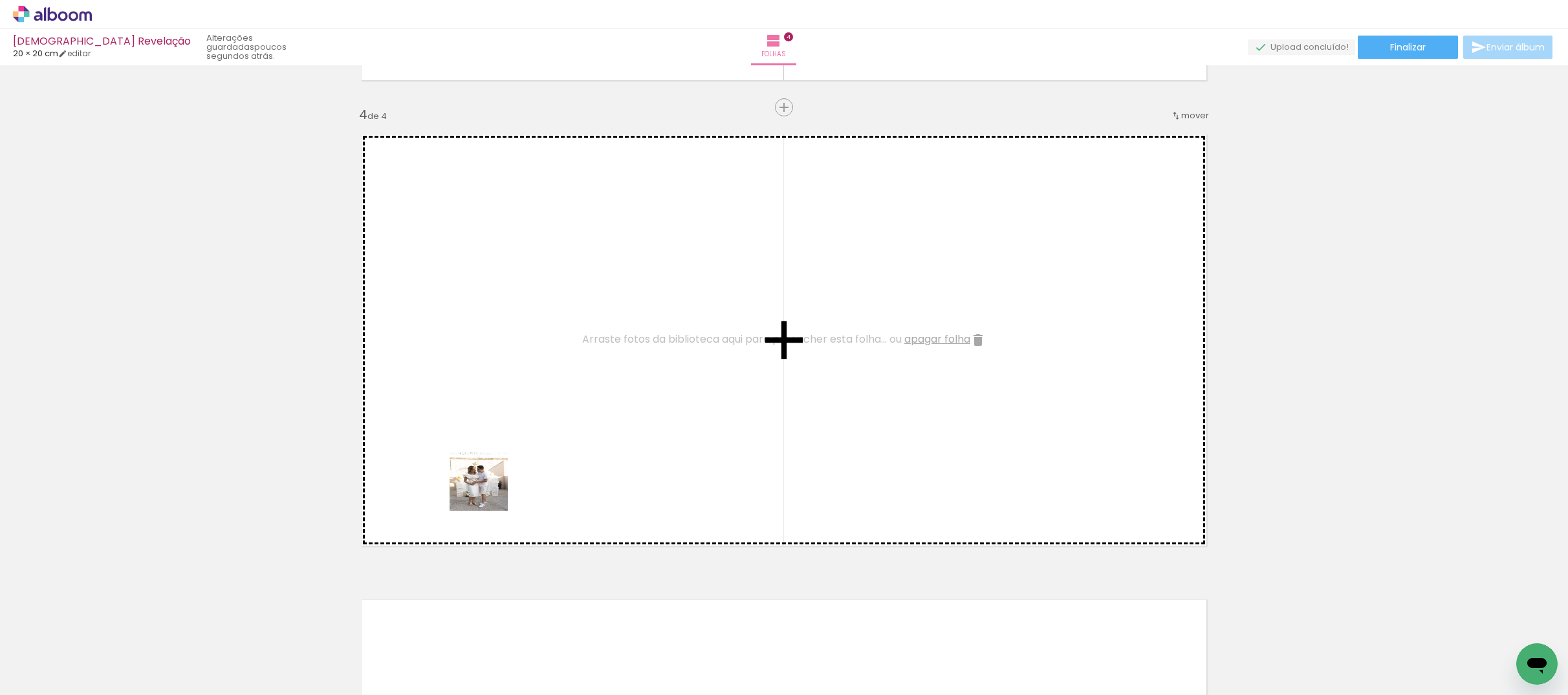
drag, startPoint x: 461, startPoint y: 650, endPoint x: 488, endPoint y: 497, distance: 155.4
click at [489, 490] on quentale-workspace at bounding box center [784, 347] width 1568 height 695
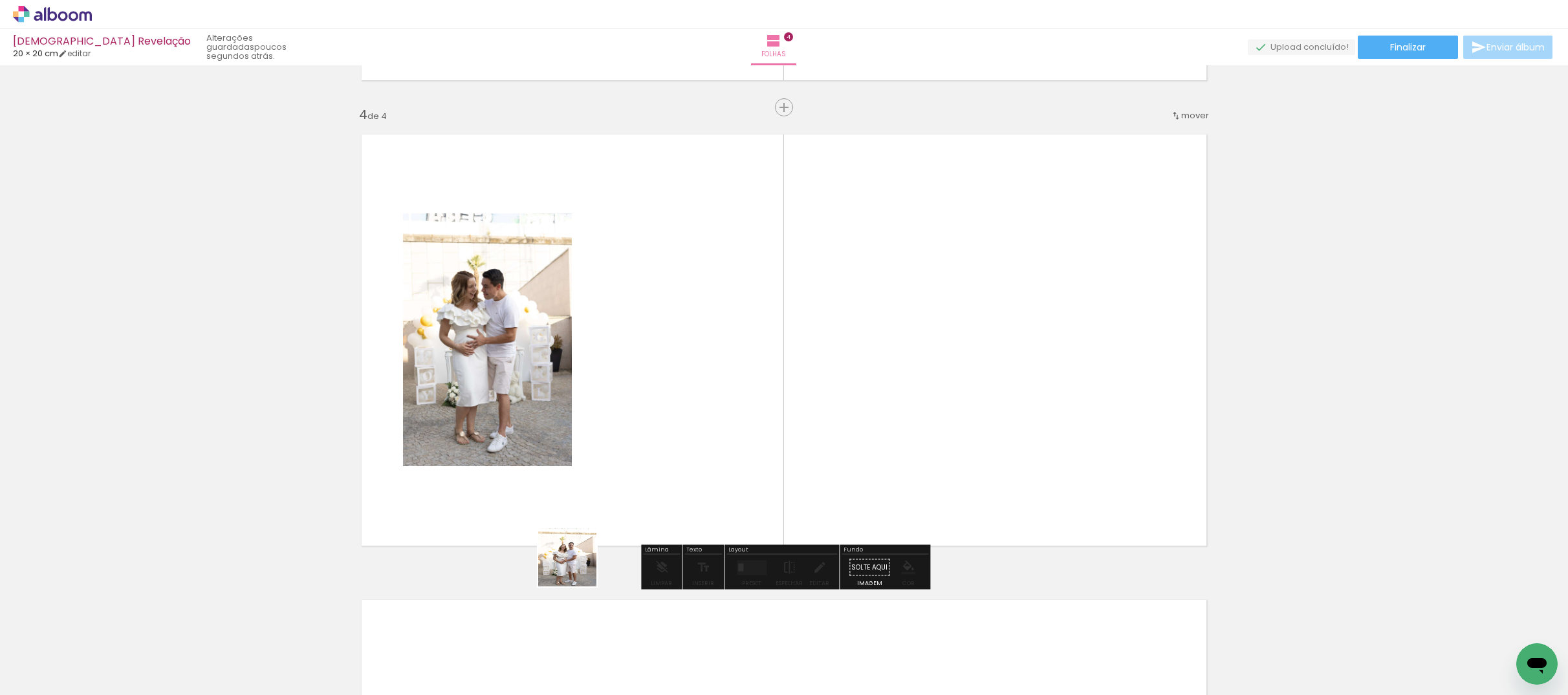
drag, startPoint x: 577, startPoint y: 568, endPoint x: 597, endPoint y: 516, distance: 55.7
click at [594, 461] on quentale-workspace at bounding box center [784, 347] width 1568 height 695
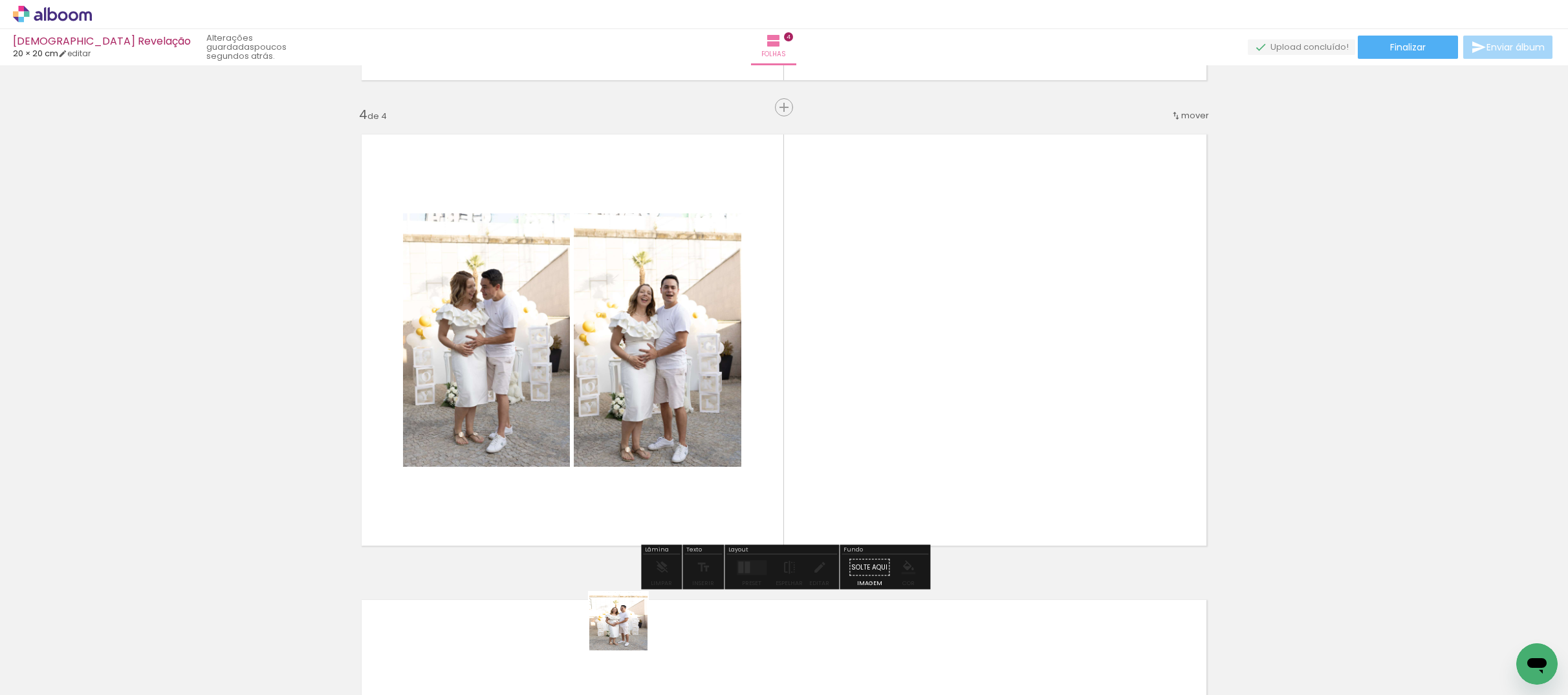
drag, startPoint x: 612, startPoint y: 647, endPoint x: 691, endPoint y: 545, distance: 129.0
click at [640, 429] on quentale-workspace at bounding box center [784, 347] width 1568 height 695
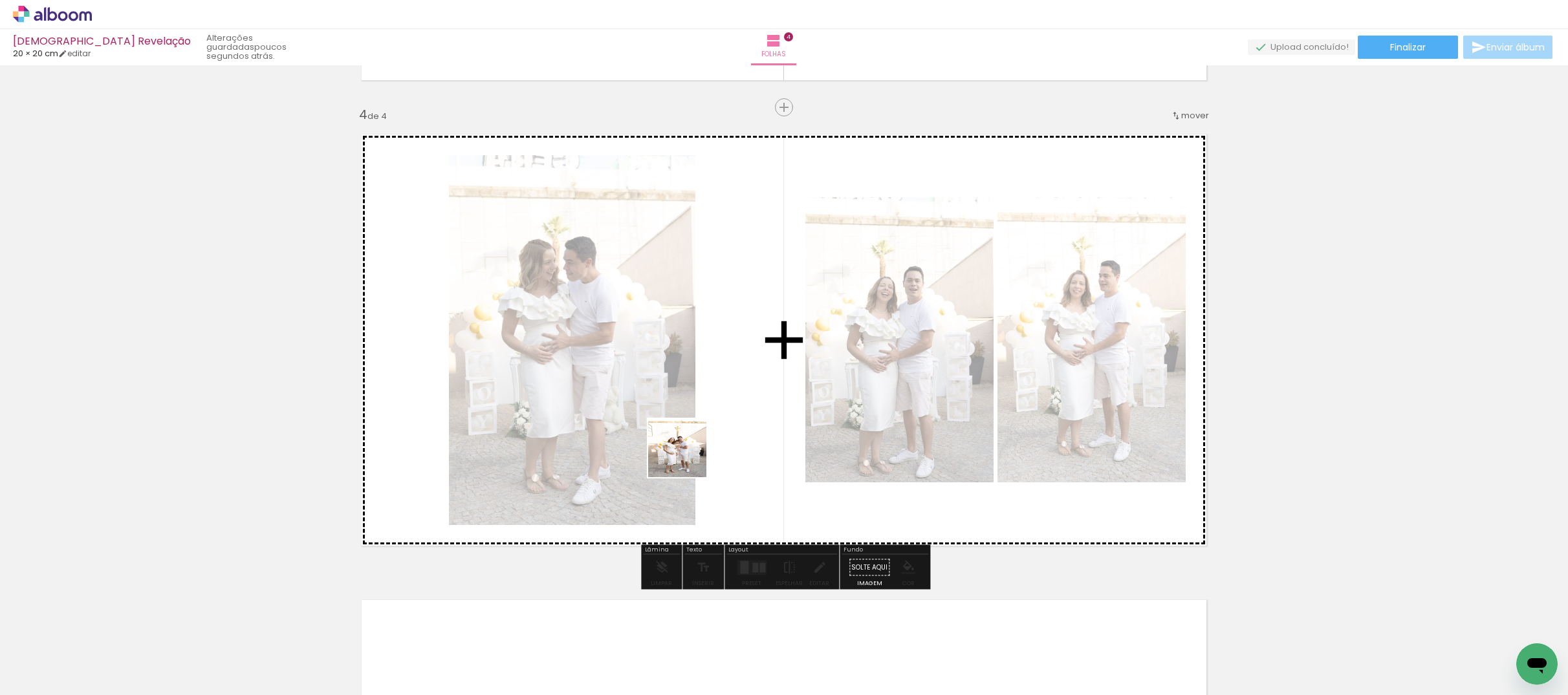
drag, startPoint x: 706, startPoint y: 661, endPoint x: 744, endPoint y: 549, distance: 118.3
click at [687, 457] on quentale-workspace at bounding box center [784, 347] width 1568 height 695
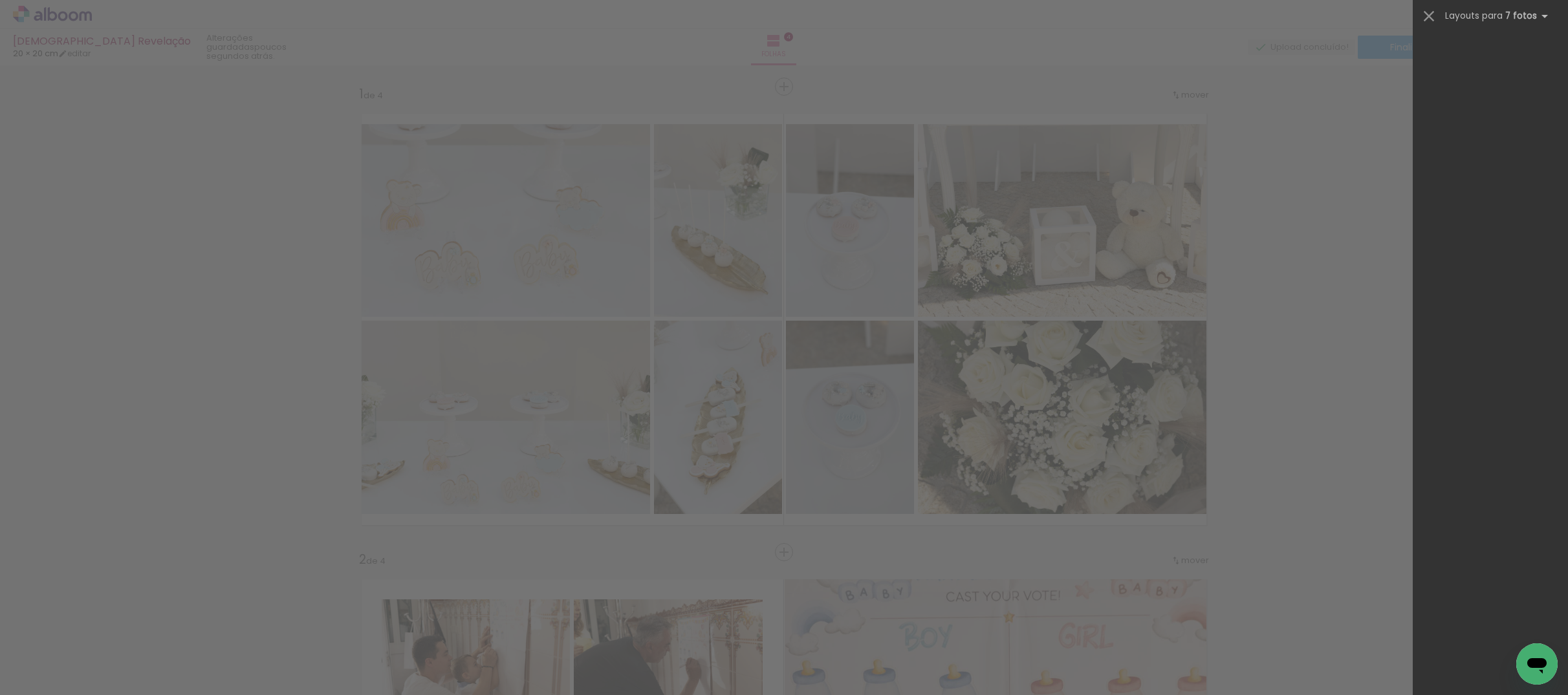
scroll to position [0, 2126]
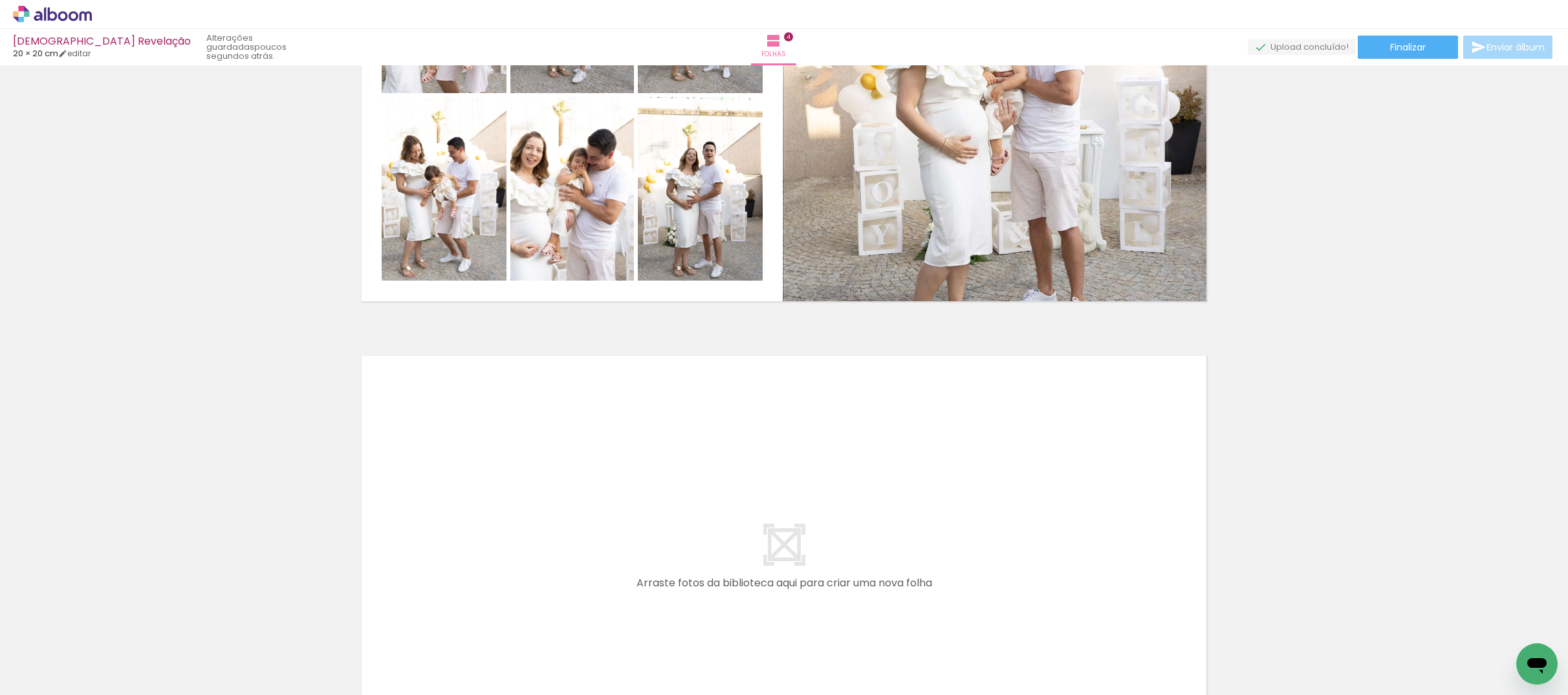
scroll to position [1513, 0]
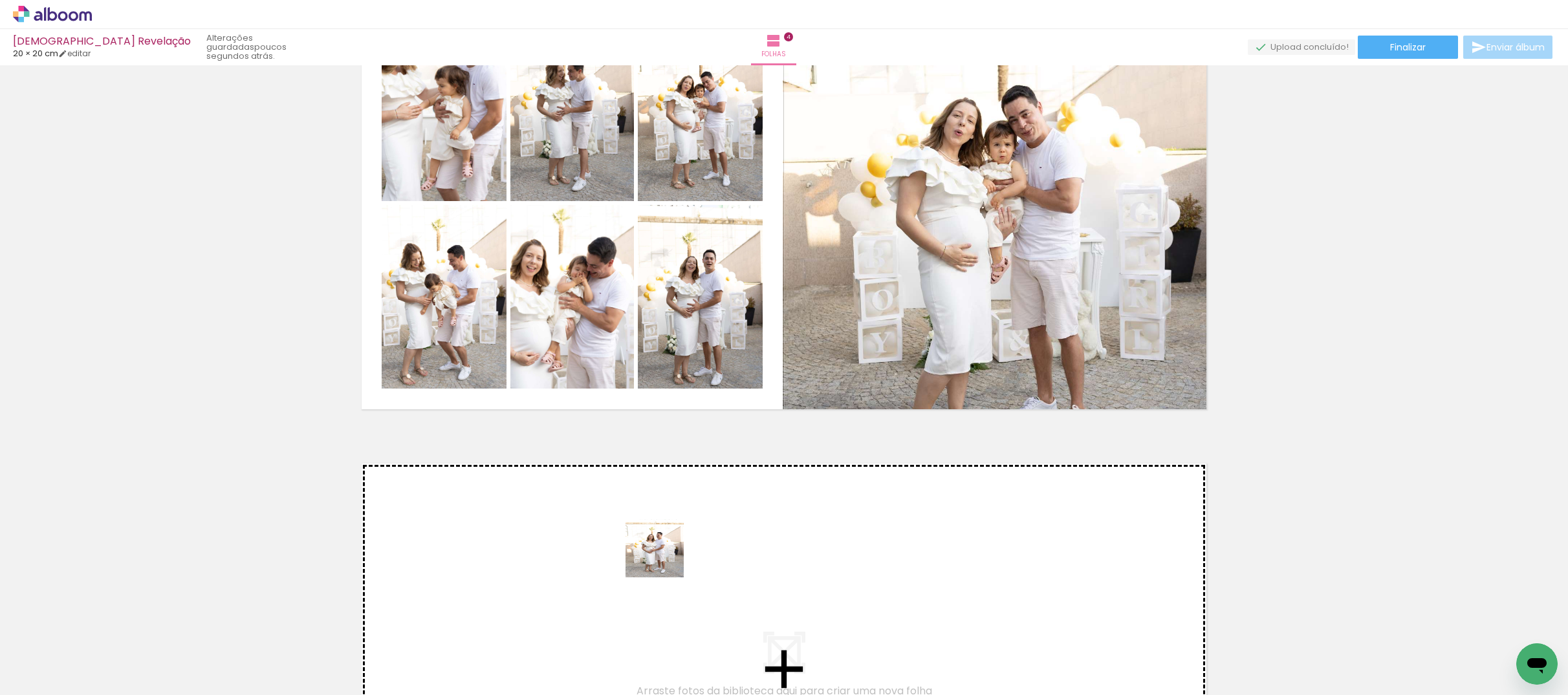
drag, startPoint x: 615, startPoint y: 656, endPoint x: 818, endPoint y: 309, distance: 402.0
click at [818, 309] on quentale-workspace at bounding box center [784, 347] width 1568 height 695
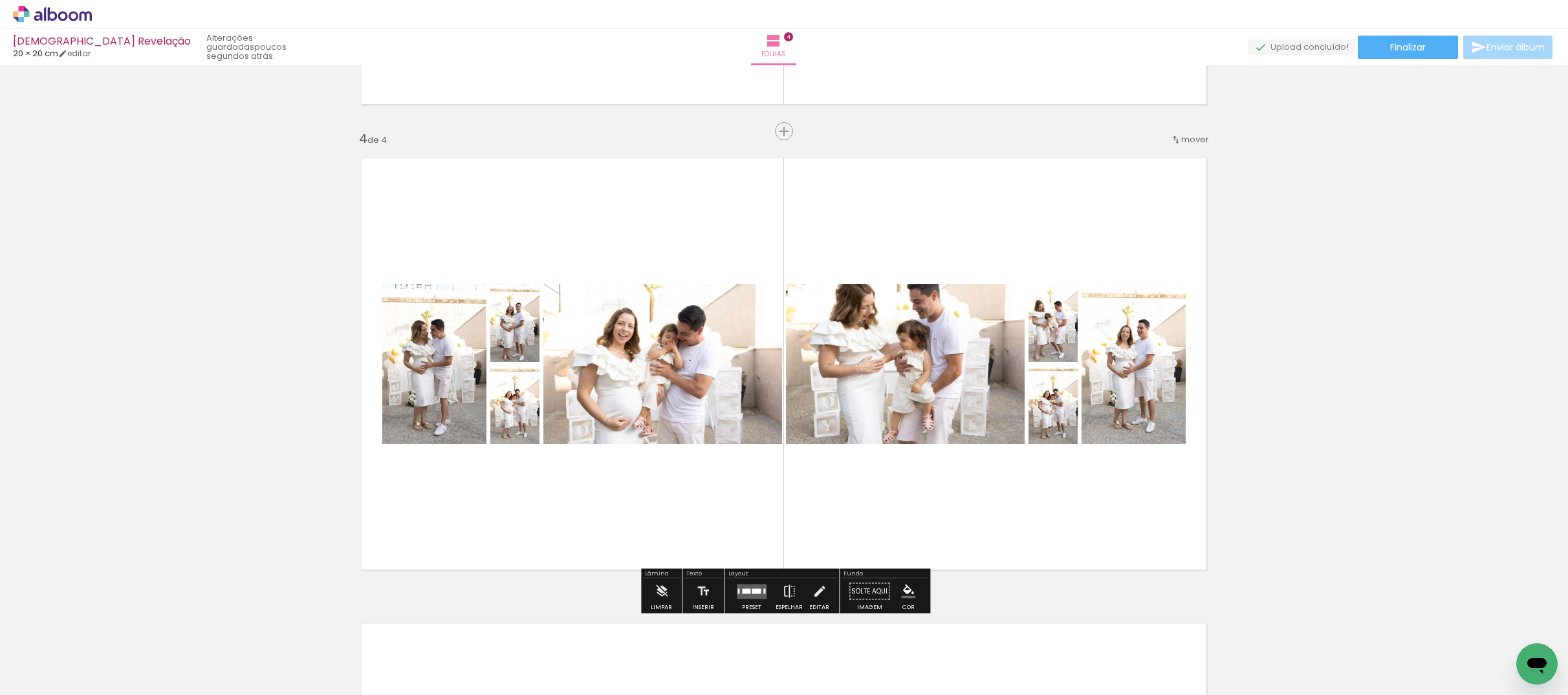
scroll to position [1353, 0]
click at [742, 590] on div at bounding box center [746, 590] width 9 height 5
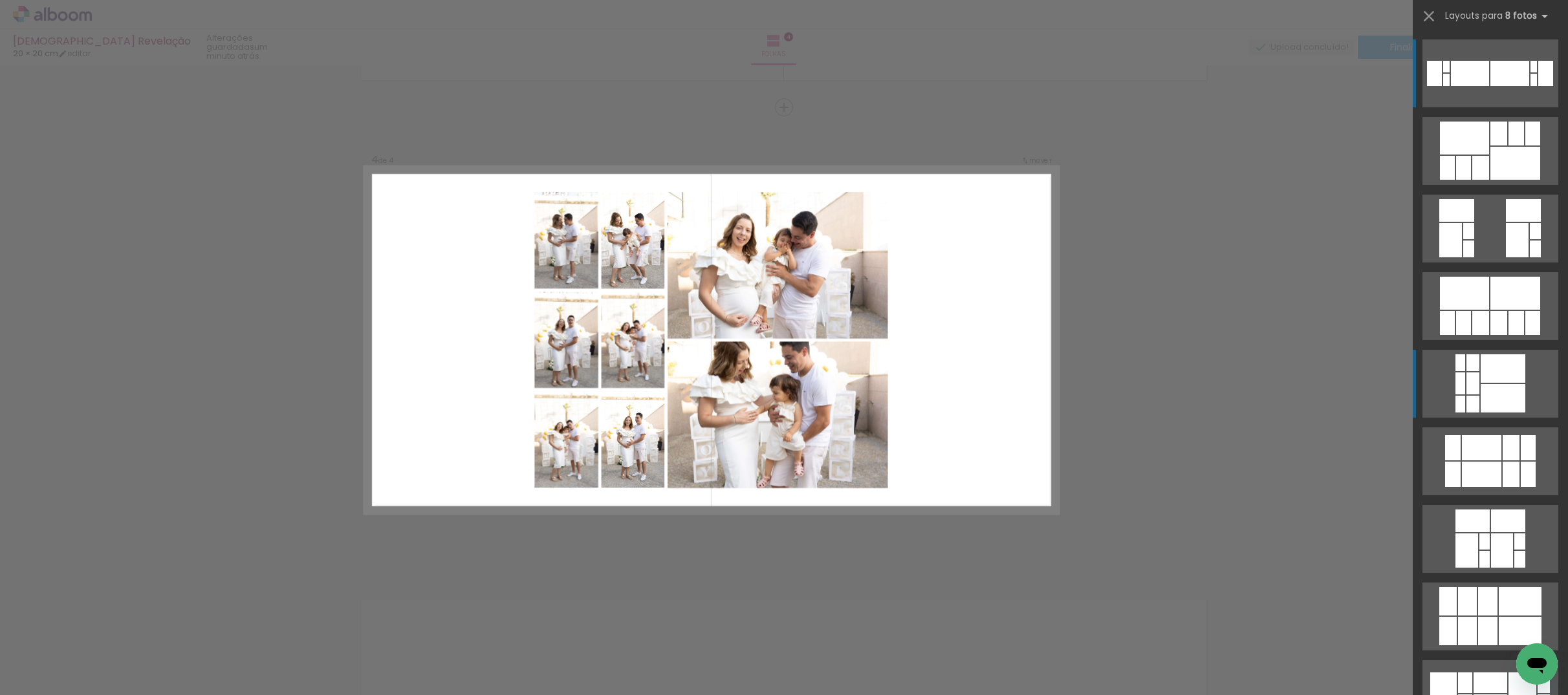
scroll to position [301, 0]
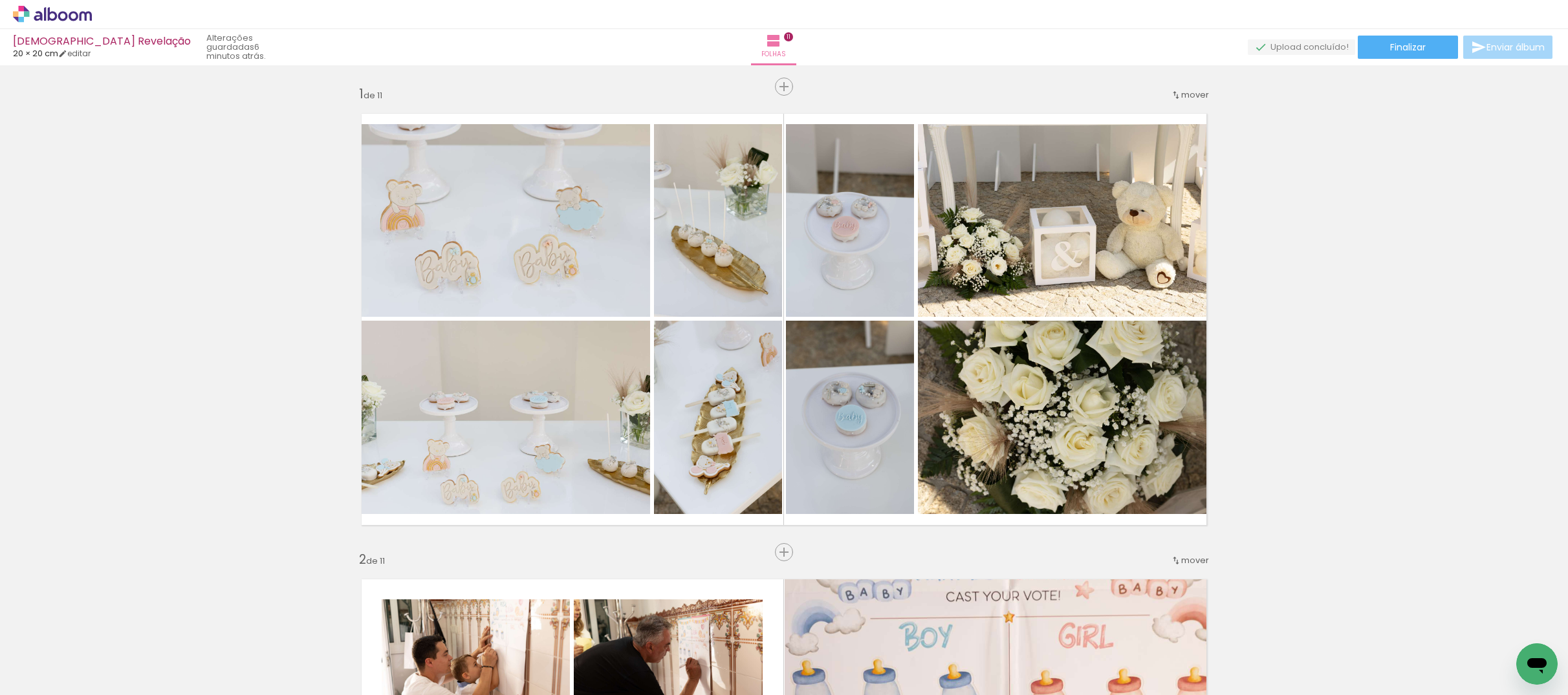
scroll to position [0, 5391]
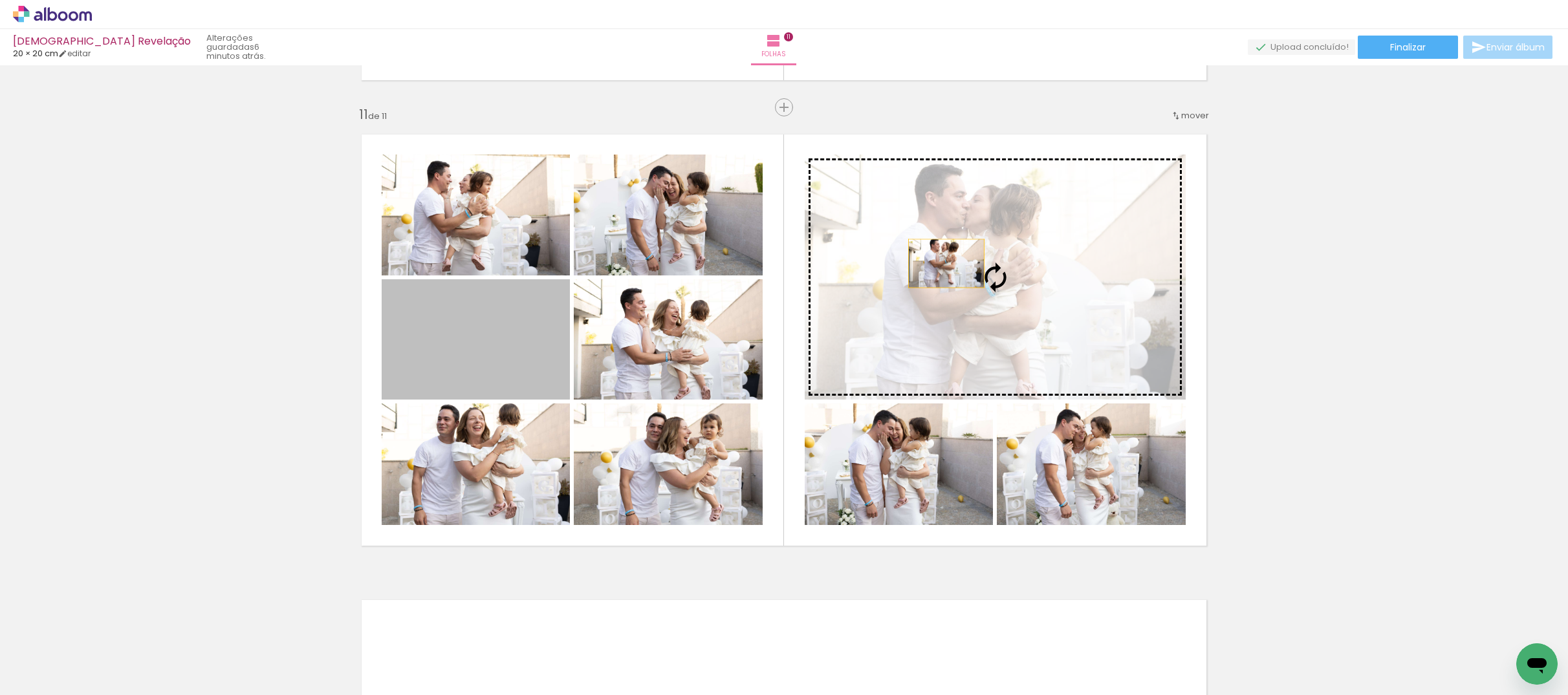
drag, startPoint x: 501, startPoint y: 325, endPoint x: 946, endPoint y: 263, distance: 449.3
click at [0, 0] on slot at bounding box center [0, 0] width 0 height 0
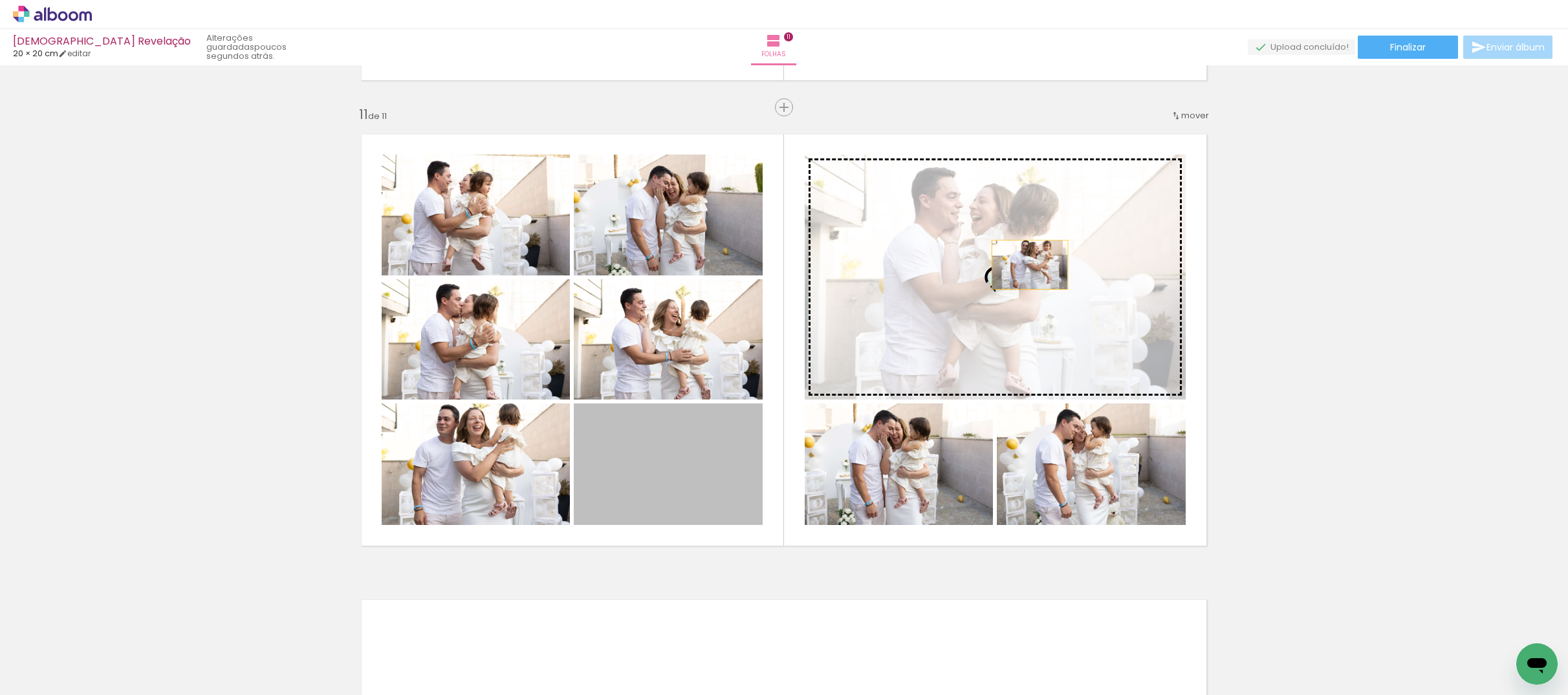
drag, startPoint x: 702, startPoint y: 466, endPoint x: 1030, endPoint y: 264, distance: 385.2
click at [0, 0] on slot at bounding box center [0, 0] width 0 height 0
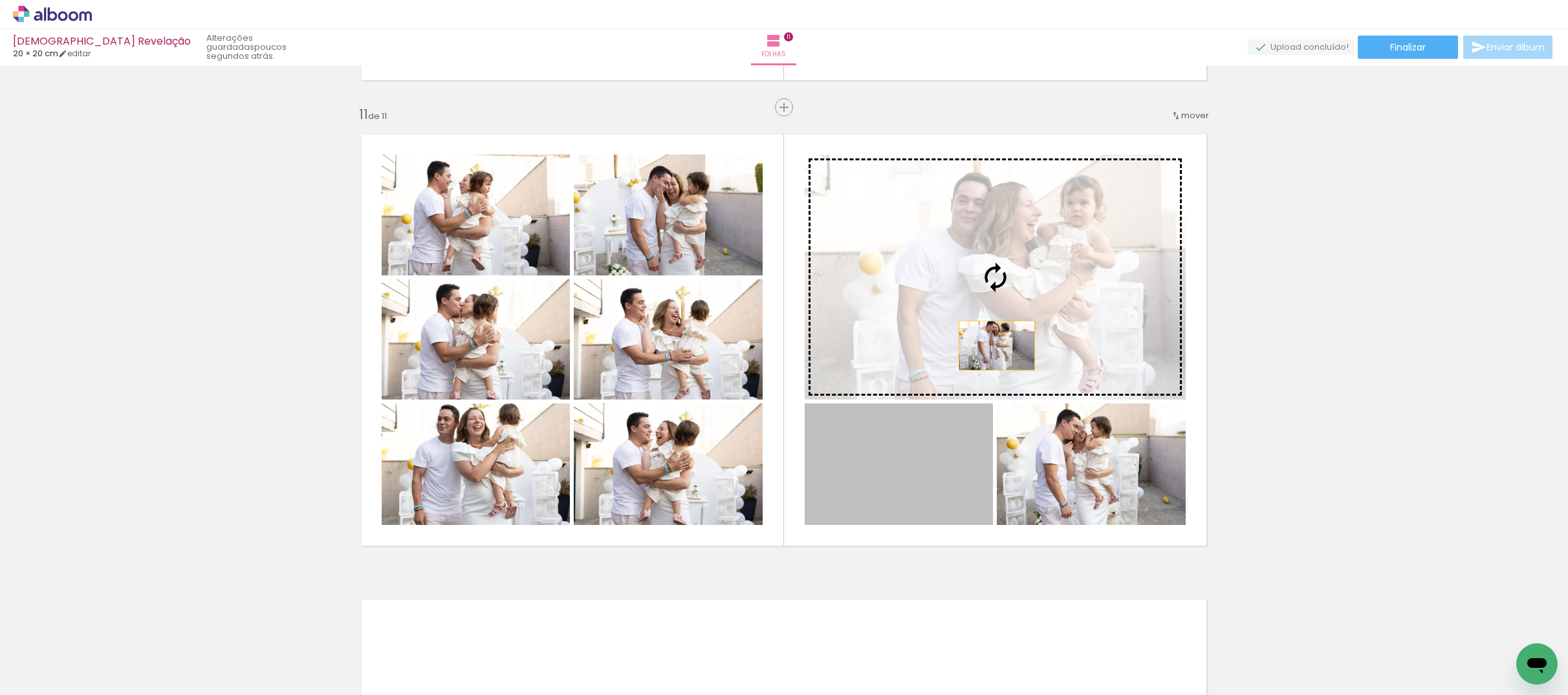
drag, startPoint x: 997, startPoint y: 346, endPoint x: 999, endPoint y: 328, distance: 18.1
click at [0, 0] on slot at bounding box center [0, 0] width 0 height 0
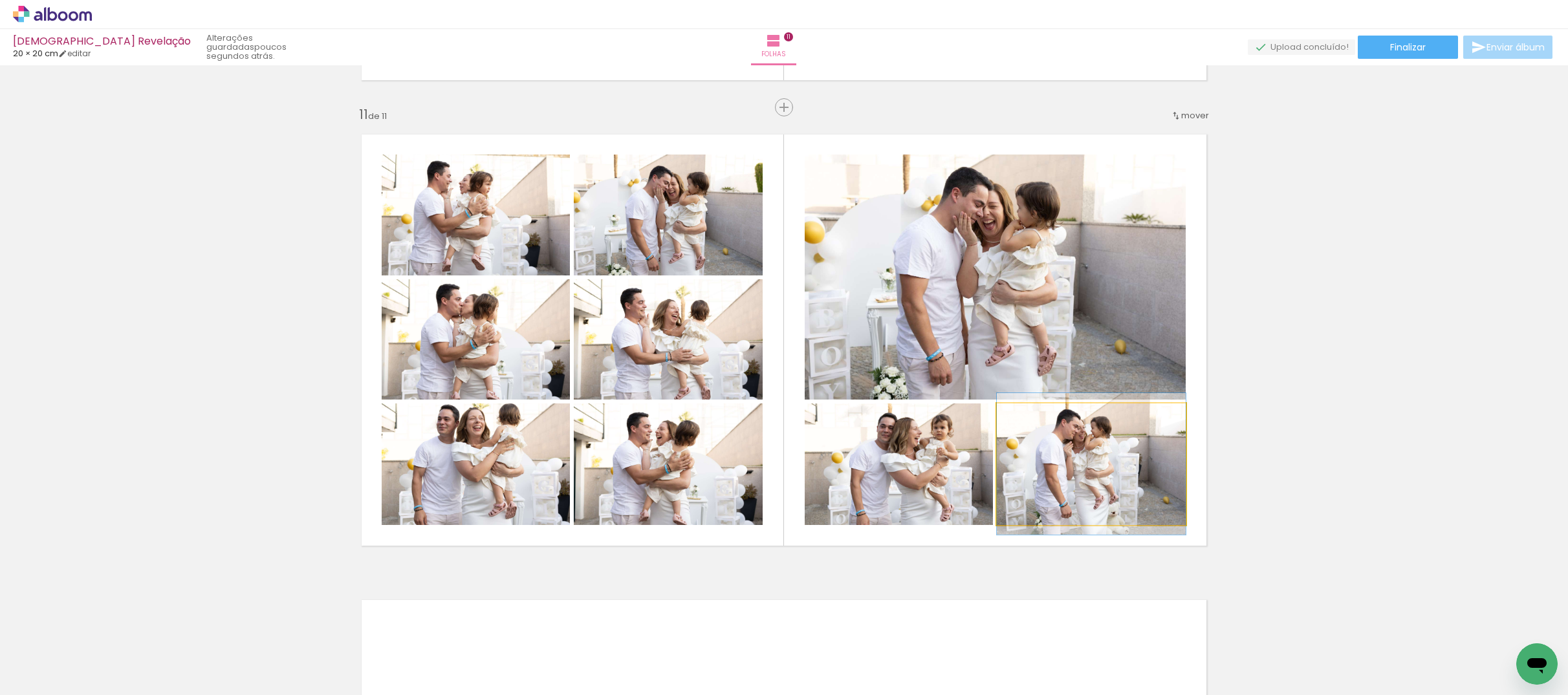
drag, startPoint x: 1122, startPoint y: 480, endPoint x: 1023, endPoint y: 288, distance: 216.0
click at [0, 0] on slot at bounding box center [0, 0] width 0 height 0
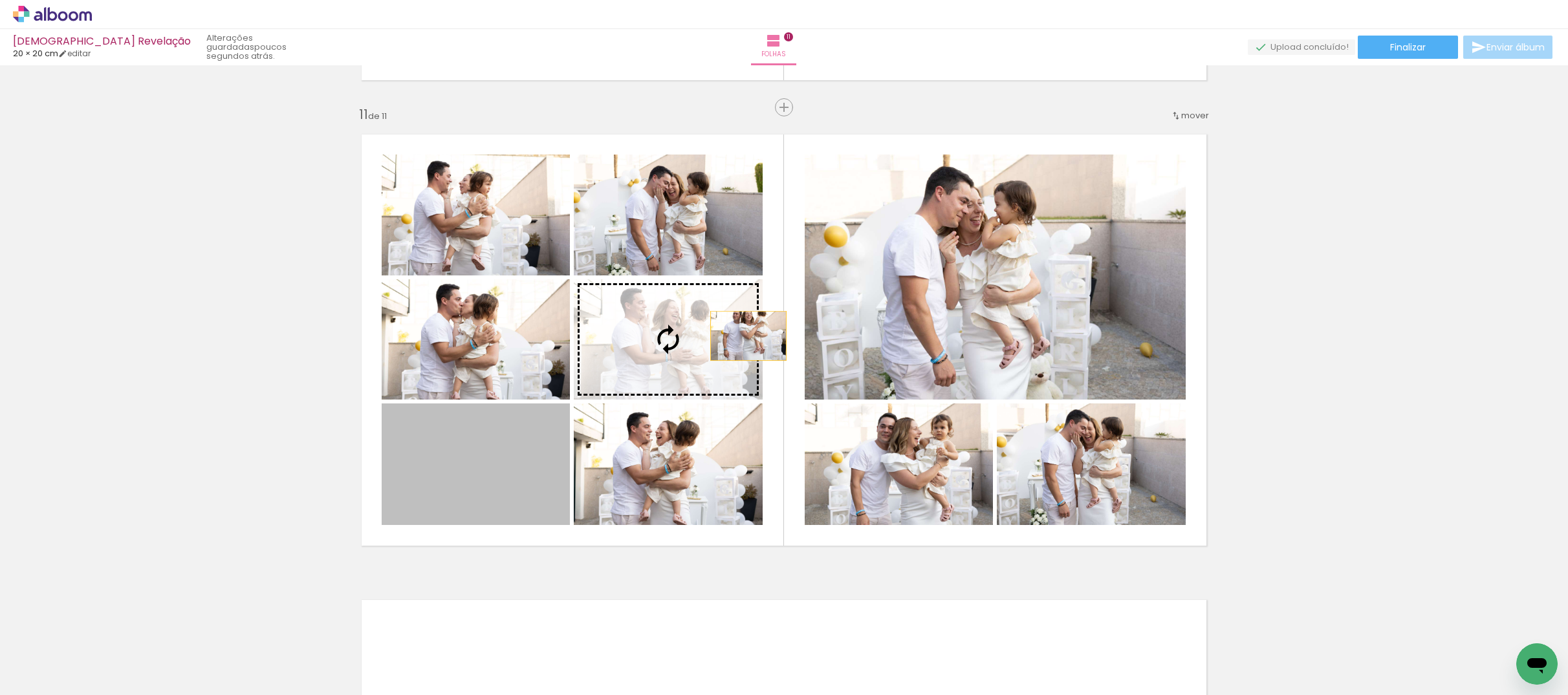
drag, startPoint x: 748, startPoint y: 335, endPoint x: 845, endPoint y: 303, distance: 102.1
click at [0, 0] on slot at bounding box center [0, 0] width 0 height 0
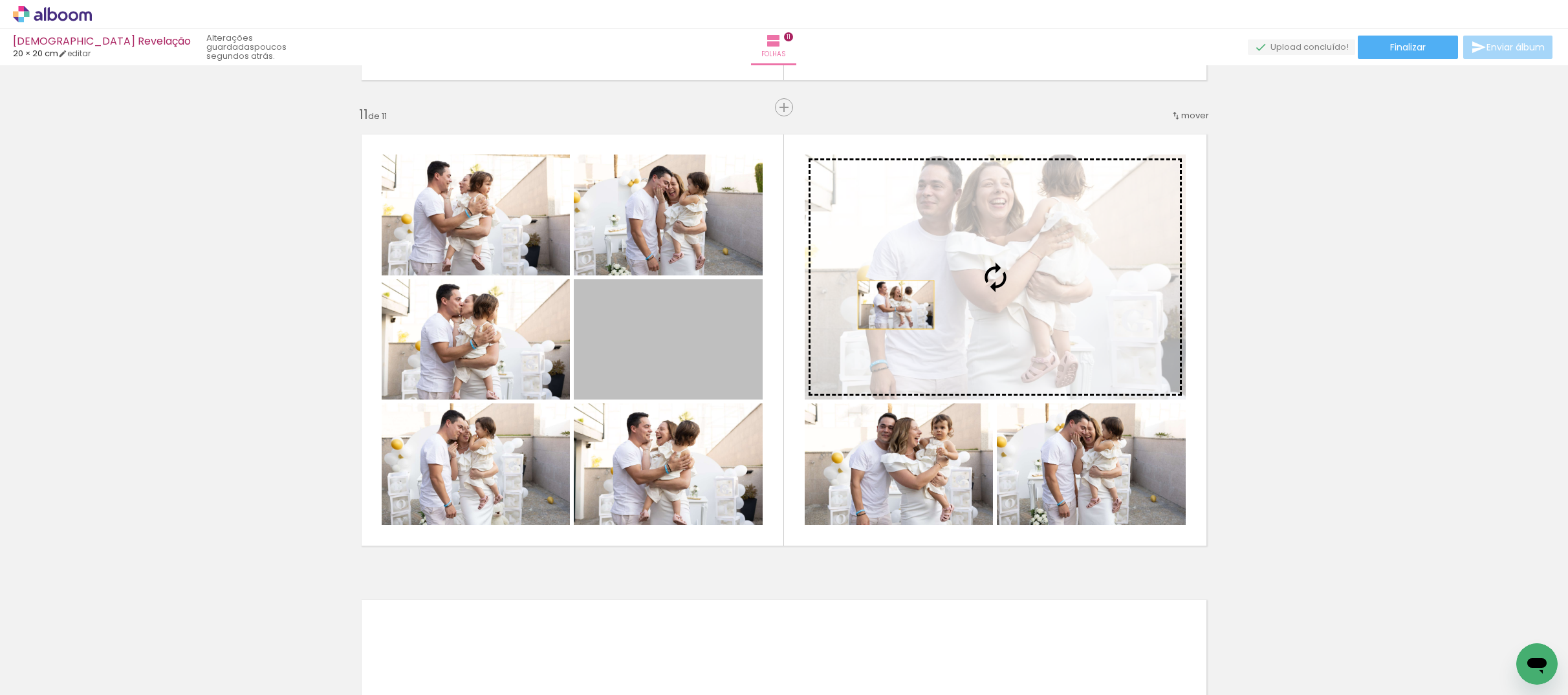
drag, startPoint x: 660, startPoint y: 366, endPoint x: 906, endPoint y: 303, distance: 253.9
click at [0, 0] on slot at bounding box center [0, 0] width 0 height 0
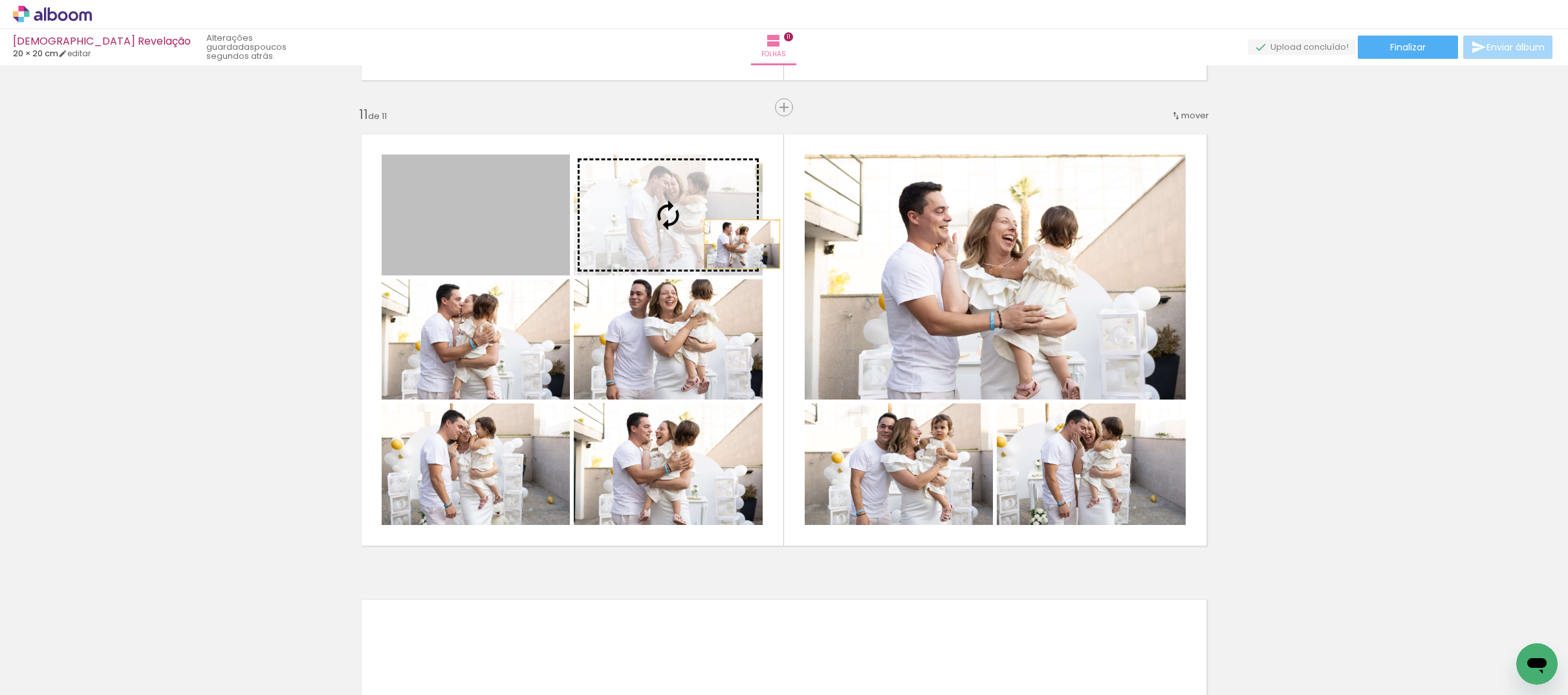
drag, startPoint x: 508, startPoint y: 225, endPoint x: 937, endPoint y: 272, distance: 431.6
click at [0, 0] on slot at bounding box center [0, 0] width 0 height 0
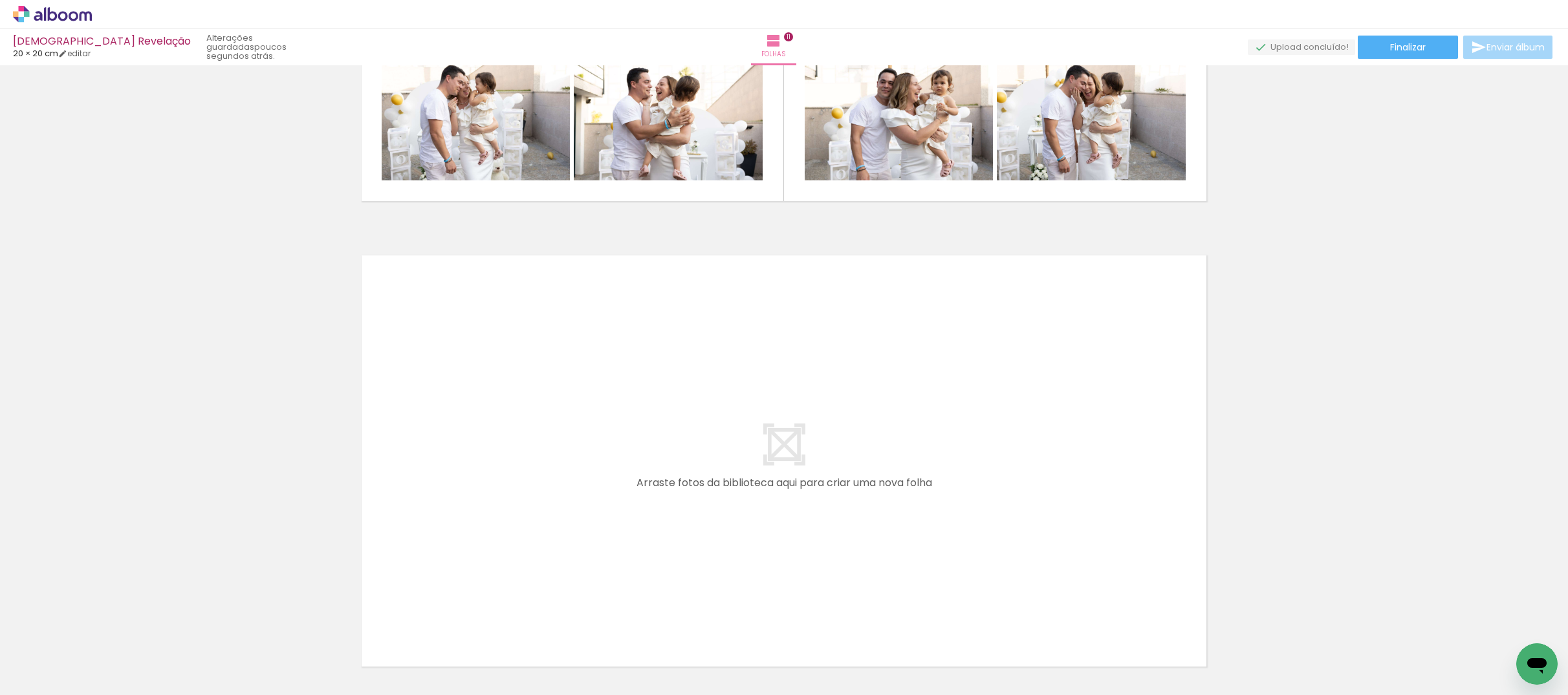
scroll to position [0, 5571]
click at [1007, 492] on quentale-workspace at bounding box center [784, 347] width 1568 height 695
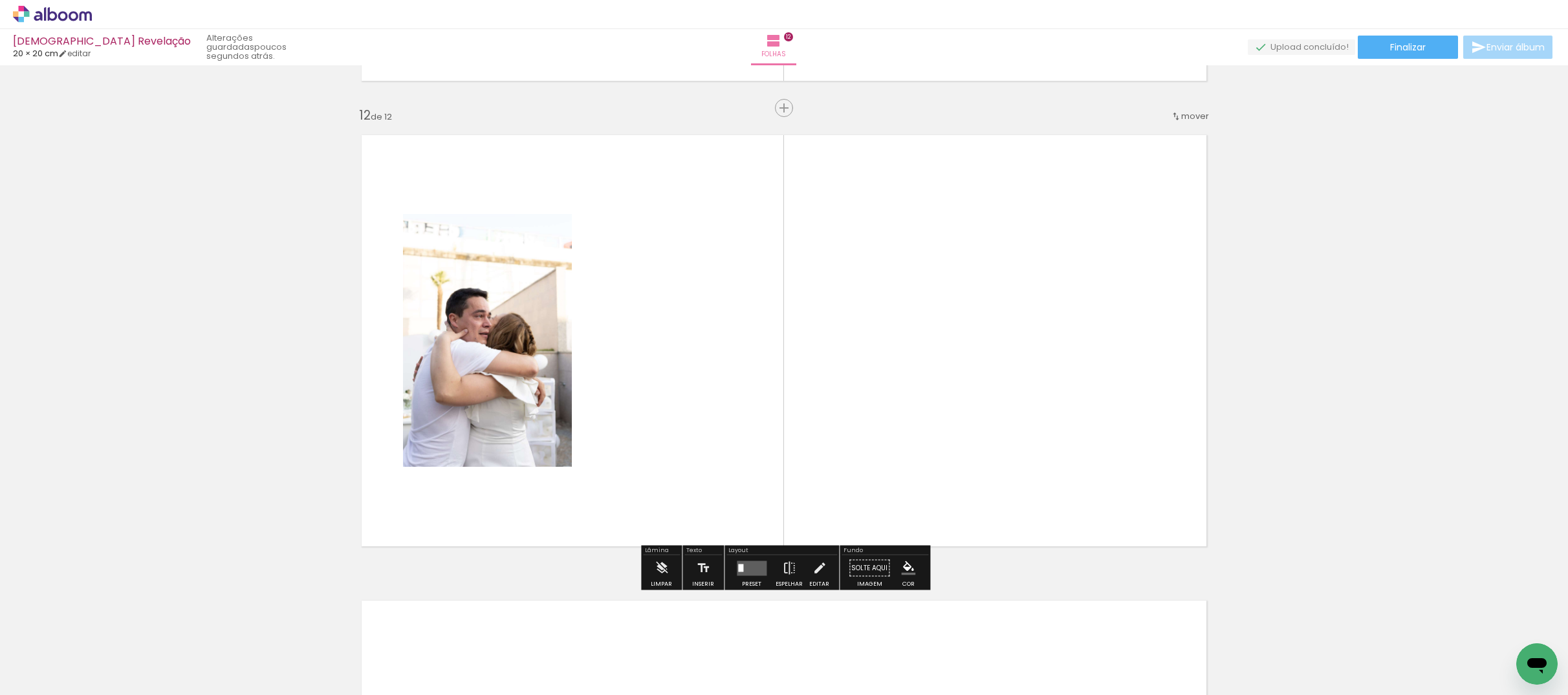
scroll to position [5102, 0]
click at [1087, 467] on quentale-workspace at bounding box center [784, 347] width 1568 height 695
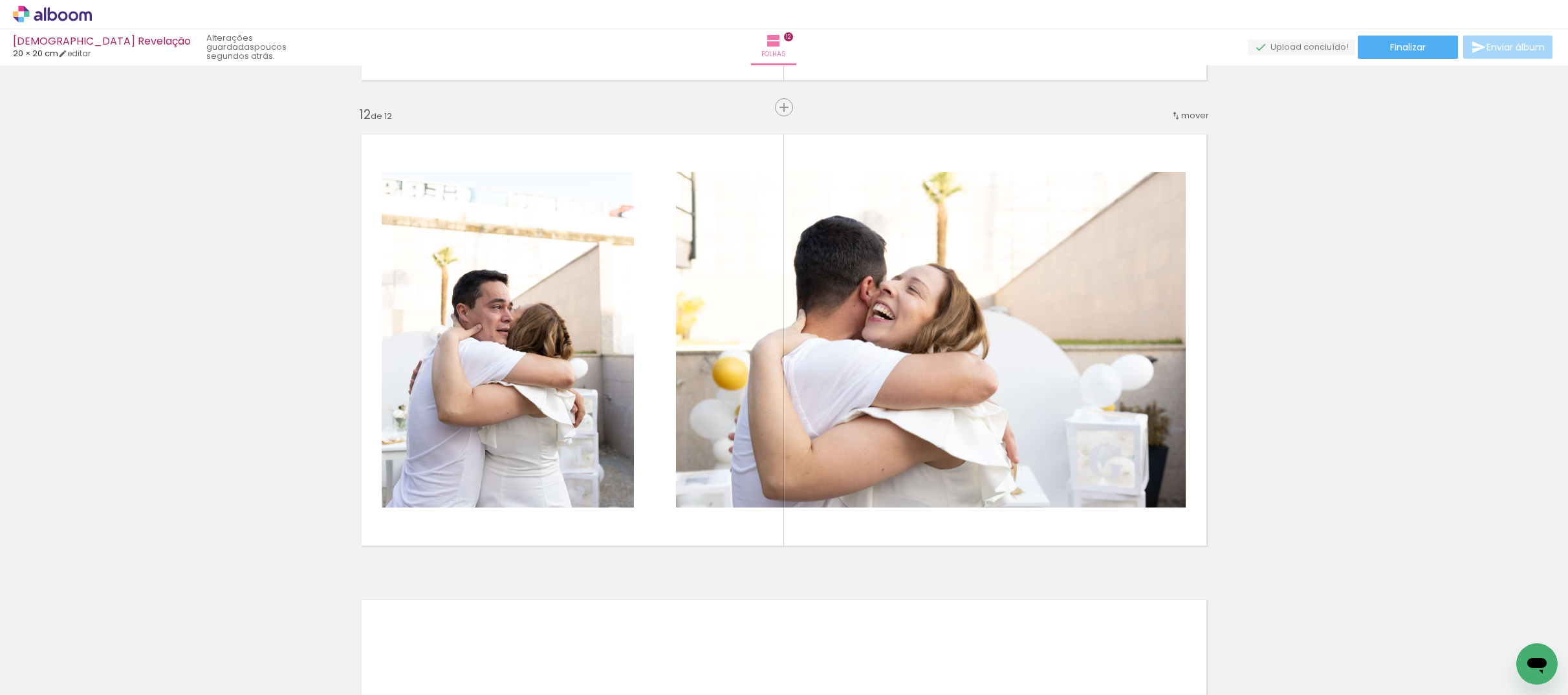
scroll to position [0, 5571]
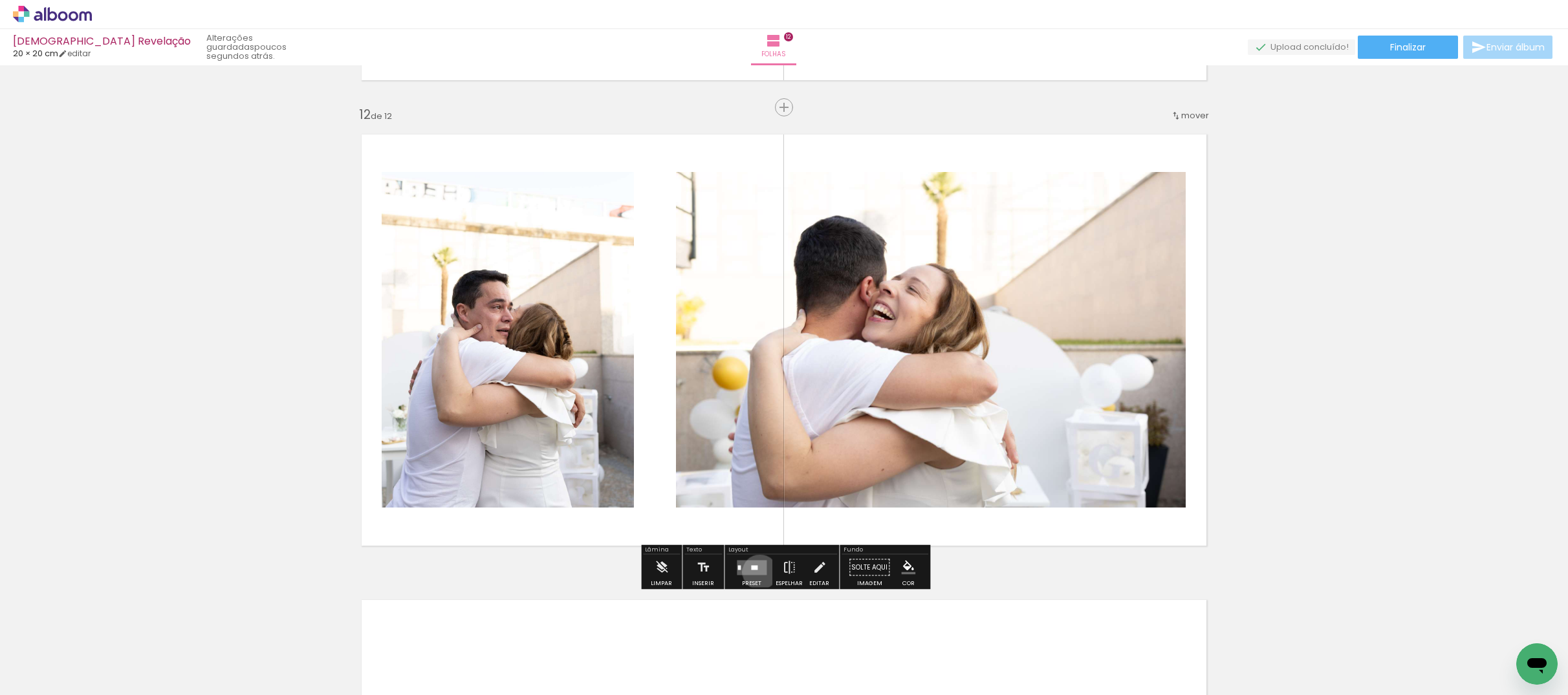
drag, startPoint x: 757, startPoint y: 571, endPoint x: 812, endPoint y: 565, distance: 55.3
click at [757, 571] on quentale-layouter at bounding box center [752, 567] width 30 height 15
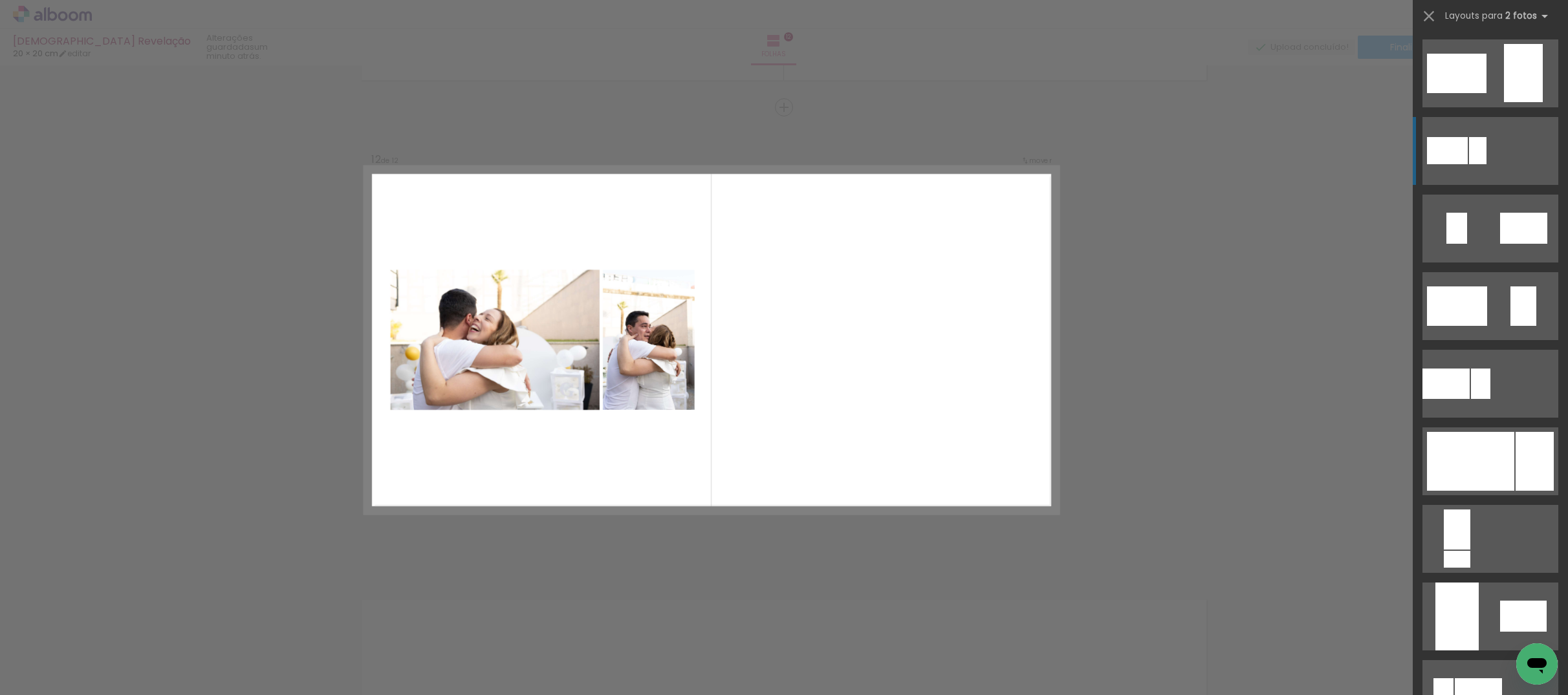
scroll to position [328, 0]
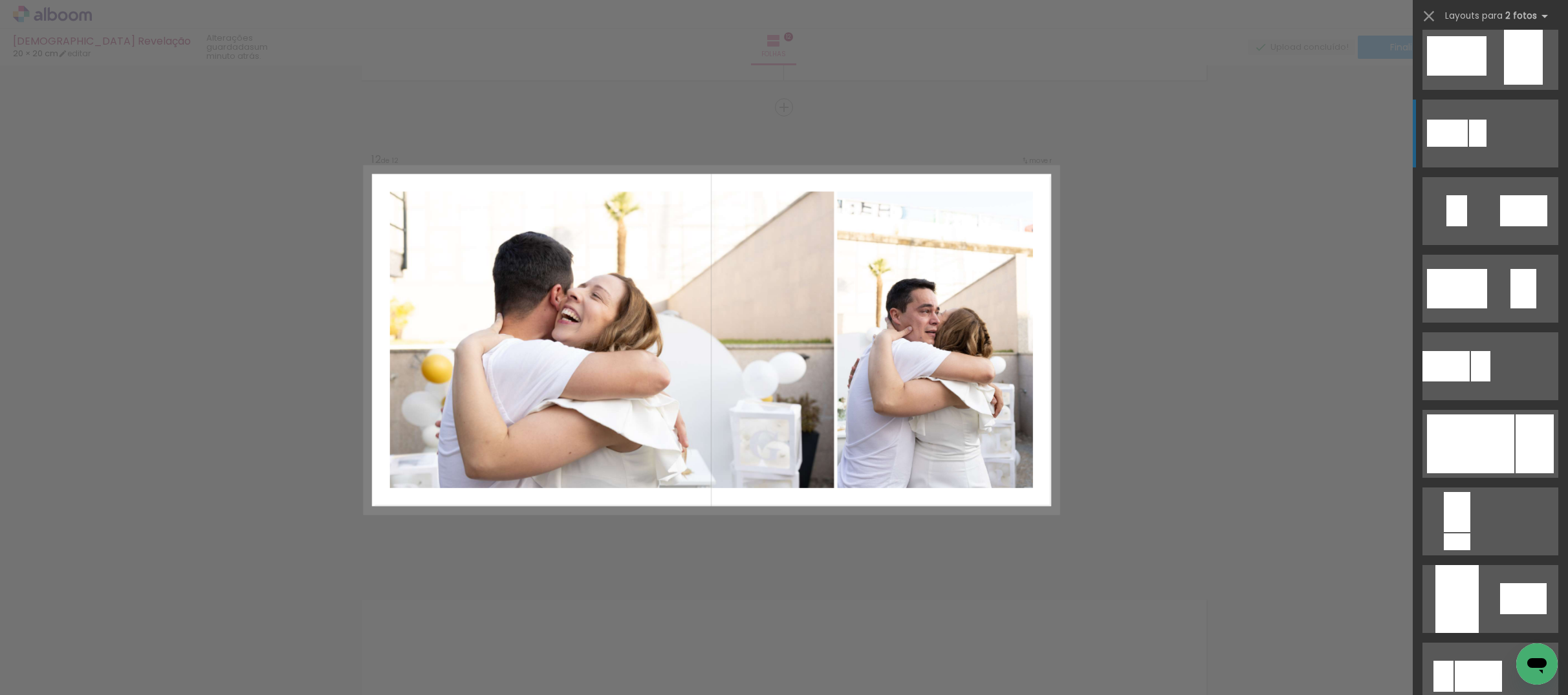
click at [1509, 458] on div at bounding box center [1471, 443] width 88 height 59
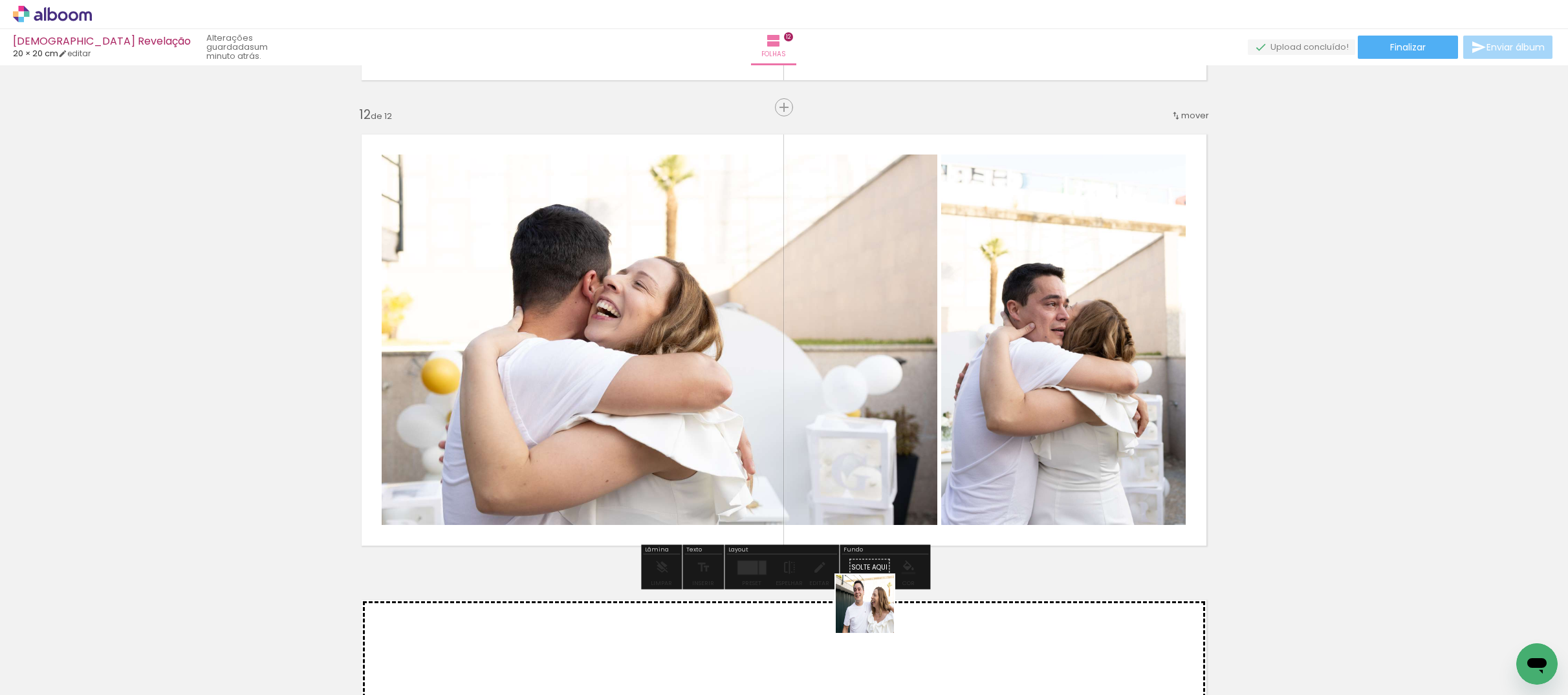
drag, startPoint x: 875, startPoint y: 614, endPoint x: 898, endPoint y: 489, distance: 127.1
click at [898, 493] on quentale-workspace at bounding box center [784, 347] width 1568 height 695
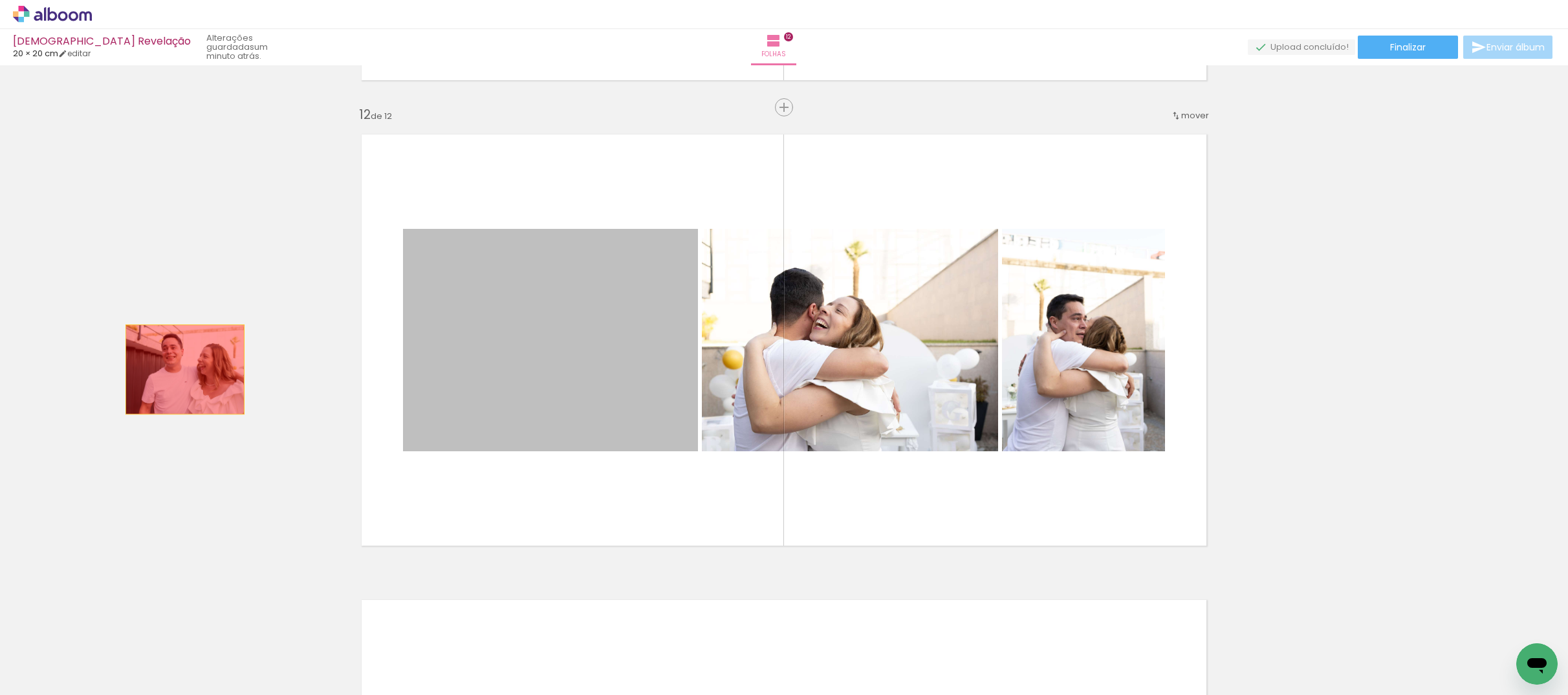
drag, startPoint x: 511, startPoint y: 364, endPoint x: 152, endPoint y: 387, distance: 359.7
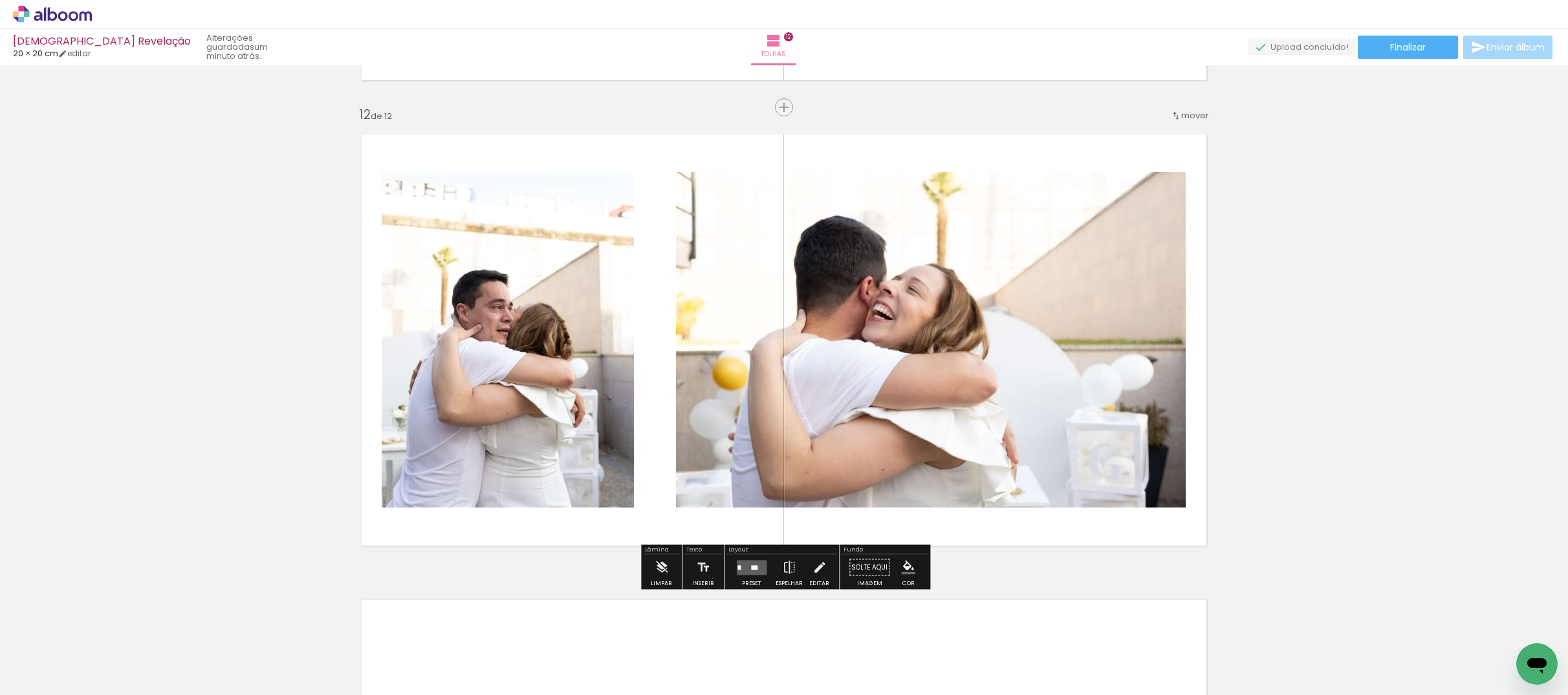
drag, startPoint x: 748, startPoint y: 572, endPoint x: 745, endPoint y: 564, distance: 8.5
click at [748, 569] on quentale-layouter at bounding box center [752, 567] width 30 height 15
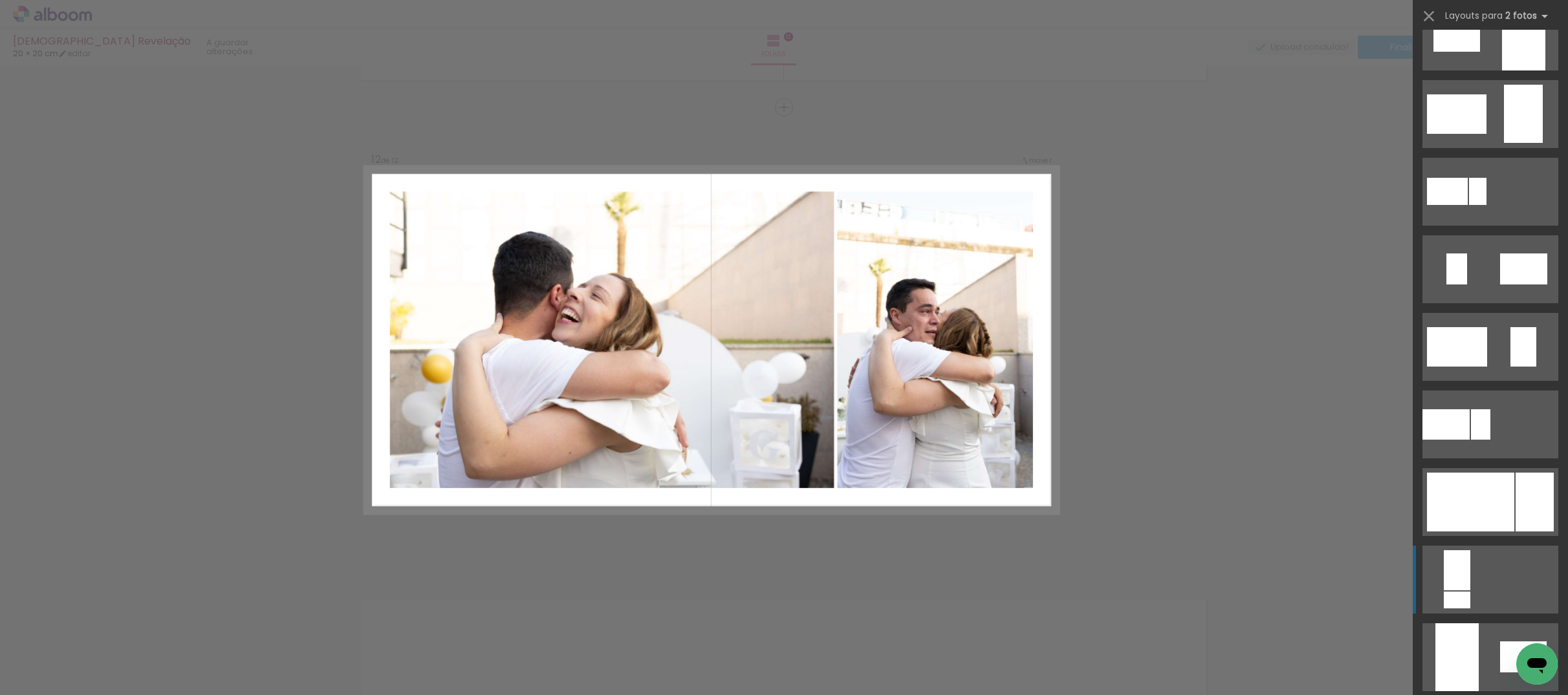
scroll to position [282, 0]
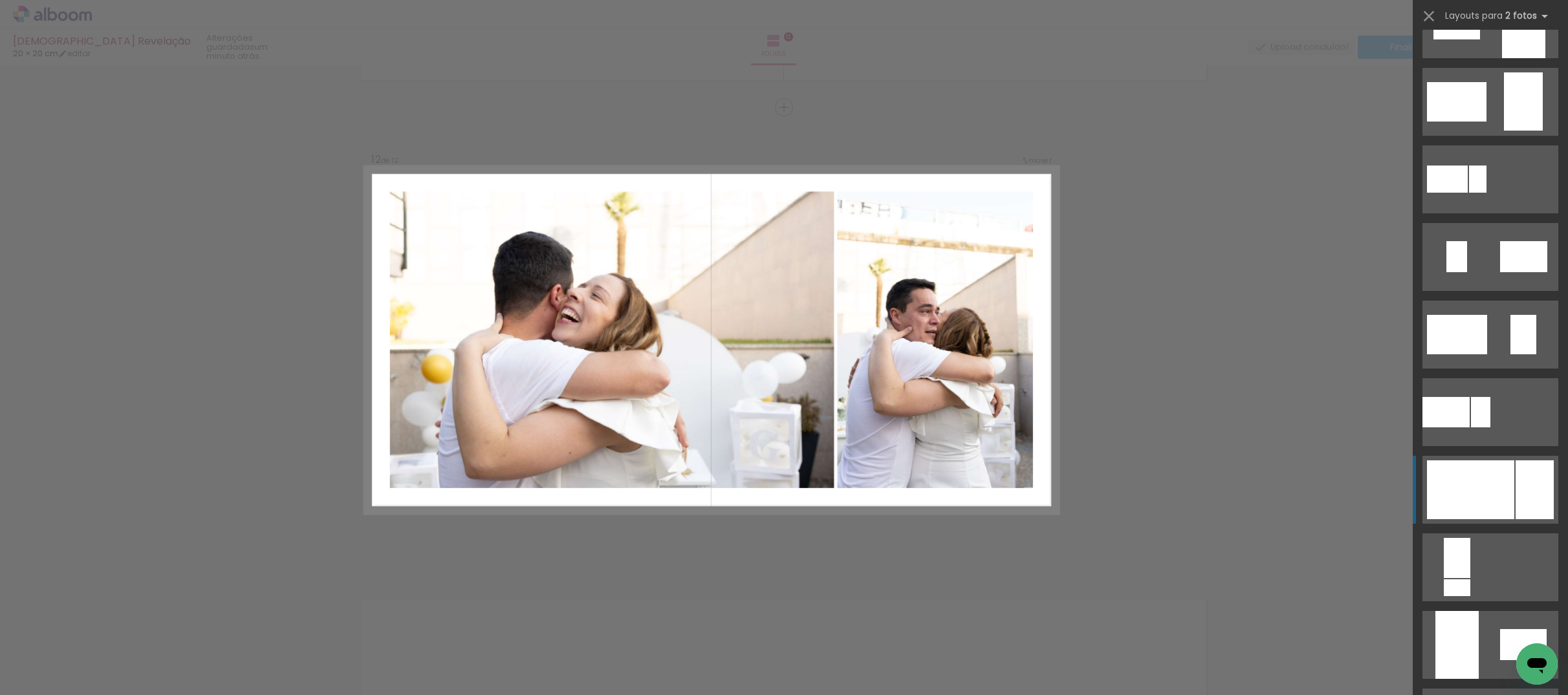
click at [1478, 493] on div at bounding box center [1471, 489] width 88 height 59
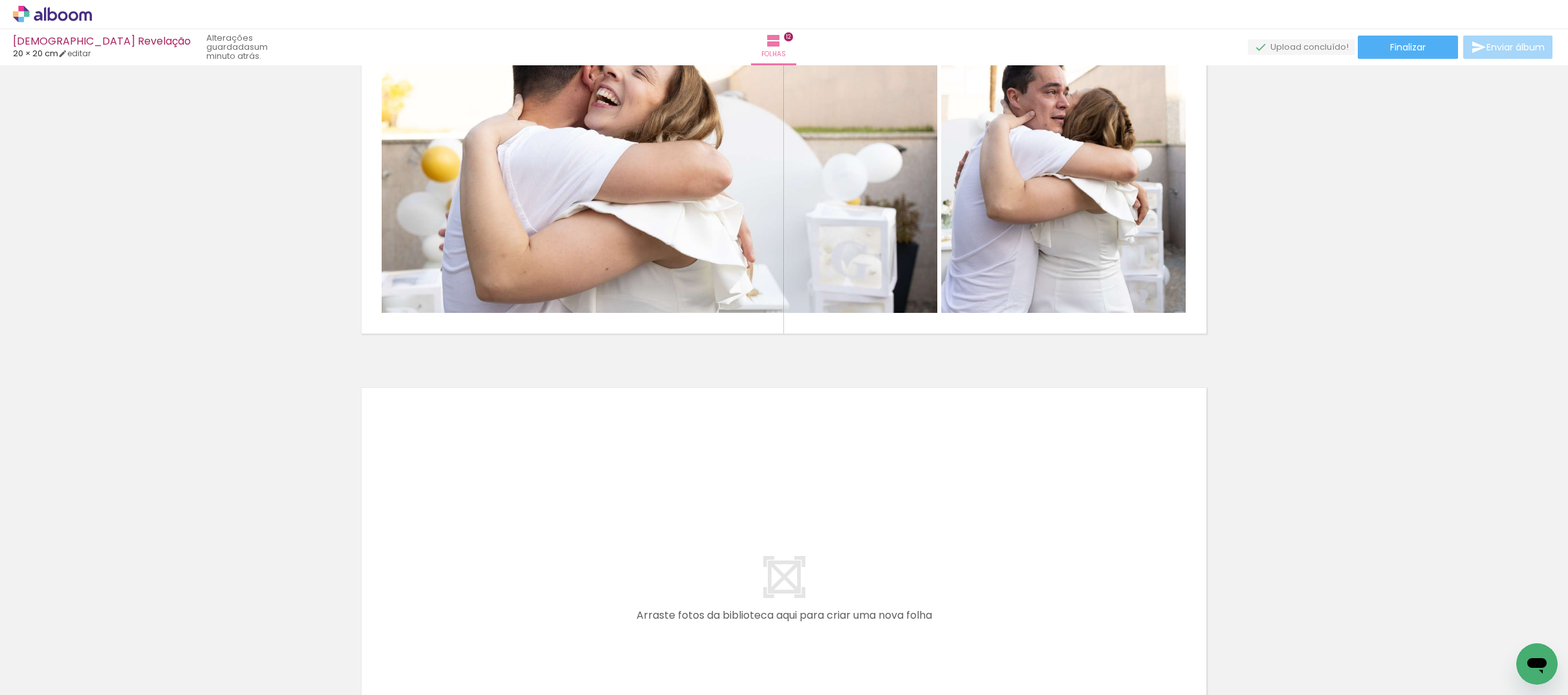
scroll to position [5321, 0]
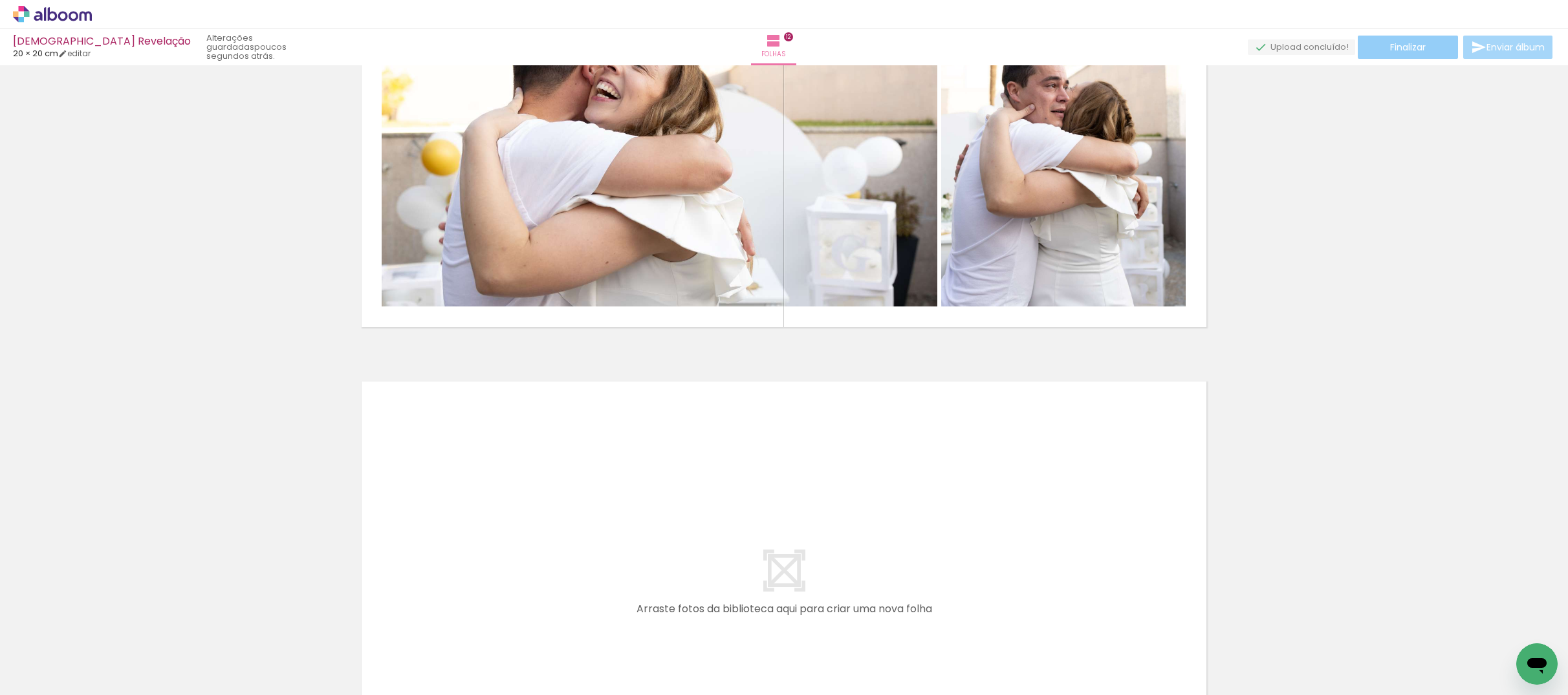
click at [1407, 57] on paper-button "Finalizar" at bounding box center [1408, 48] width 100 height 23
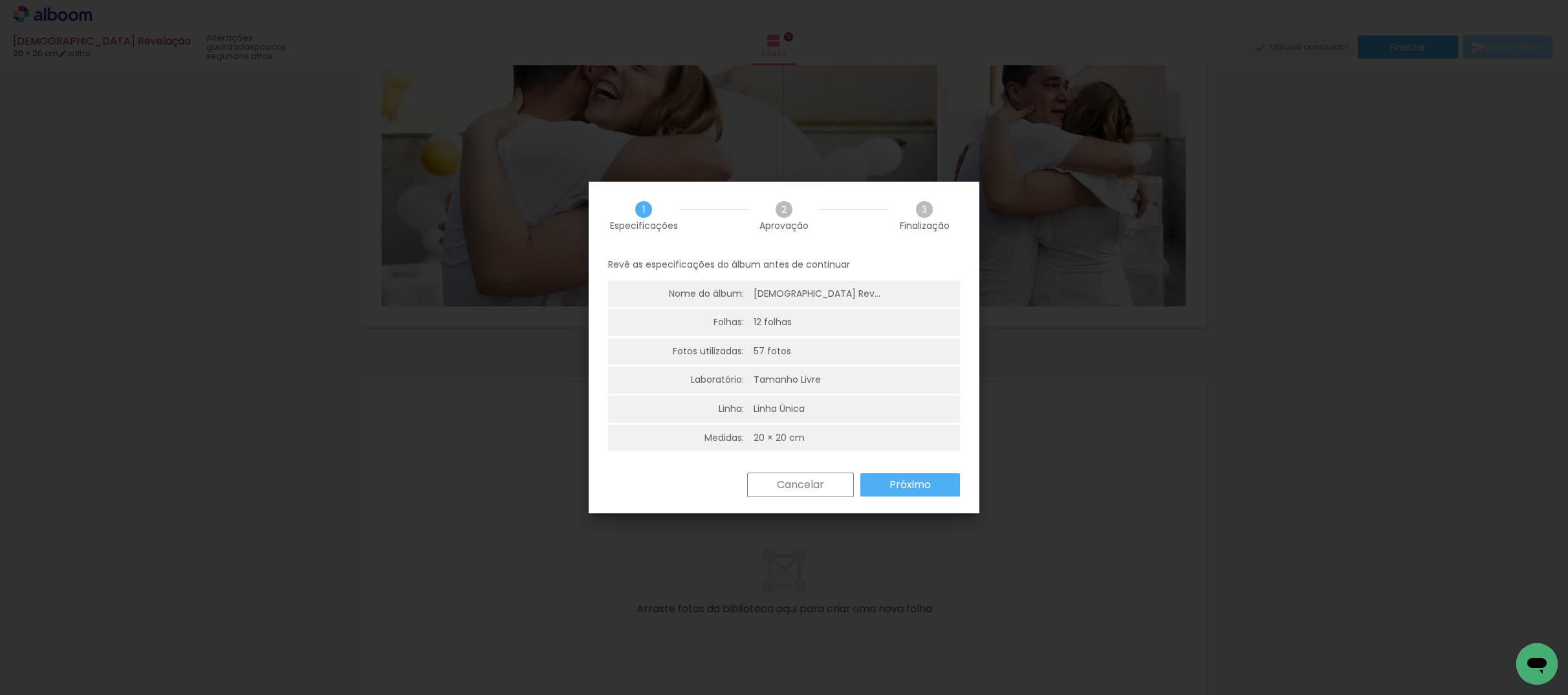
click at [0, 0] on slot "Próximo" at bounding box center [0, 0] width 0 height 0
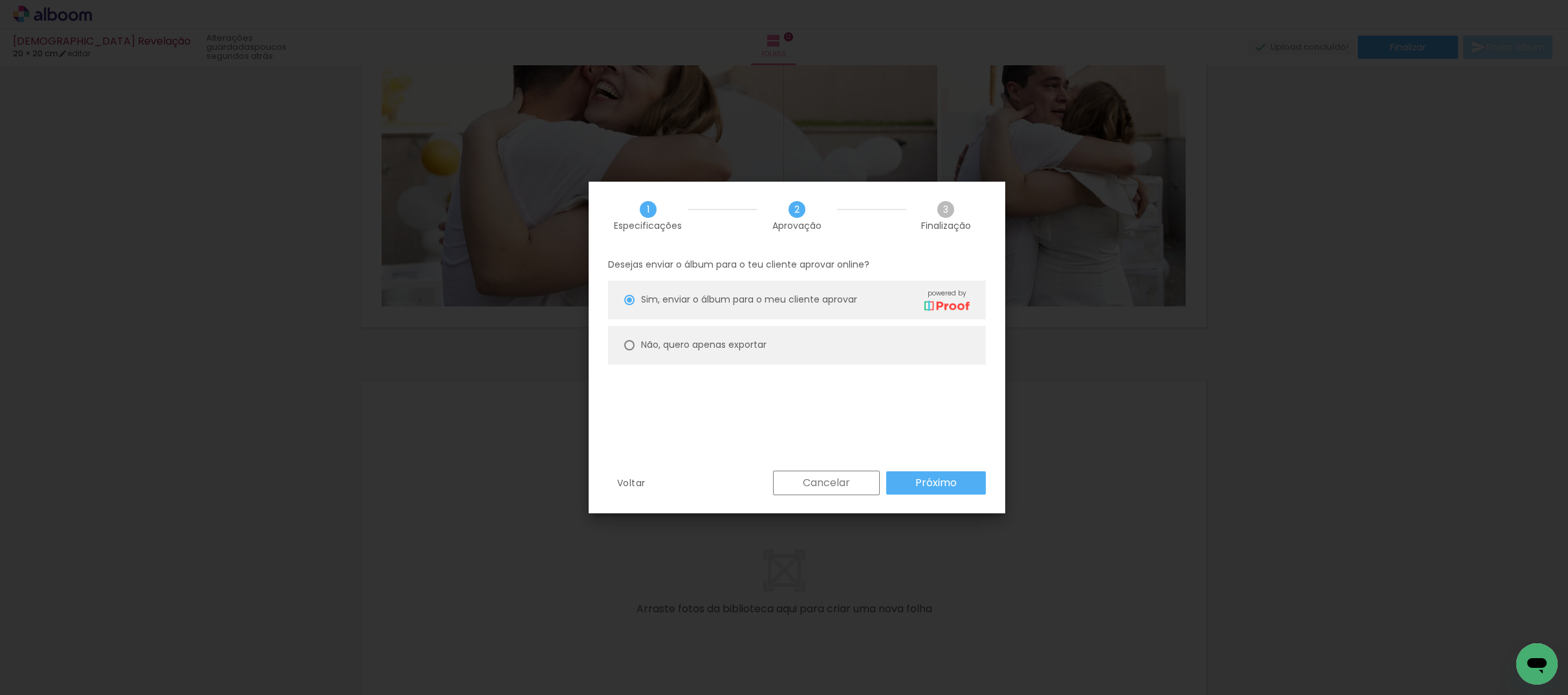
click at [911, 479] on paper-button "Próximo" at bounding box center [935, 483] width 99 height 23
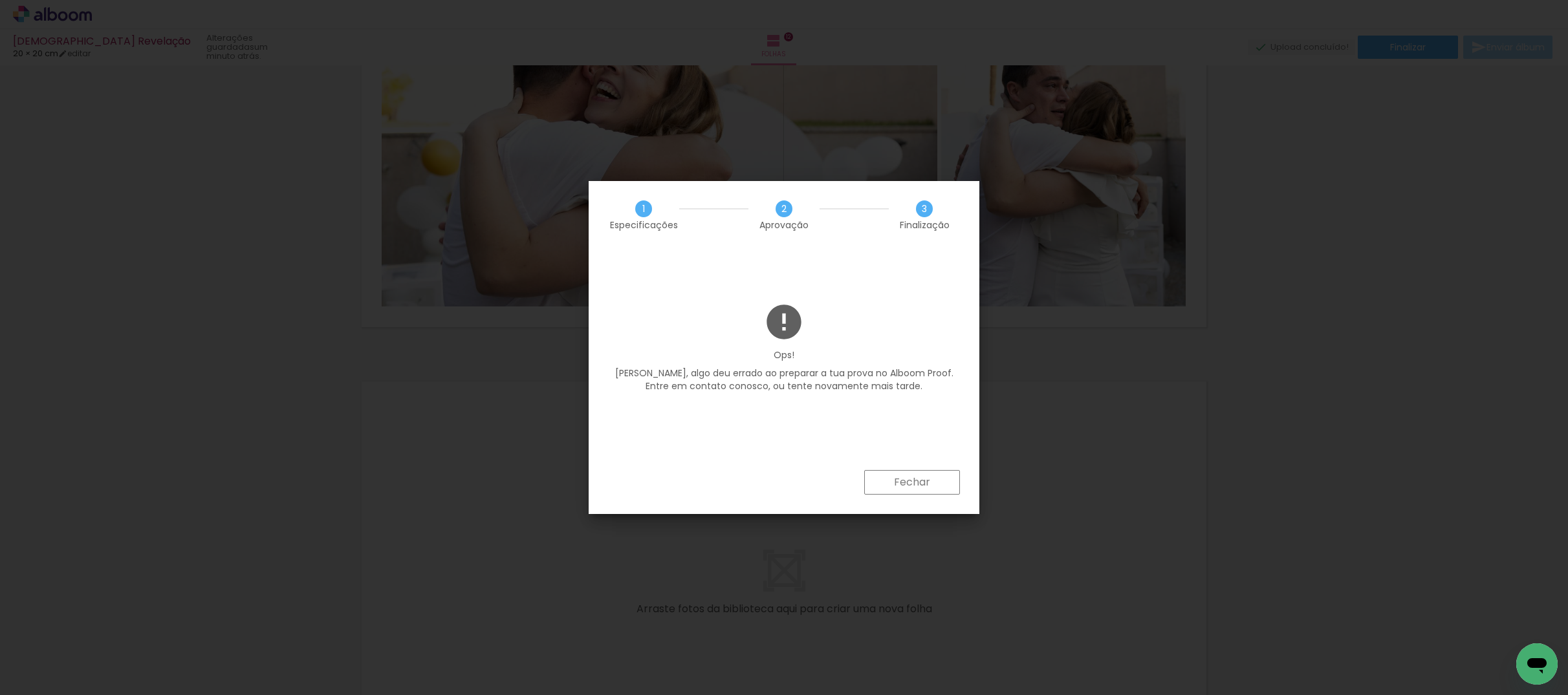
click at [0, 0] on slot "Fechar" at bounding box center [0, 0] width 0 height 0
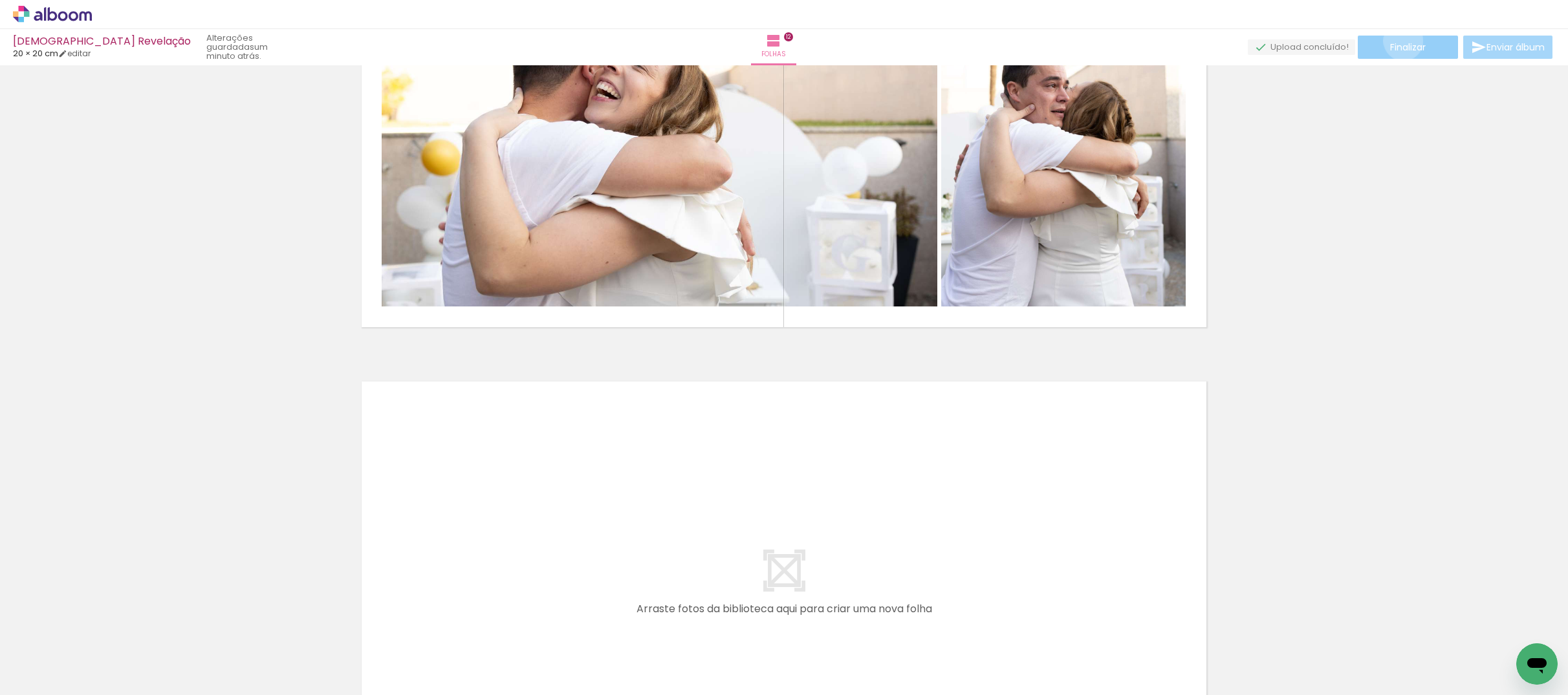
click at [1399, 43] on span "Finalizar" at bounding box center [1408, 48] width 36 height 9
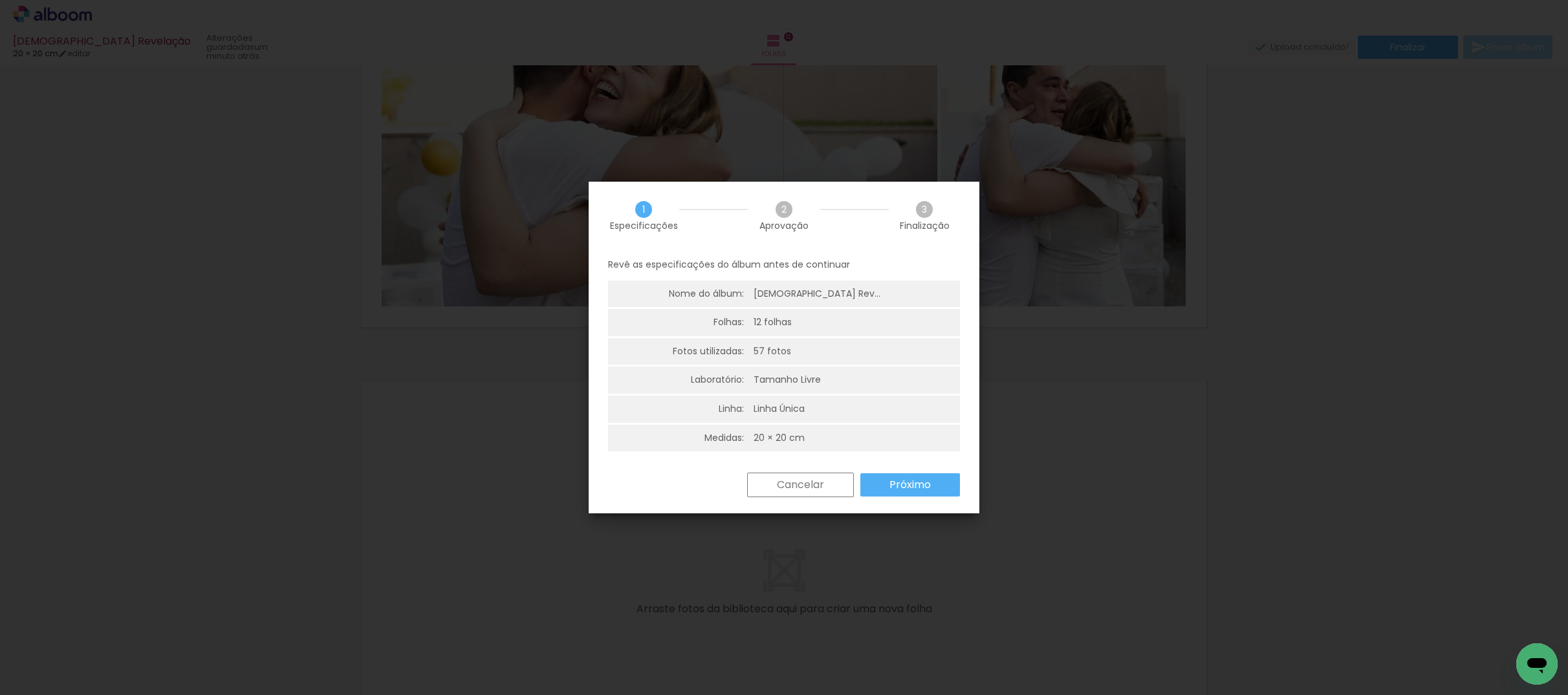
click at [910, 476] on paper-button "Próximo" at bounding box center [910, 485] width 99 height 23
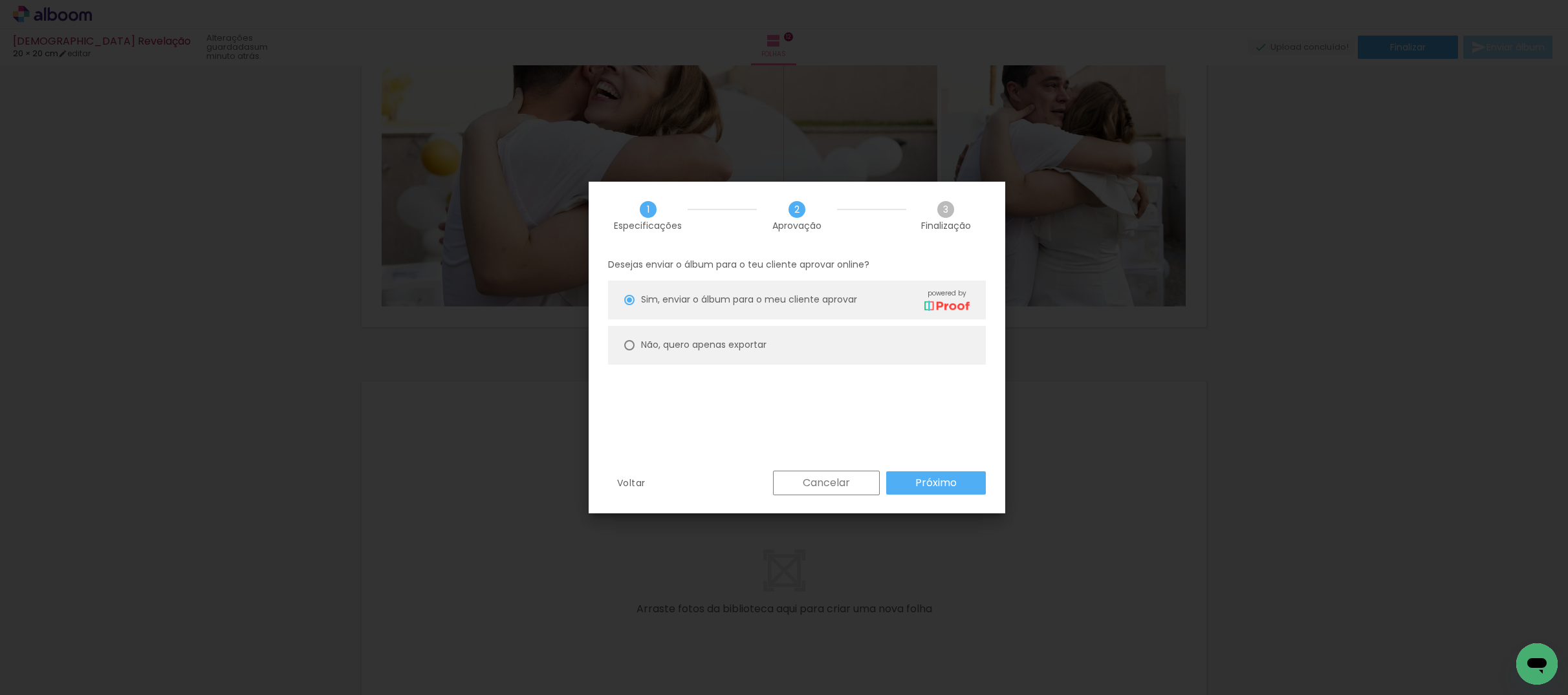
click at [910, 476] on paper-button "Próximo" at bounding box center [935, 483] width 99 height 23
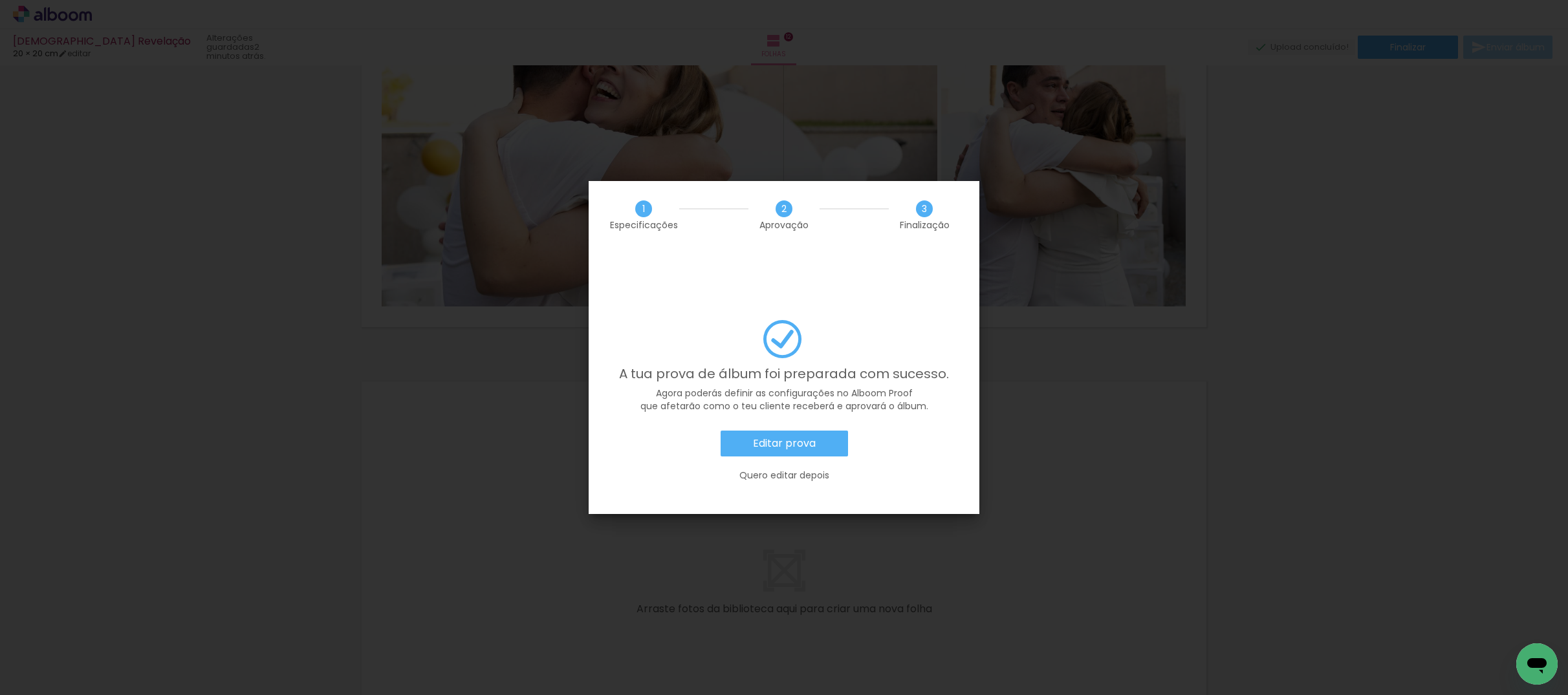
click at [0, 0] on slot "Editar prova" at bounding box center [0, 0] width 0 height 0
